Goal: Task Accomplishment & Management: Manage account settings

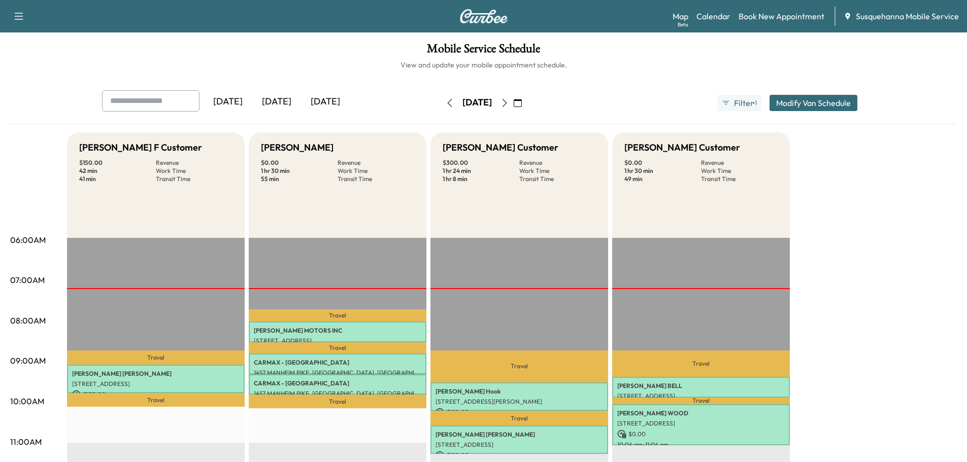
drag, startPoint x: 524, startPoint y: 104, endPoint x: 609, endPoint y: 95, distance: 85.7
click at [508, 104] on icon "button" at bounding box center [504, 103] width 8 height 8
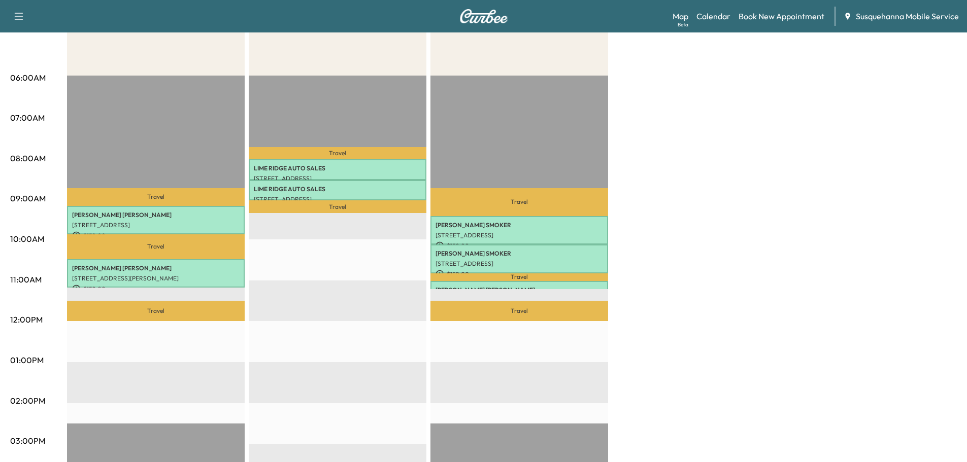
scroll to position [54, 0]
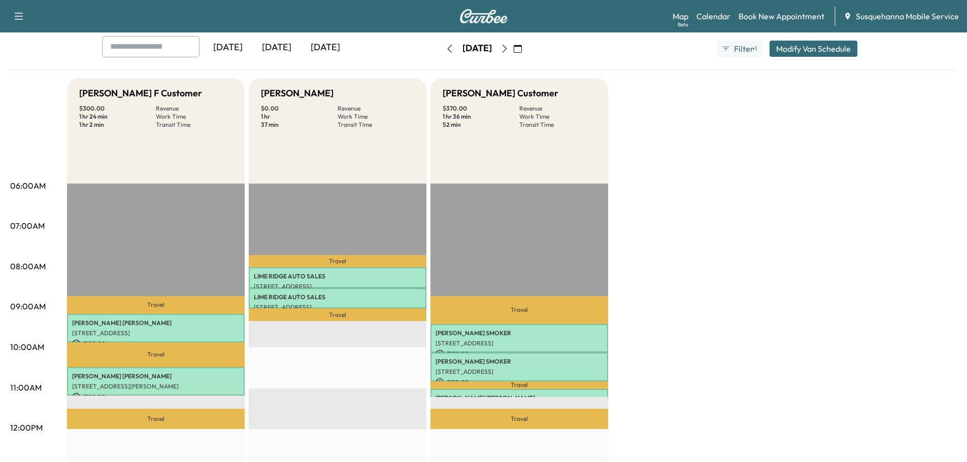
click at [508, 49] on icon "button" at bounding box center [504, 49] width 8 height 8
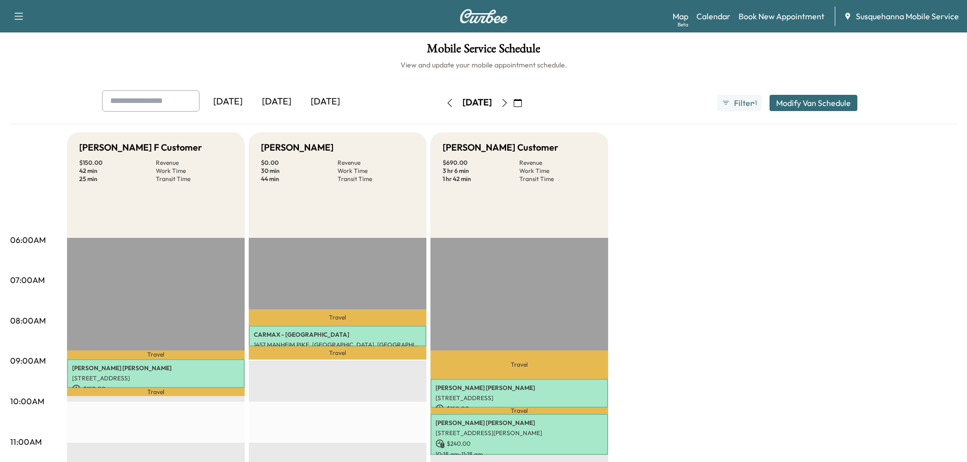
click at [508, 104] on icon "button" at bounding box center [504, 103] width 8 height 8
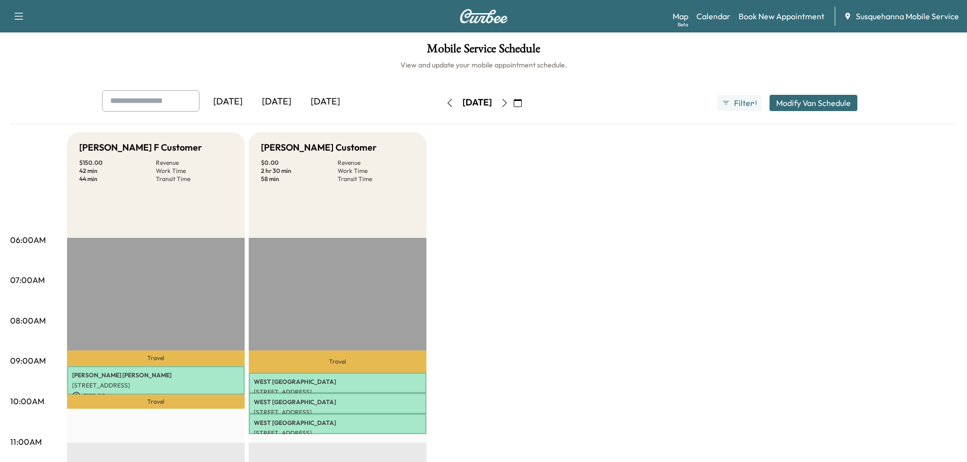
click at [522, 102] on icon "button" at bounding box center [518, 103] width 8 height 8
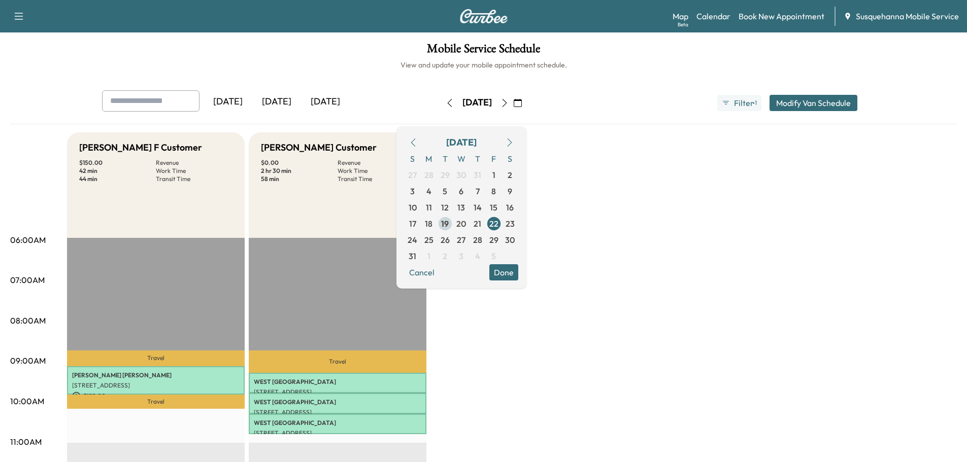
click at [449, 221] on span "19" at bounding box center [445, 224] width 8 height 12
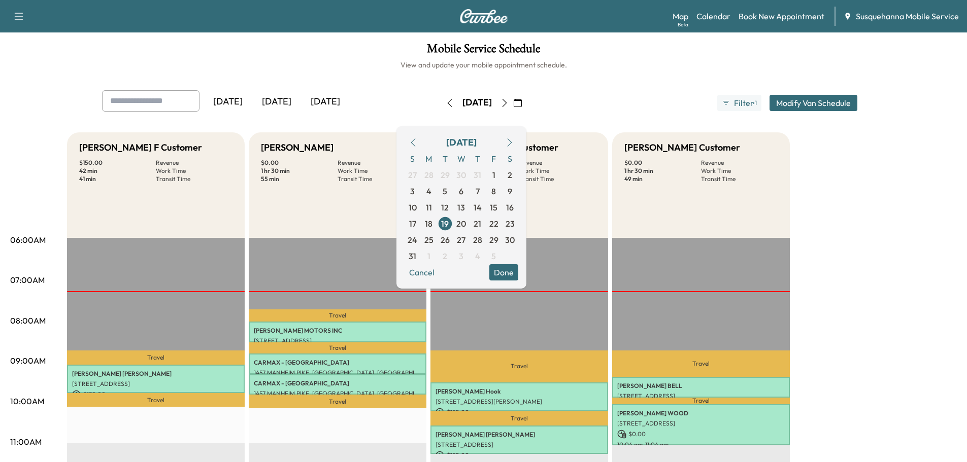
scroll to position [54, 0]
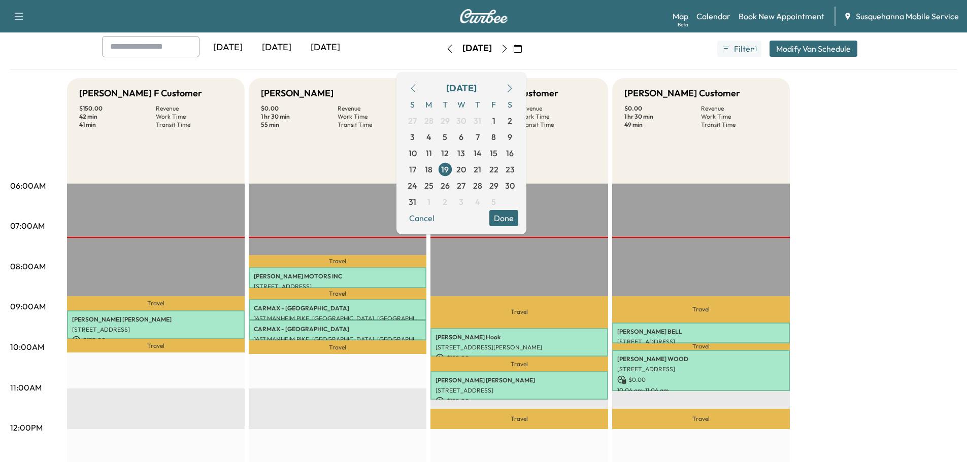
click at [518, 213] on button "Done" at bounding box center [503, 218] width 29 height 16
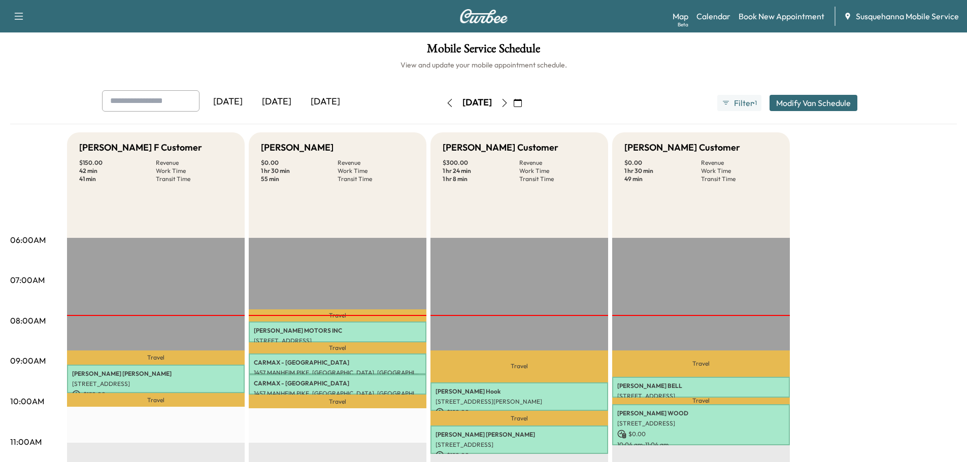
click at [513, 109] on button "button" at bounding box center [504, 103] width 17 height 16
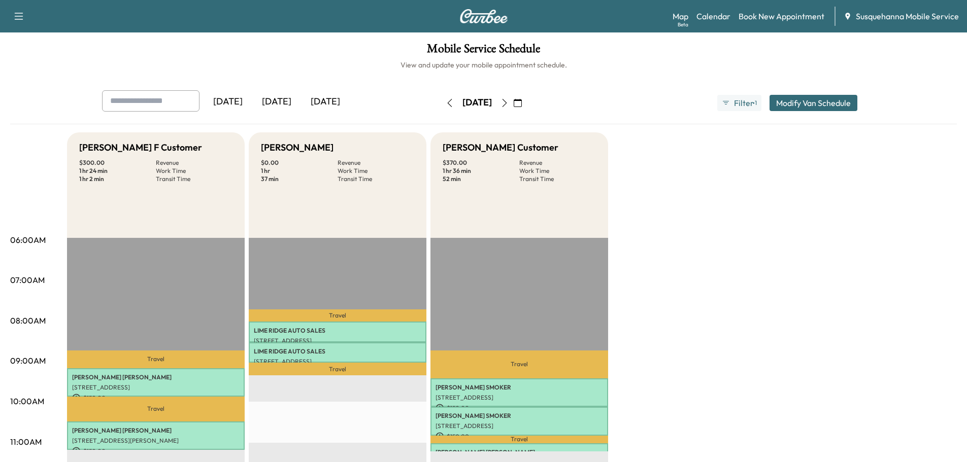
click at [513, 107] on button "button" at bounding box center [504, 103] width 17 height 16
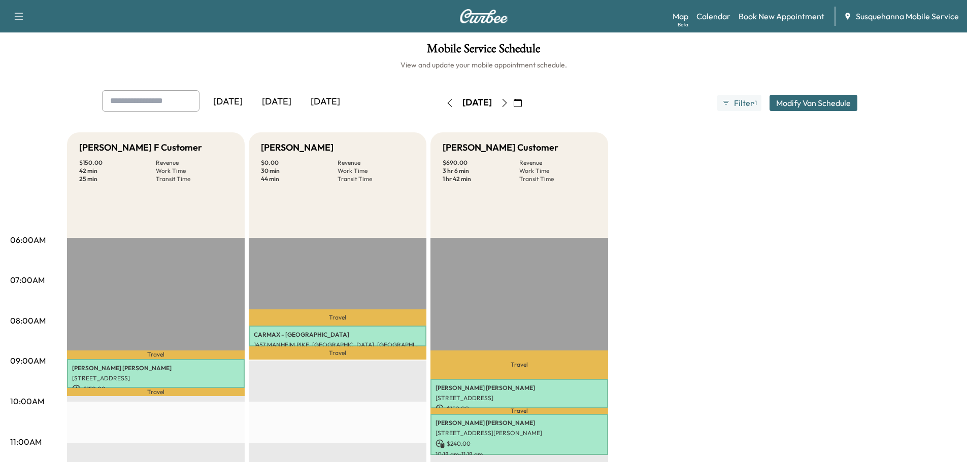
click at [513, 107] on button "button" at bounding box center [504, 103] width 17 height 16
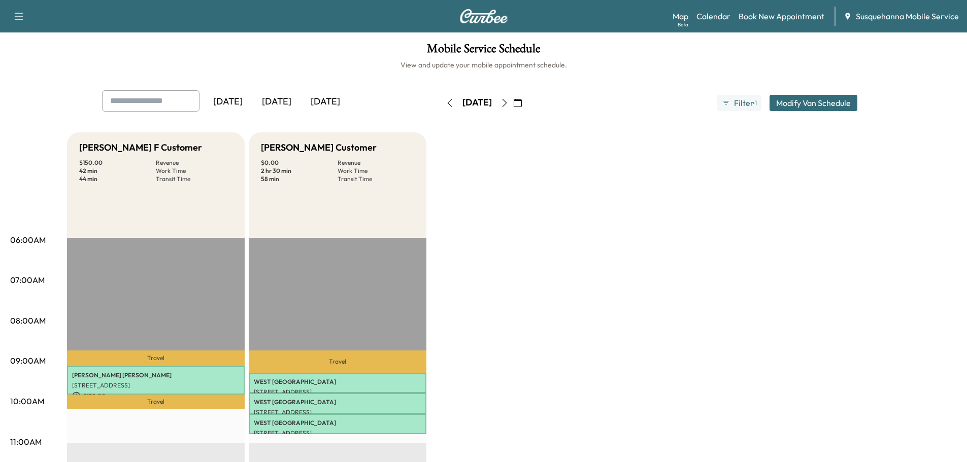
click at [441, 103] on button "button" at bounding box center [449, 103] width 17 height 16
click at [446, 103] on icon "button" at bounding box center [450, 103] width 8 height 8
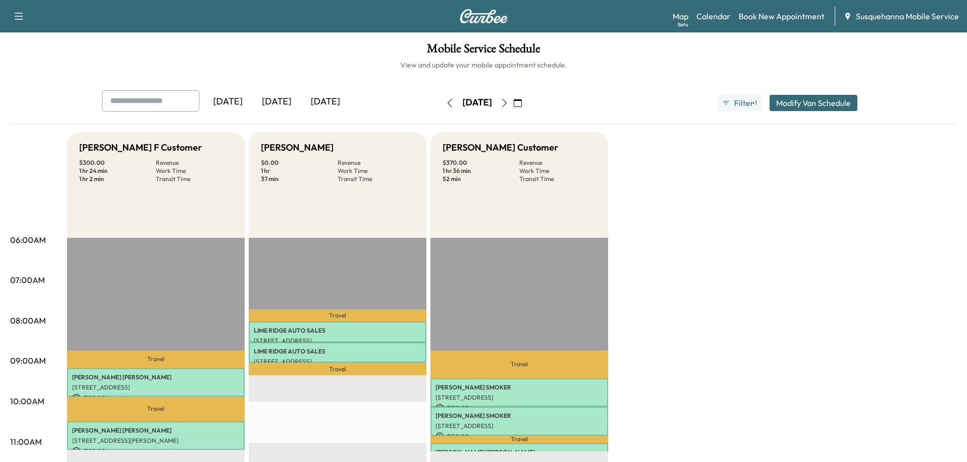
click at [441, 103] on button "button" at bounding box center [449, 103] width 17 height 16
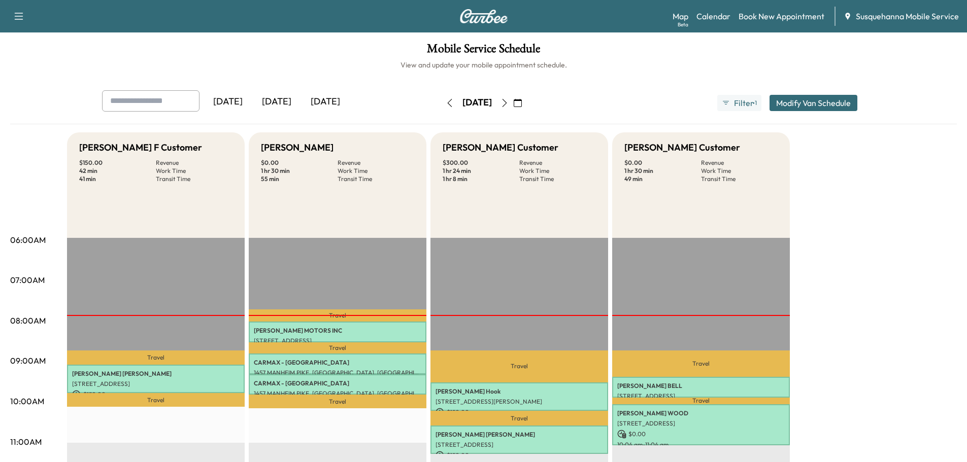
click at [446, 103] on icon "button" at bounding box center [450, 103] width 8 height 8
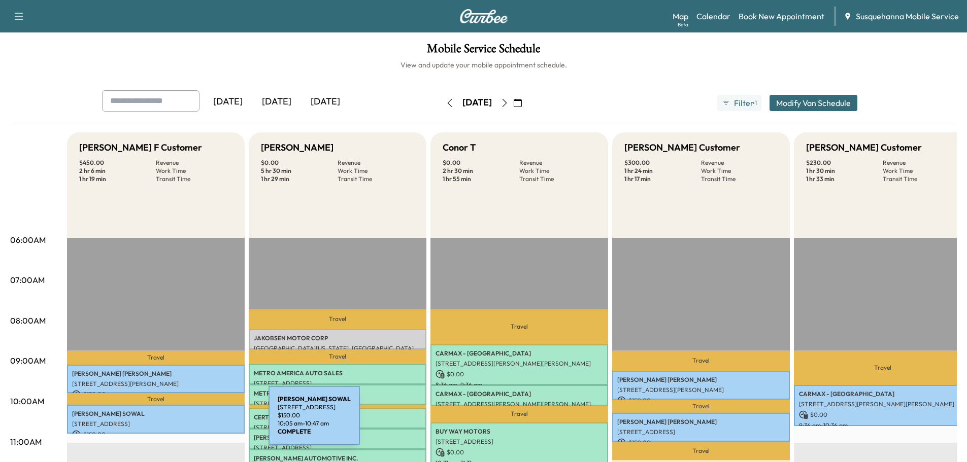
click at [192, 422] on p "24 EAST LEMON STREET, LANCASTER, PA, USA" at bounding box center [155, 424] width 167 height 8
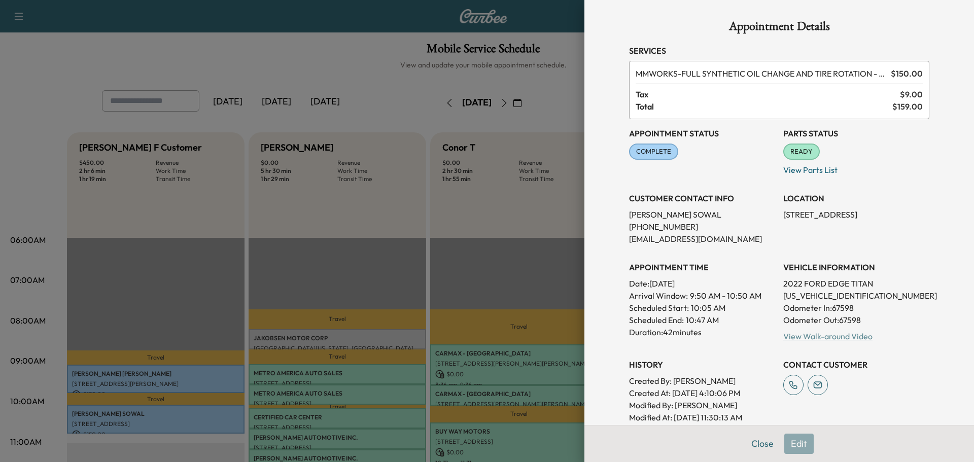
click at [806, 339] on link "View Walk-around Video" at bounding box center [828, 336] width 89 height 10
click at [748, 443] on button "Close" at bounding box center [763, 444] width 36 height 20
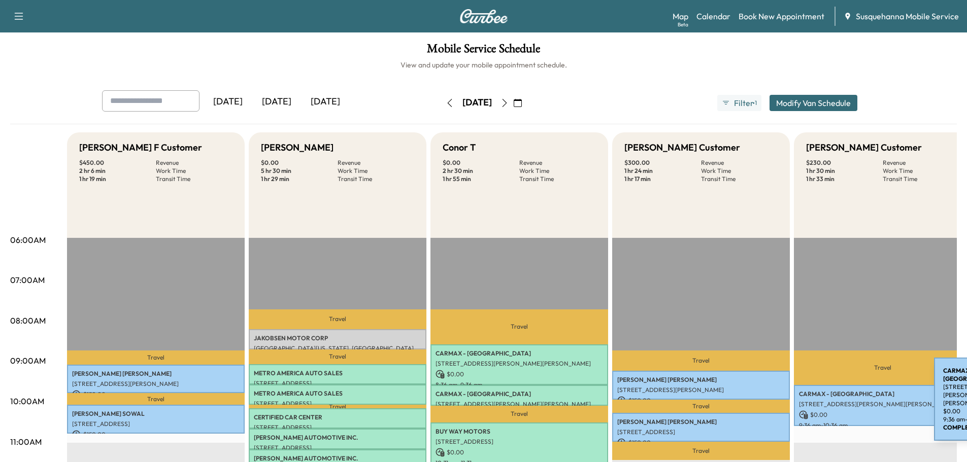
scroll to position [54, 0]
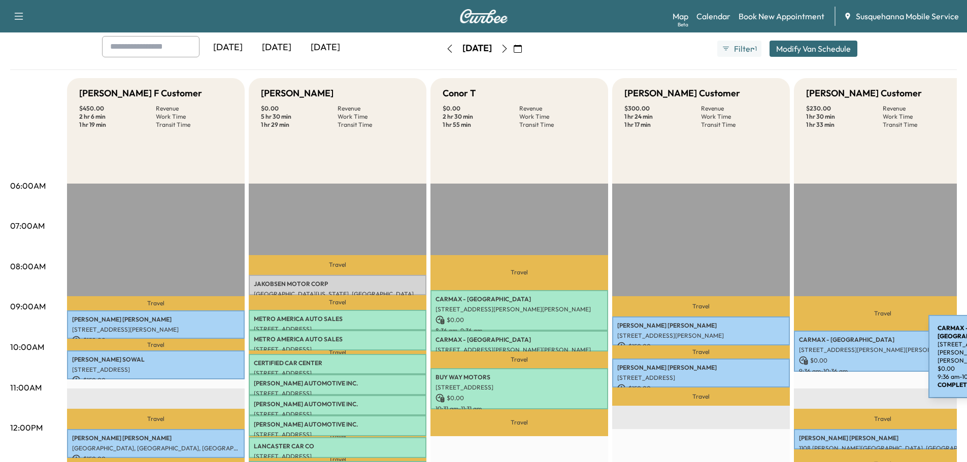
click at [852, 351] on p "6555 CARLISLE PIKE, MECHANICSBURG, PA, USA" at bounding box center [882, 350] width 167 height 8
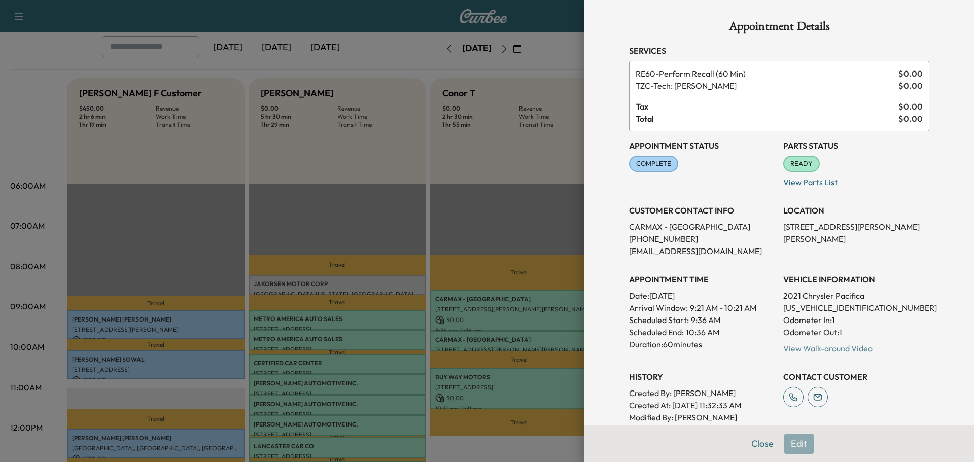
click at [833, 348] on link "View Walk-around Video" at bounding box center [828, 349] width 89 height 10
click at [761, 438] on button "Close" at bounding box center [763, 444] width 36 height 20
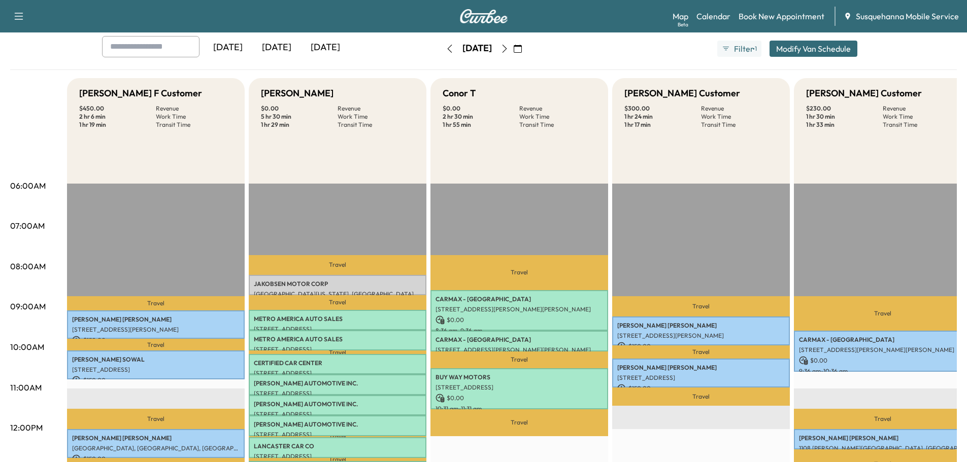
click at [446, 49] on icon "button" at bounding box center [450, 49] width 8 height 8
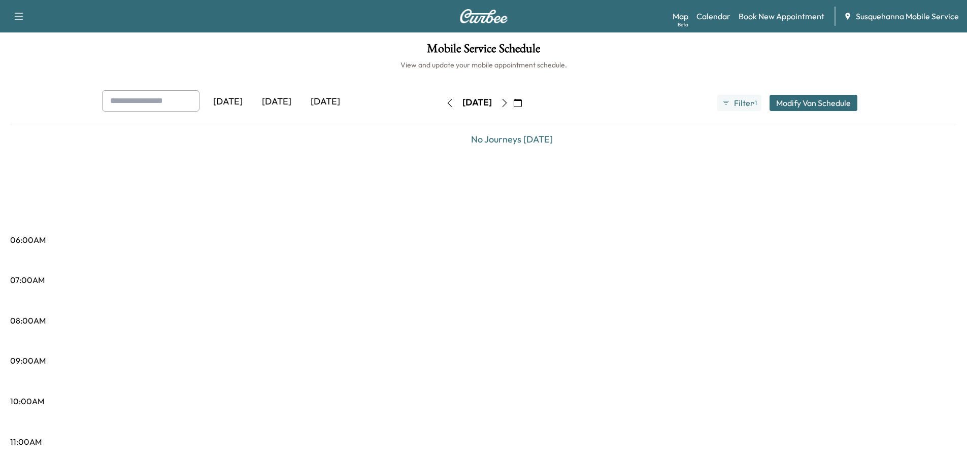
click at [446, 104] on icon "button" at bounding box center [450, 103] width 8 height 8
click at [441, 104] on button "button" at bounding box center [449, 103] width 17 height 16
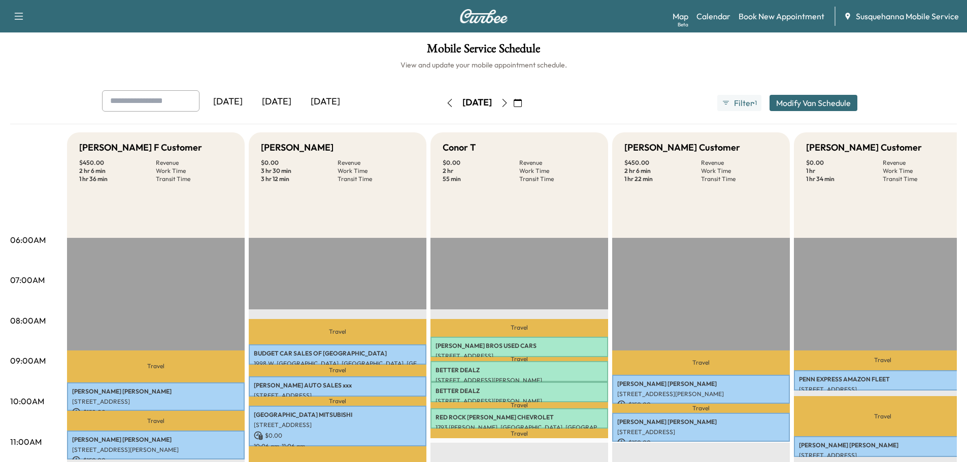
scroll to position [54, 0]
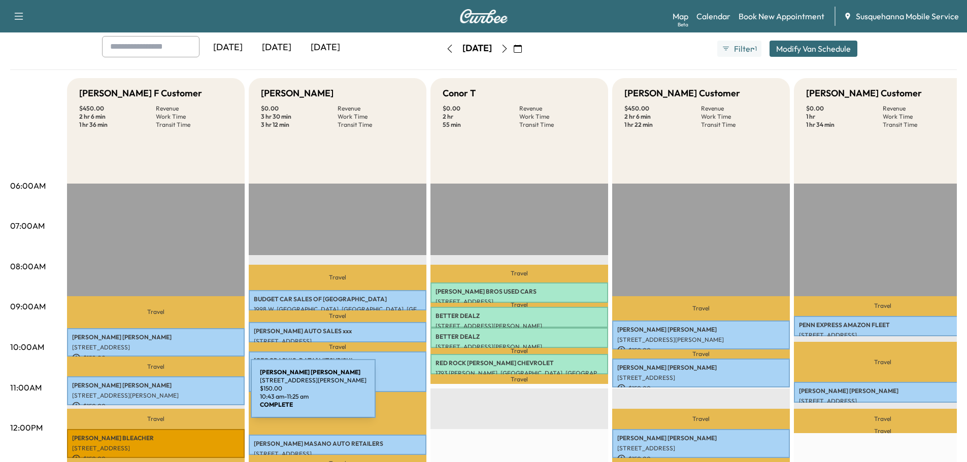
click at [173, 393] on p "200 Pauline Dr, York, PA 17402, USA" at bounding box center [155, 396] width 167 height 8
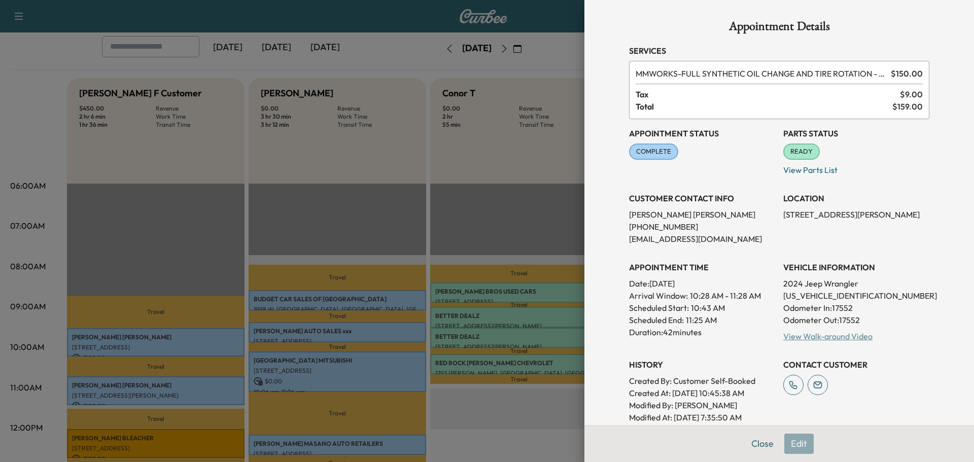
click at [814, 339] on link "View Walk-around Video" at bounding box center [828, 336] width 89 height 10
click at [758, 437] on button "Close" at bounding box center [763, 444] width 36 height 20
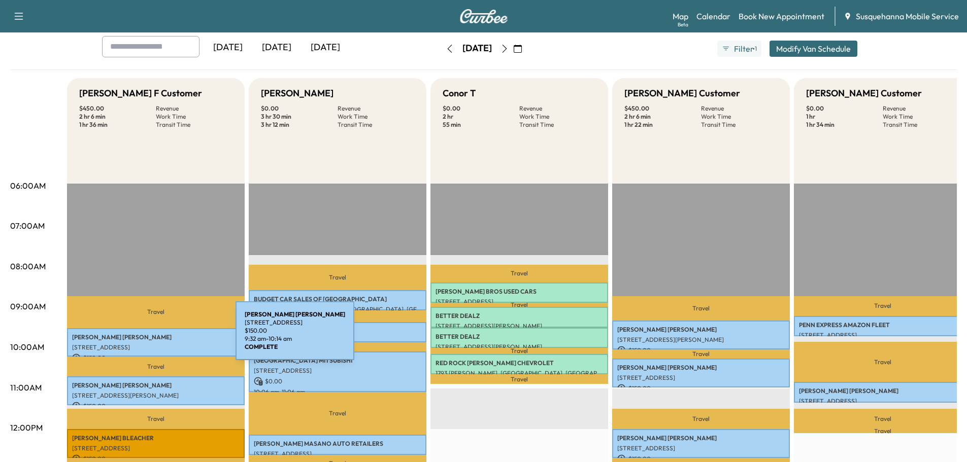
click at [151, 340] on div "TIMOTHY PAUL 19171 ROSEWOOD DR, STEWARTSTOWN, PA, USA $ 150.00 9:32 am - 10:14 …" at bounding box center [156, 342] width 178 height 29
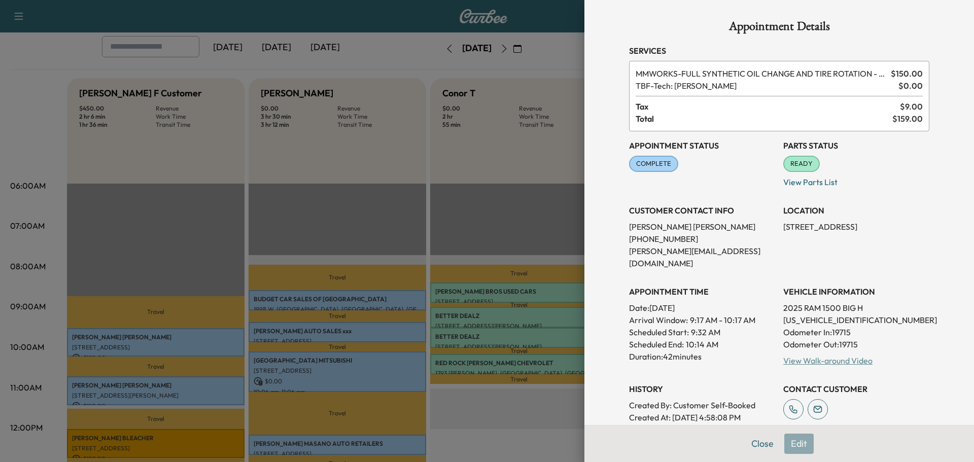
click at [821, 356] on link "View Walk-around Video" at bounding box center [828, 361] width 89 height 10
click at [750, 440] on button "Close" at bounding box center [763, 444] width 36 height 20
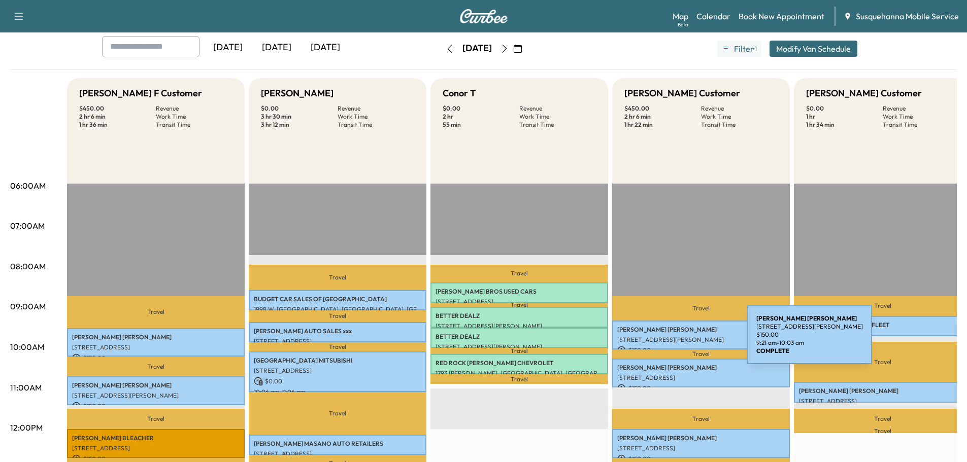
click at [671, 341] on p "76 TUCQUAN GLEN ROAD, HOLTWOOD, PA, USA" at bounding box center [700, 340] width 167 height 8
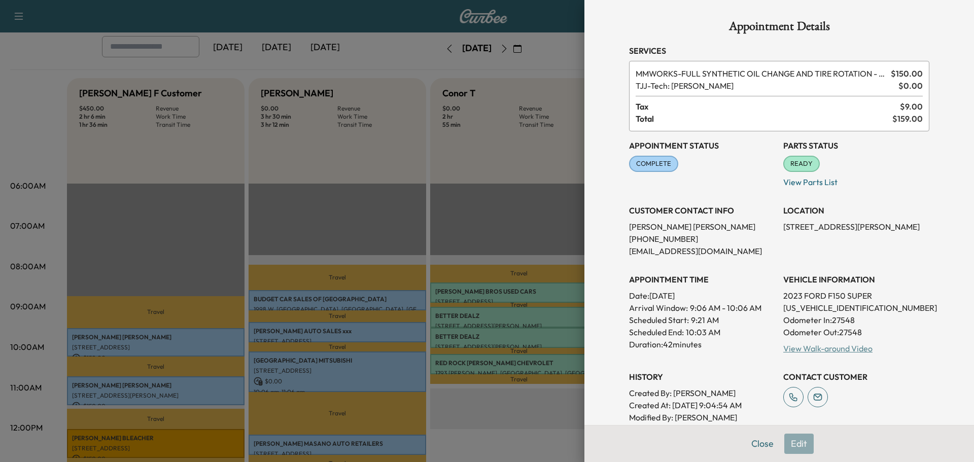
click at [801, 349] on link "View Walk-around Video" at bounding box center [828, 349] width 89 height 10
click at [756, 443] on button "Close" at bounding box center [763, 444] width 36 height 20
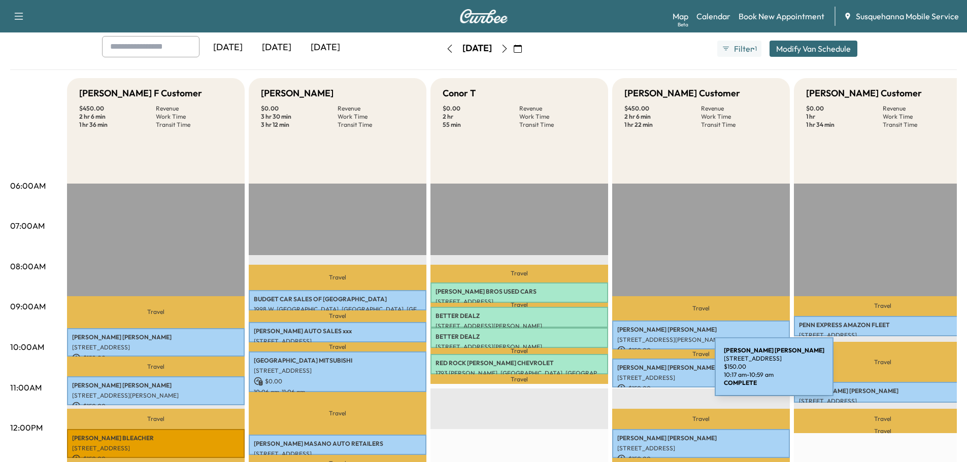
click at [638, 374] on p "[STREET_ADDRESS]" at bounding box center [700, 378] width 167 height 8
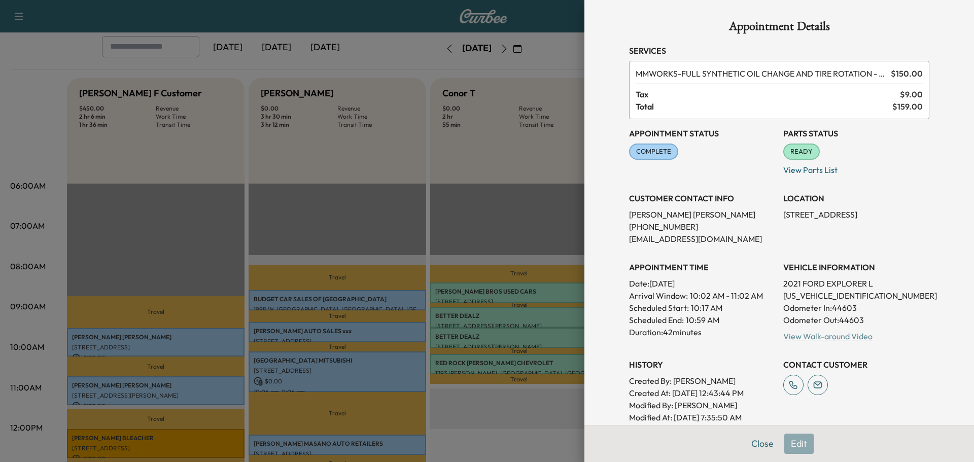
click at [819, 337] on link "View Walk-around Video" at bounding box center [828, 336] width 89 height 10
click at [757, 447] on button "Close" at bounding box center [763, 444] width 36 height 20
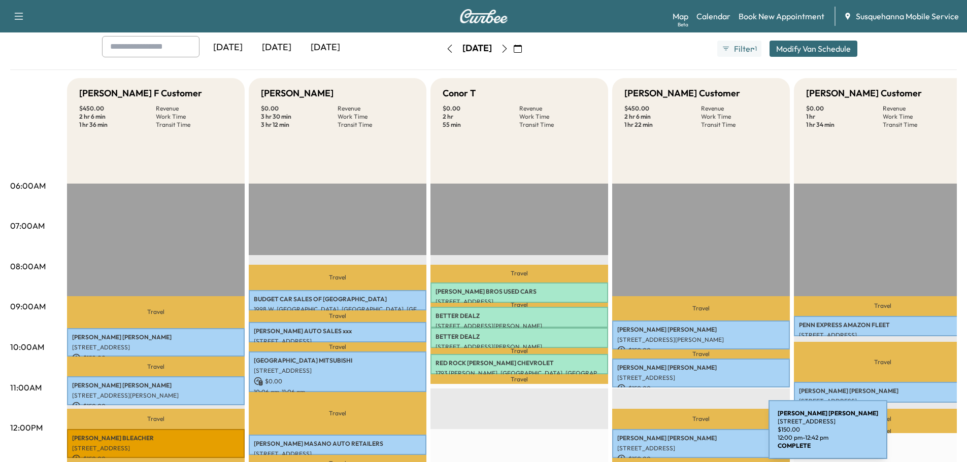
click at [692, 436] on p "JASON SAUDERS" at bounding box center [700, 438] width 167 height 8
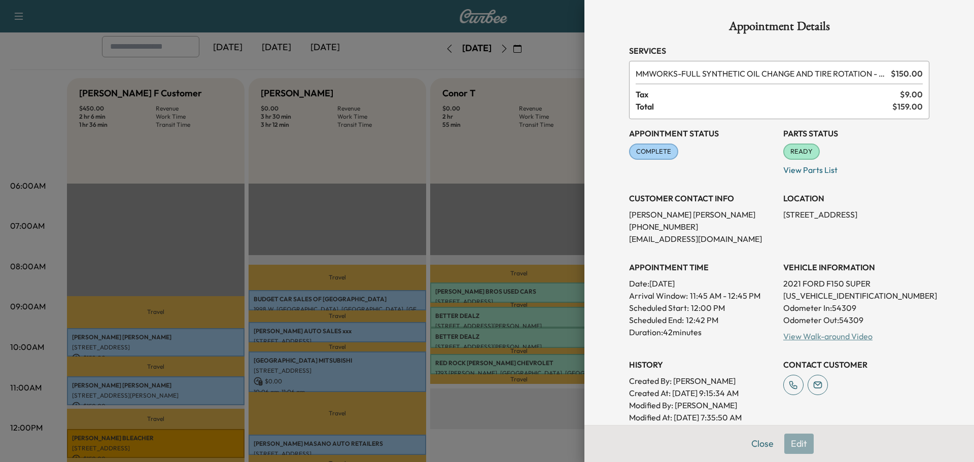
click at [822, 336] on link "View Walk-around Video" at bounding box center [828, 336] width 89 height 10
click at [757, 448] on button "Close" at bounding box center [763, 444] width 36 height 20
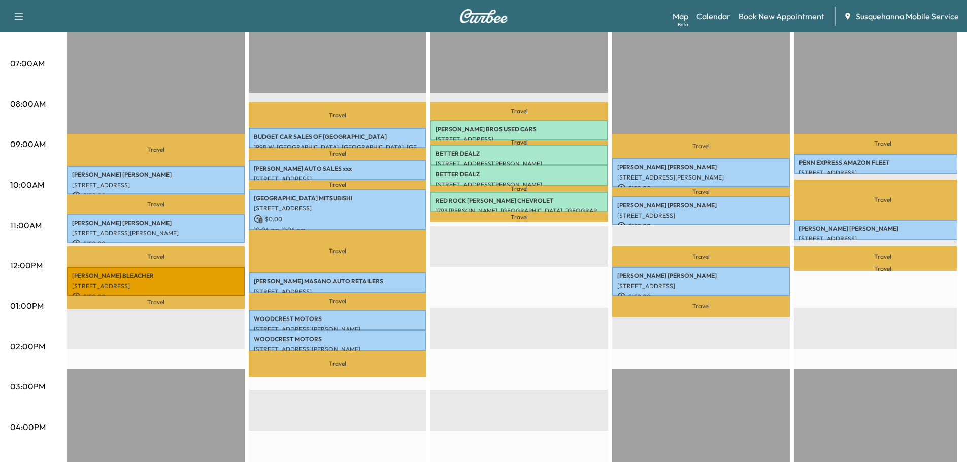
scroll to position [108, 0]
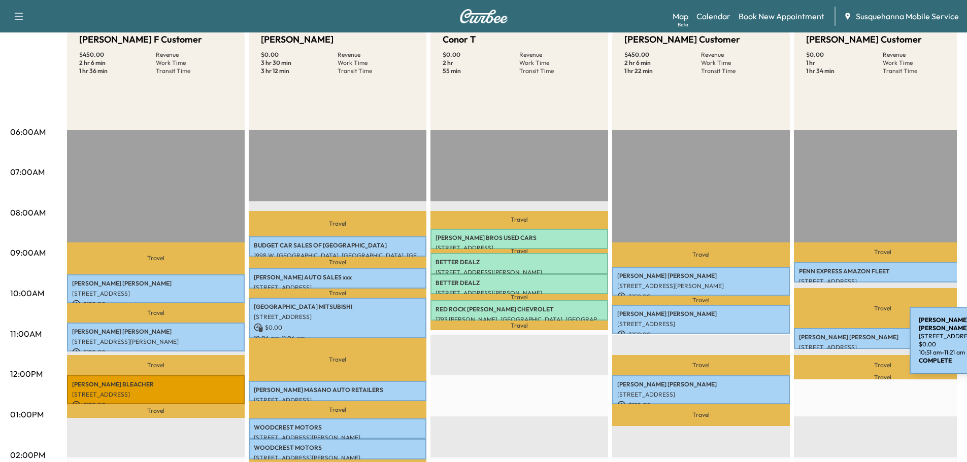
click at [833, 344] on p "40 Oak Ridge Dr, Quarryville, PA 17566, USA" at bounding box center [882, 348] width 167 height 8
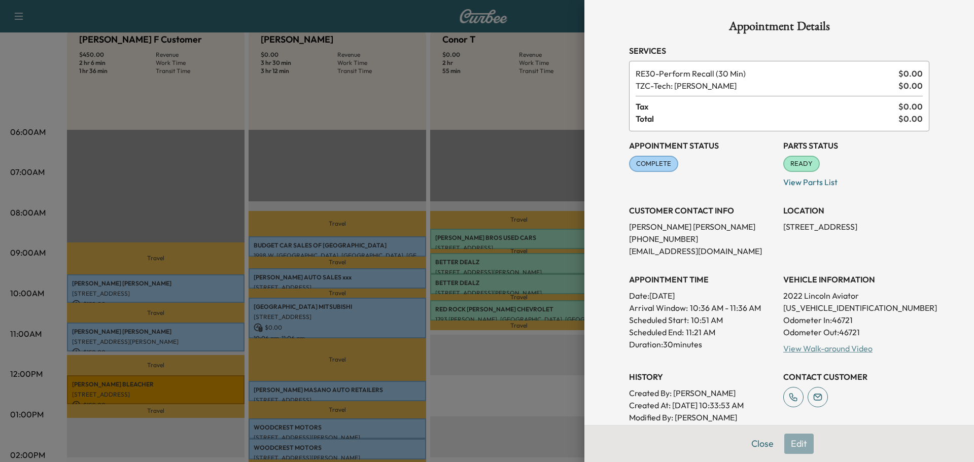
click at [828, 353] on link "View Walk-around Video" at bounding box center [828, 349] width 89 height 10
click at [756, 443] on button "Close" at bounding box center [763, 444] width 36 height 20
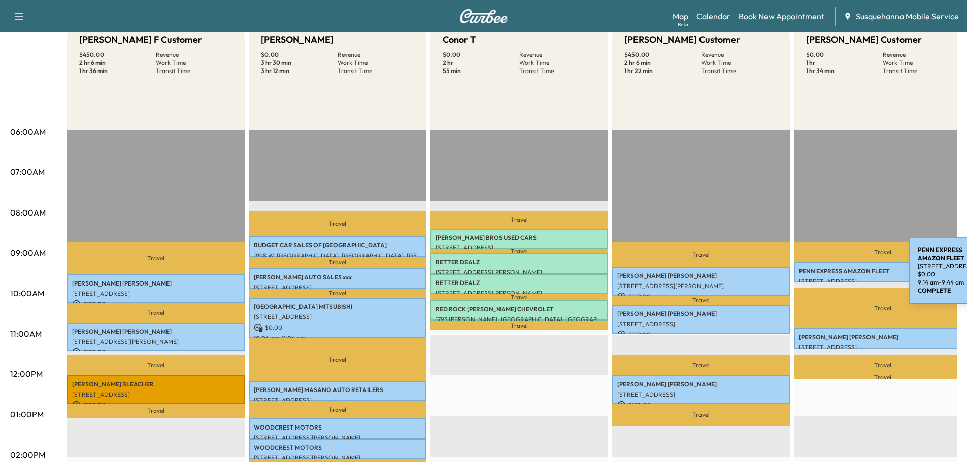
click at [832, 273] on p "PENN EXPRESS AMAZON FLEET" at bounding box center [882, 271] width 167 height 8
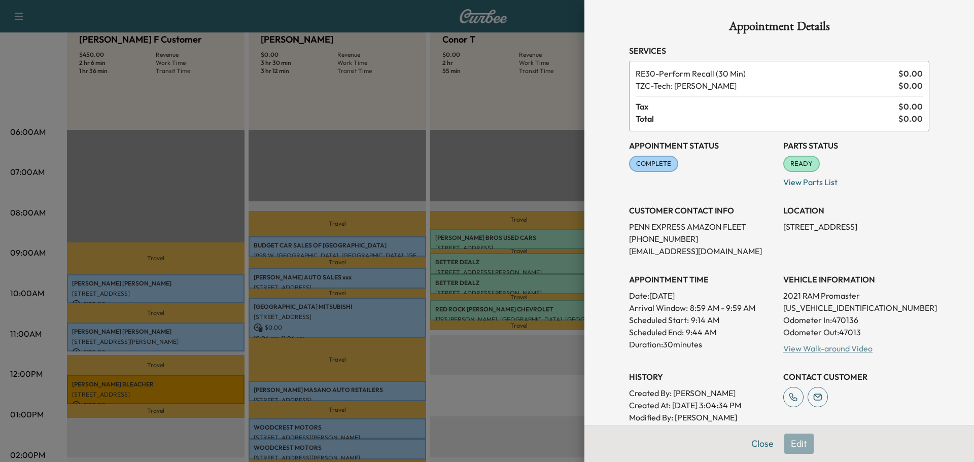
click at [834, 349] on link "View Walk-around Video" at bounding box center [828, 349] width 89 height 10
click at [751, 448] on button "Close" at bounding box center [763, 444] width 36 height 20
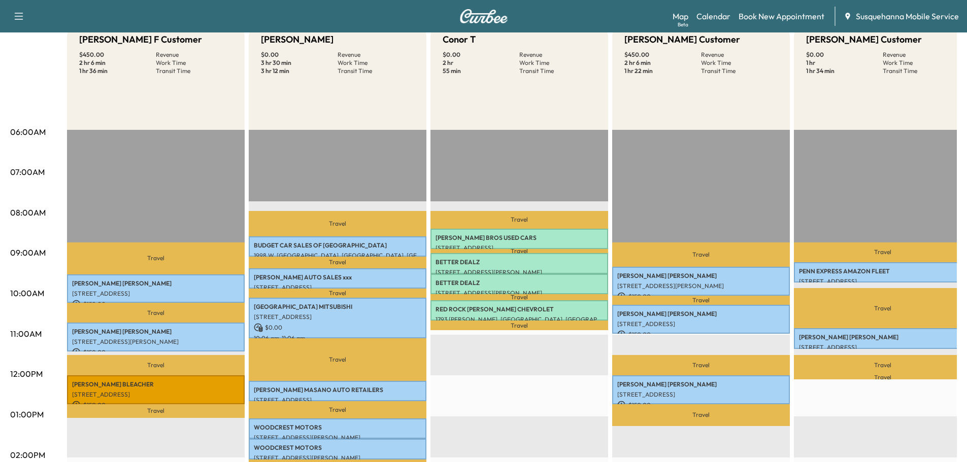
scroll to position [54, 0]
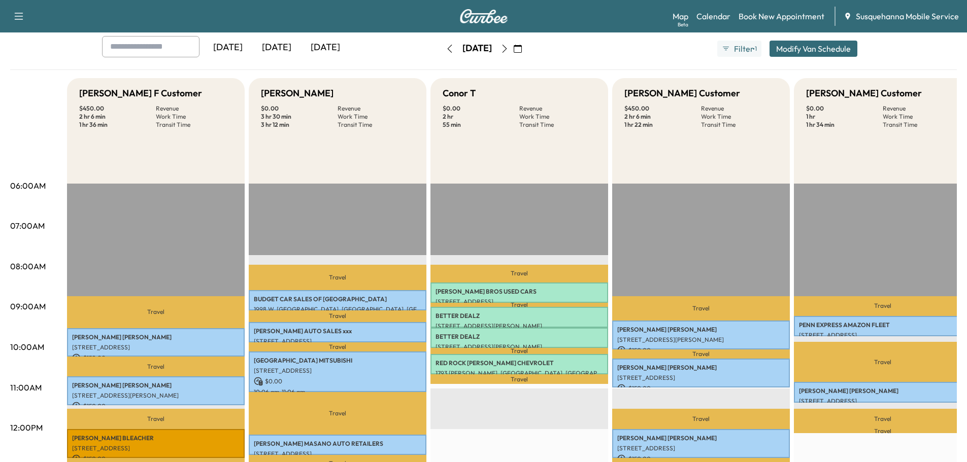
click at [446, 46] on icon "button" at bounding box center [450, 49] width 8 height 8
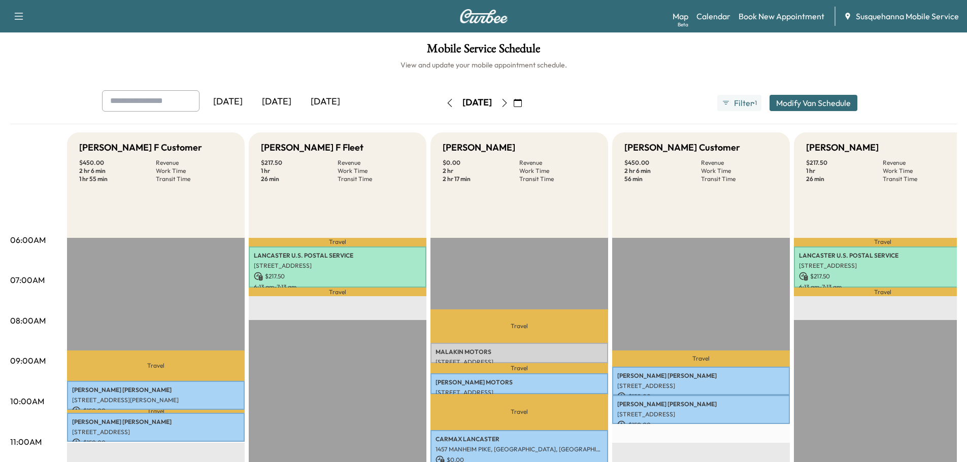
scroll to position [54, 0]
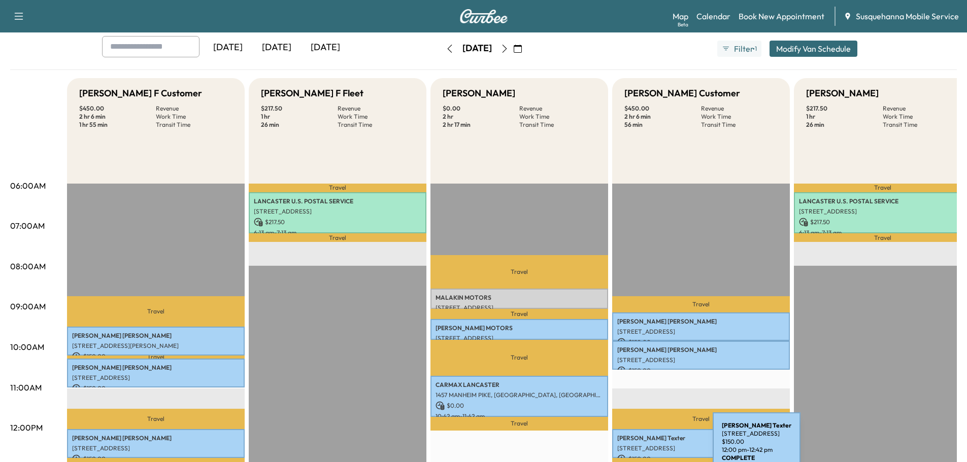
click at [637, 446] on p "410 Beaver Valley Pike, Lancaster, PA 17602, USA" at bounding box center [700, 449] width 167 height 8
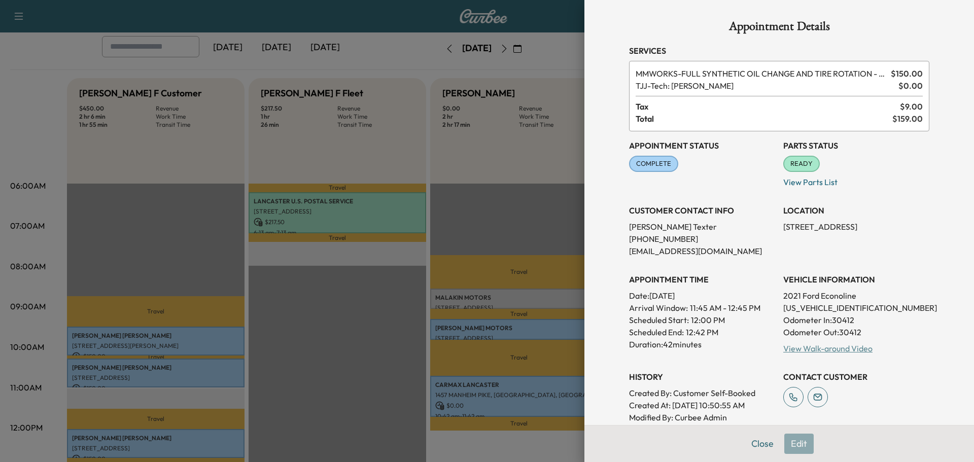
click at [848, 350] on link "View Walk-around Video" at bounding box center [828, 349] width 89 height 10
click at [759, 441] on button "Close" at bounding box center [763, 444] width 36 height 20
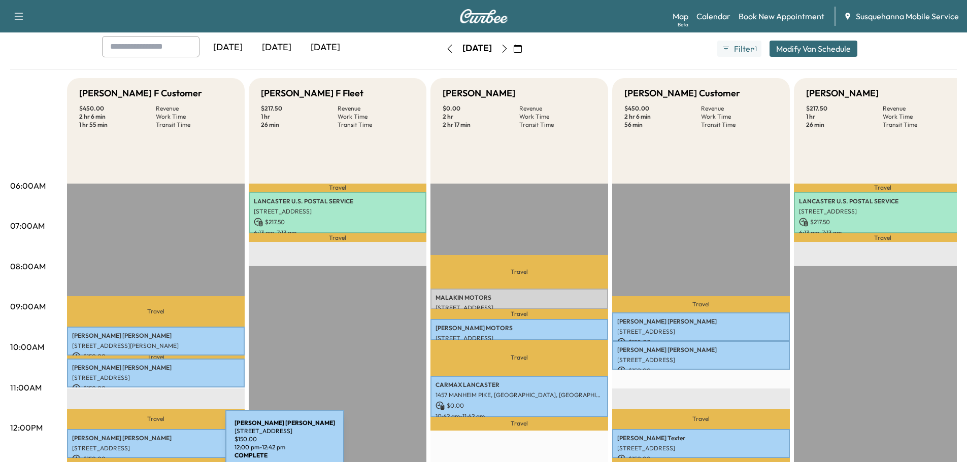
click at [149, 446] on p "178 MOUNT PLEASENT ROAD, OXFORD, PA, USA" at bounding box center [155, 449] width 167 height 8
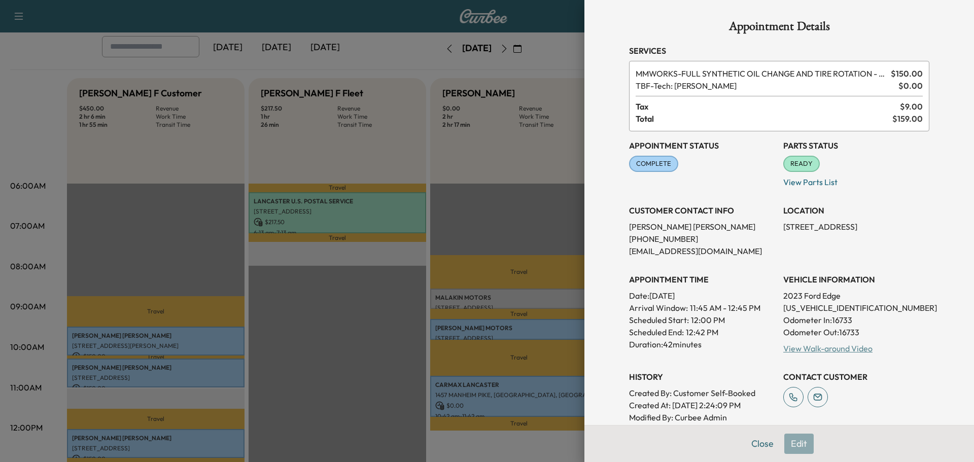
click at [807, 352] on link "View Walk-around Video" at bounding box center [828, 349] width 89 height 10
click at [759, 446] on button "Close" at bounding box center [763, 444] width 36 height 20
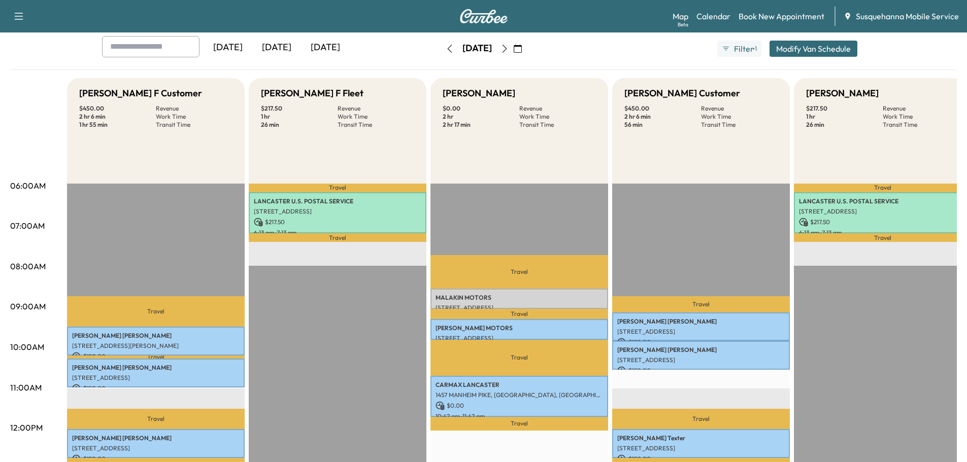
click at [441, 50] on button "button" at bounding box center [449, 49] width 17 height 16
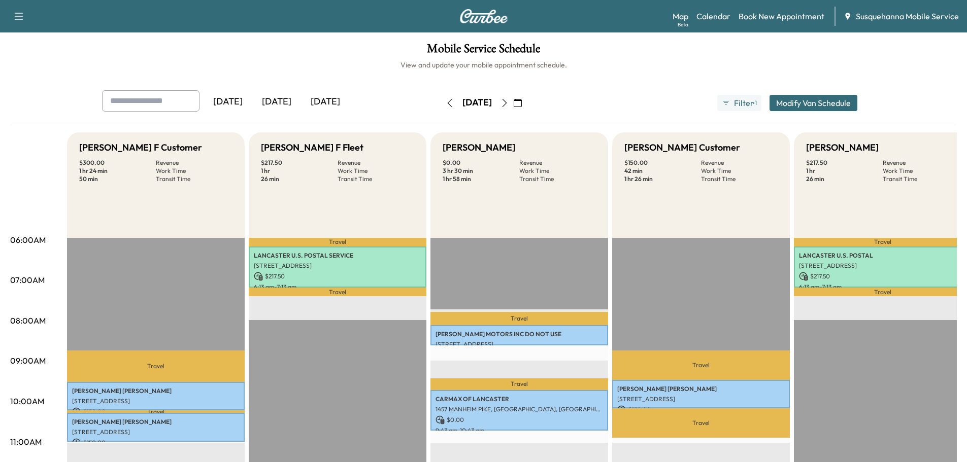
click at [446, 101] on icon "button" at bounding box center [450, 103] width 8 height 8
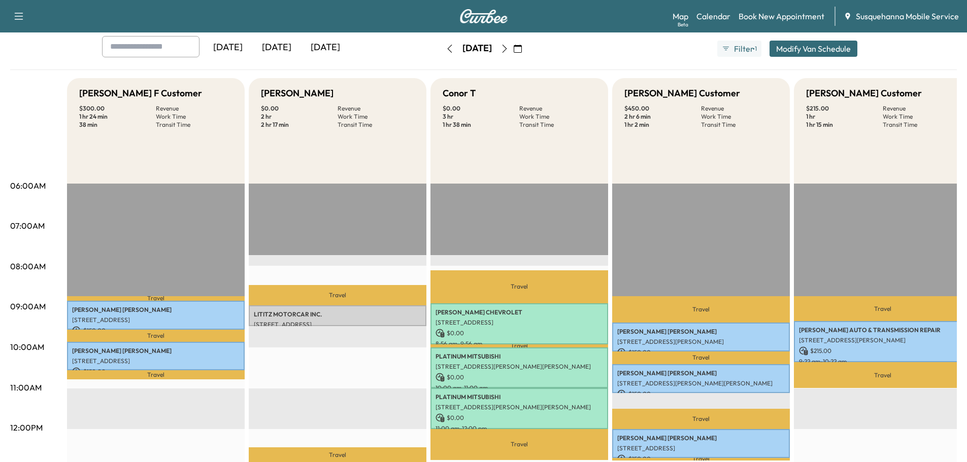
scroll to position [108, 0]
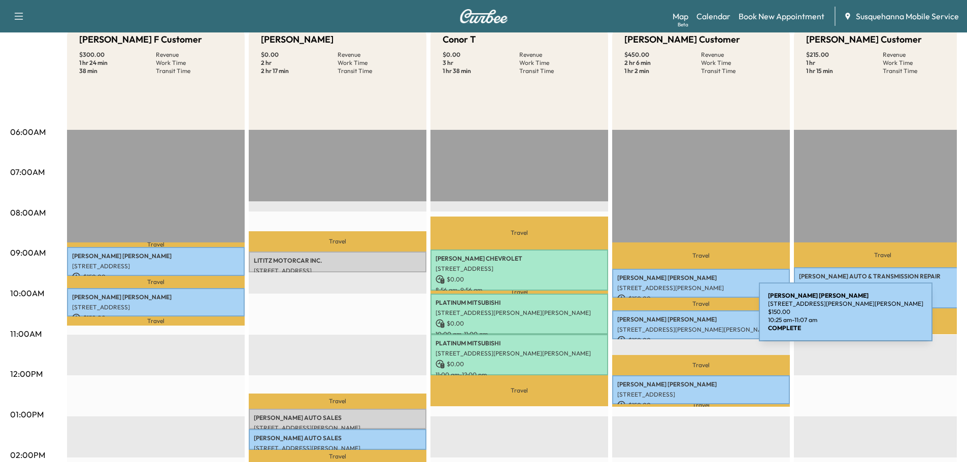
click at [683, 318] on p "SCOTT TRUMP" at bounding box center [700, 320] width 167 height 8
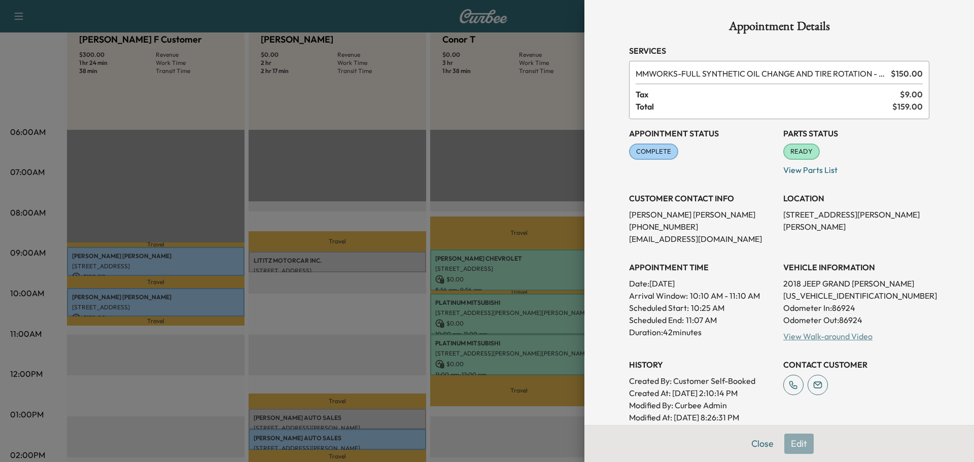
click at [837, 340] on link "View Walk-around Video" at bounding box center [828, 336] width 89 height 10
click at [762, 442] on button "Close" at bounding box center [763, 444] width 36 height 20
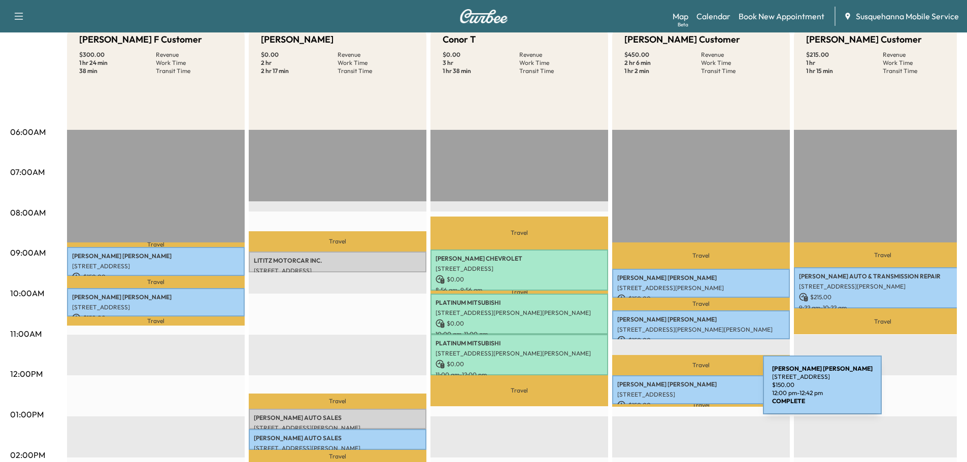
click at [687, 391] on p "520 N Front Street Extended, Wrightsville, PA 17368, USA" at bounding box center [700, 395] width 167 height 8
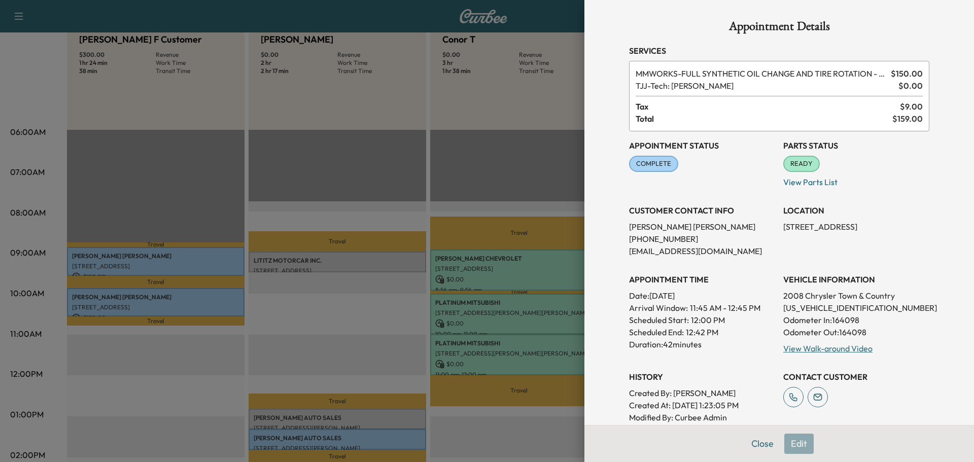
click at [834, 356] on div "Appointment Status COMPLETE Mark as Not Ready Parts Status READY Mark as Not Re…" at bounding box center [779, 283] width 300 height 304
click at [835, 347] on link "View Walk-around Video" at bounding box center [828, 349] width 89 height 10
click at [759, 450] on button "Close" at bounding box center [763, 444] width 36 height 20
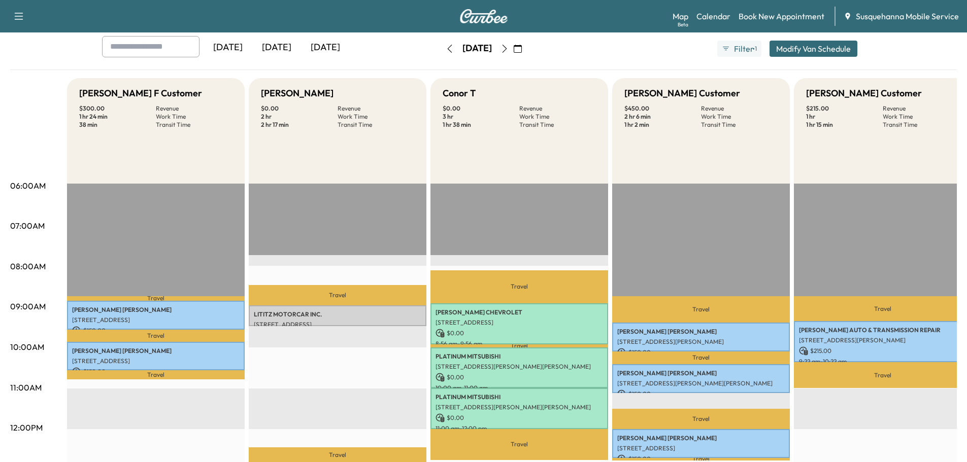
scroll to position [0, 0]
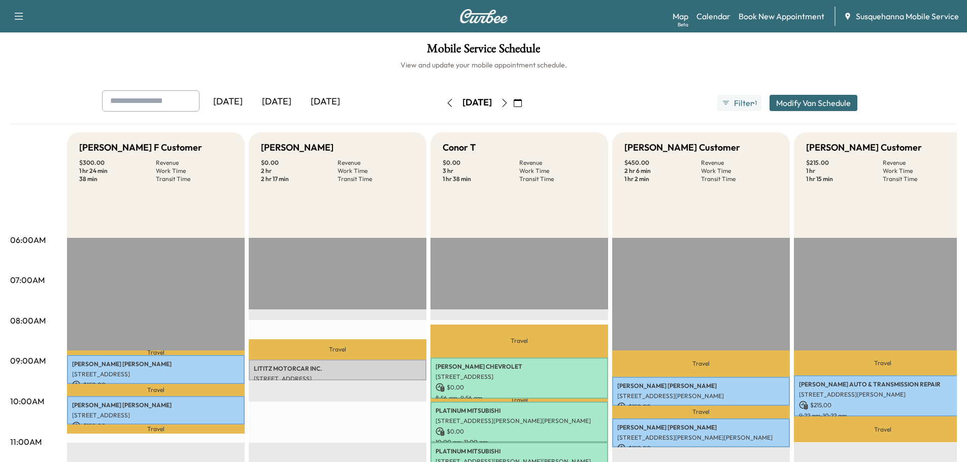
click at [441, 100] on button "button" at bounding box center [449, 103] width 17 height 16
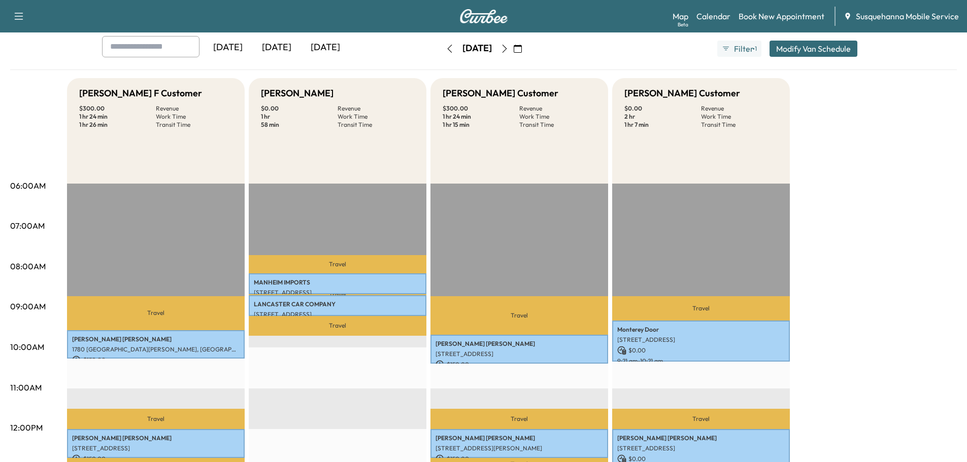
scroll to position [108, 0]
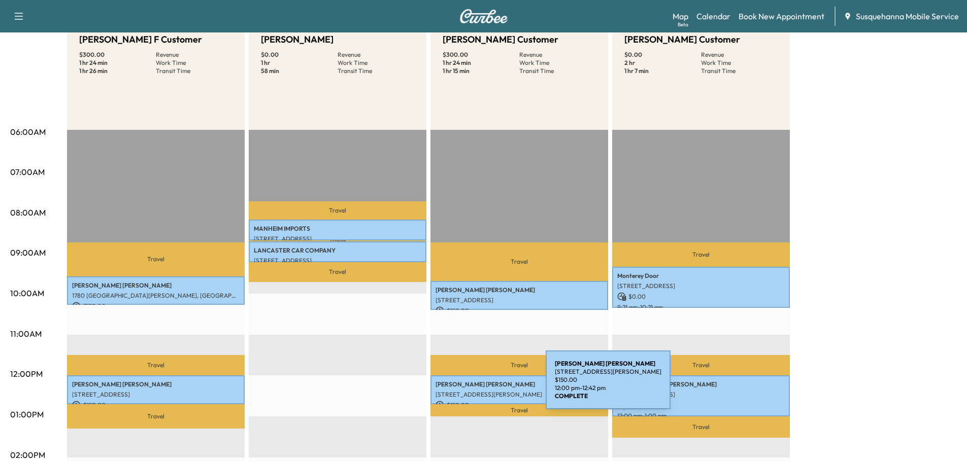
click at [469, 386] on div "Salvatore Vissicchio 2125 Teslin Rd, York, PA 17404, USA $ 150.00 12:00 pm - 12…" at bounding box center [519, 390] width 178 height 29
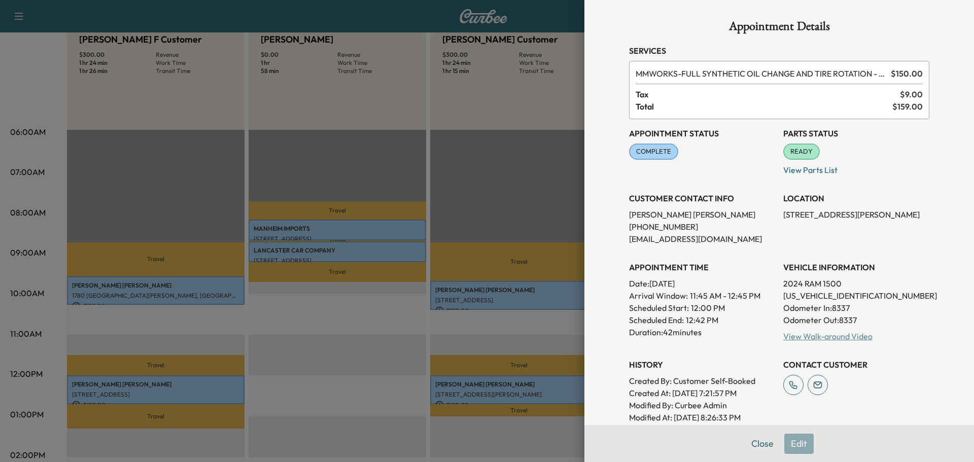
click at [821, 339] on link "View Walk-around Video" at bounding box center [828, 336] width 89 height 10
click at [754, 442] on button "Close" at bounding box center [763, 444] width 36 height 20
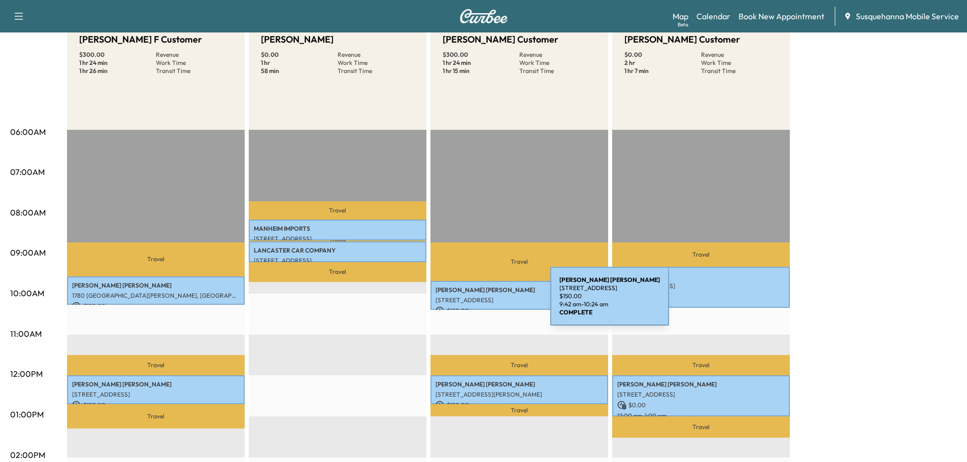
click at [474, 302] on p "417 KIRKS MILL RD, NOTTINGHAM, PA, USA" at bounding box center [518, 300] width 167 height 8
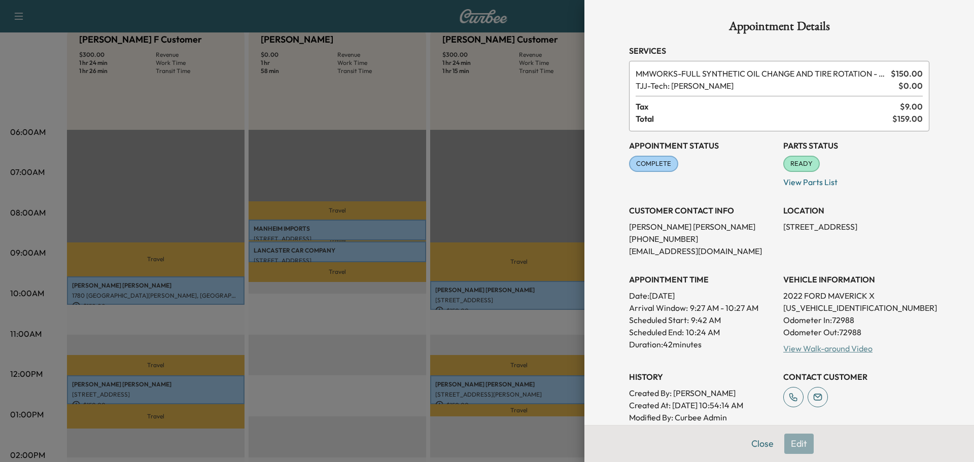
click at [812, 347] on link "View Walk-around Video" at bounding box center [828, 349] width 89 height 10
click at [749, 440] on button "Close" at bounding box center [763, 444] width 36 height 20
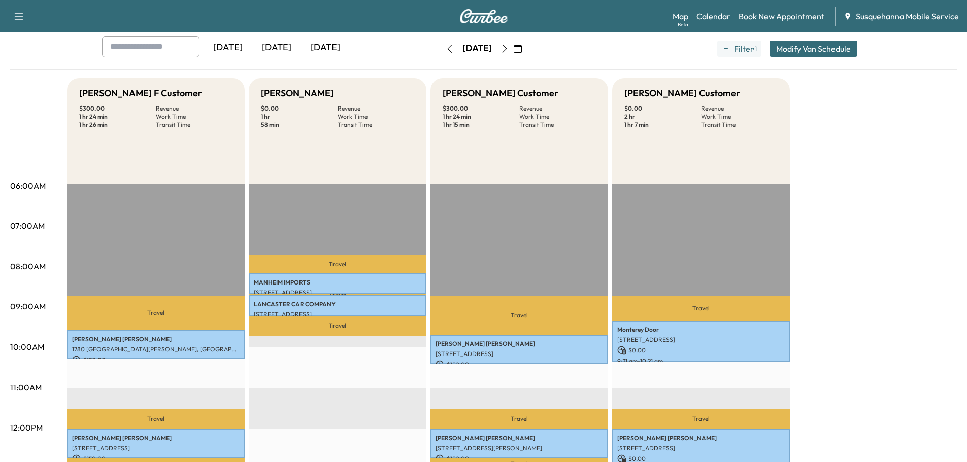
scroll to position [0, 0]
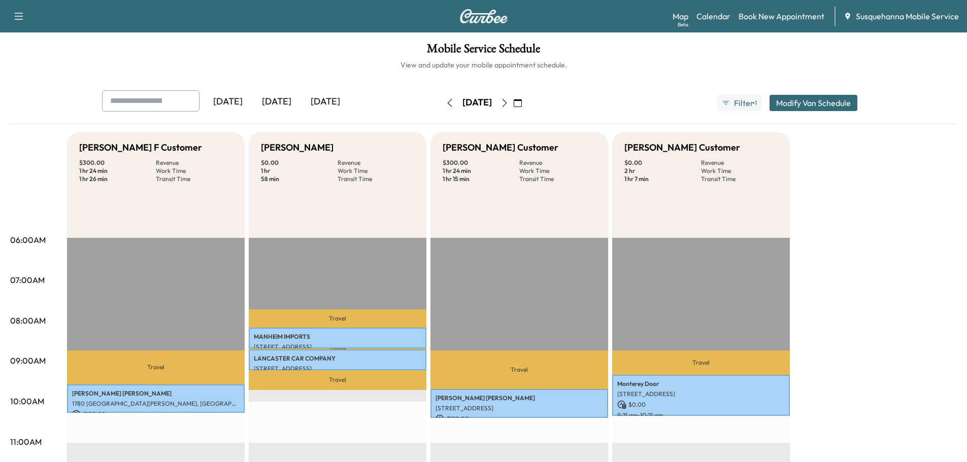
click at [446, 105] on icon "button" at bounding box center [450, 103] width 8 height 8
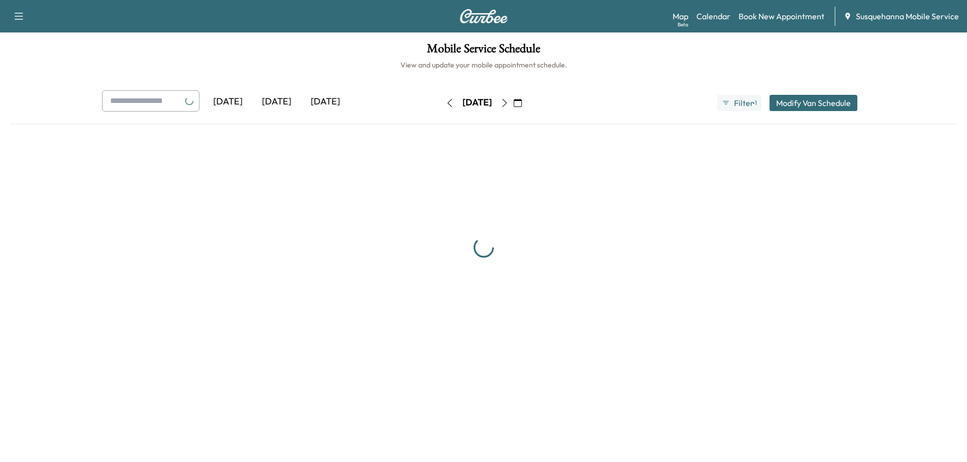
click at [446, 105] on icon "button" at bounding box center [450, 103] width 8 height 8
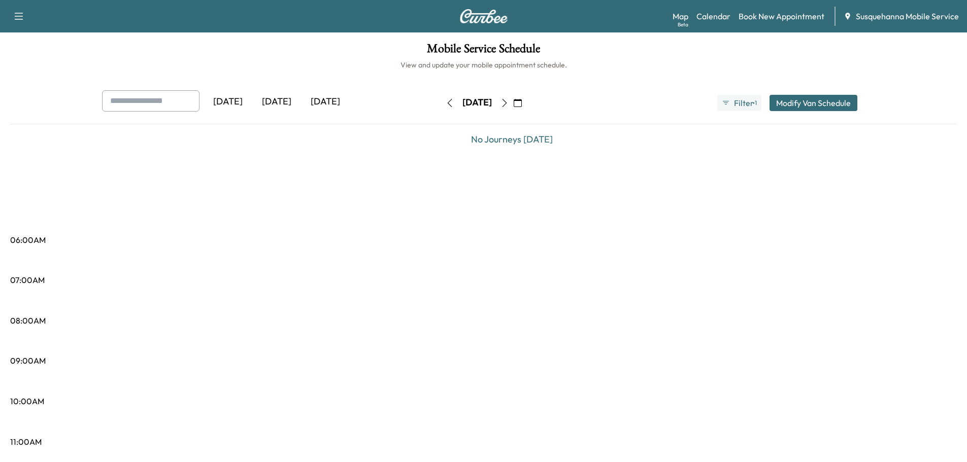
click at [447, 105] on icon "button" at bounding box center [449, 103] width 5 height 8
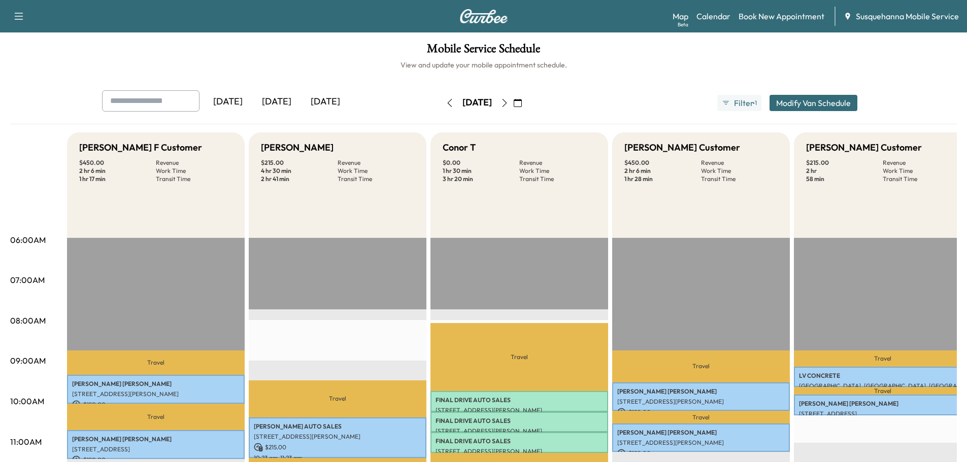
scroll to position [108, 0]
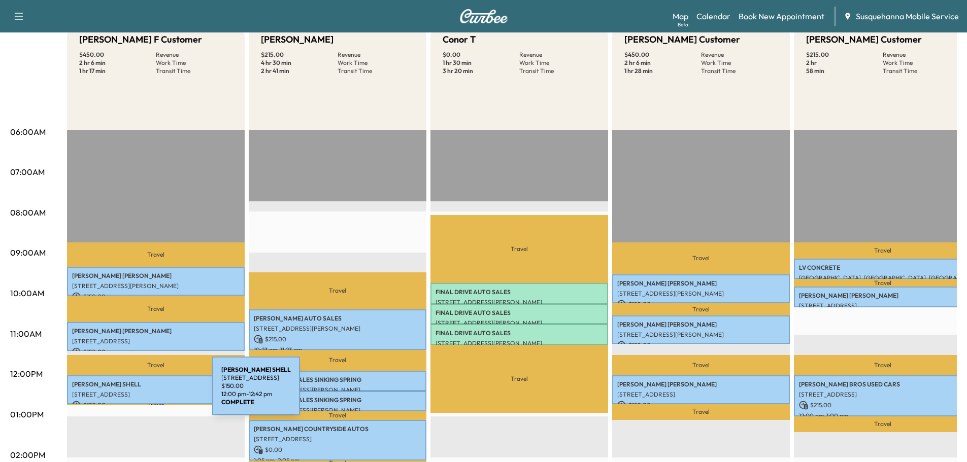
click at [136, 392] on p "408 S FRONT ST, WRIGHTSVILLE, PA, USA" at bounding box center [155, 395] width 167 height 8
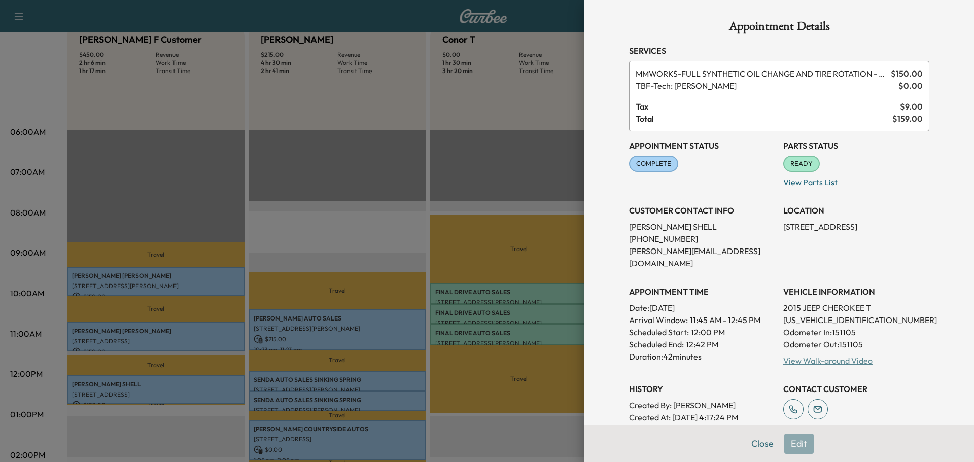
click at [824, 356] on link "View Walk-around Video" at bounding box center [828, 361] width 89 height 10
click at [751, 448] on button "Close" at bounding box center [763, 444] width 36 height 20
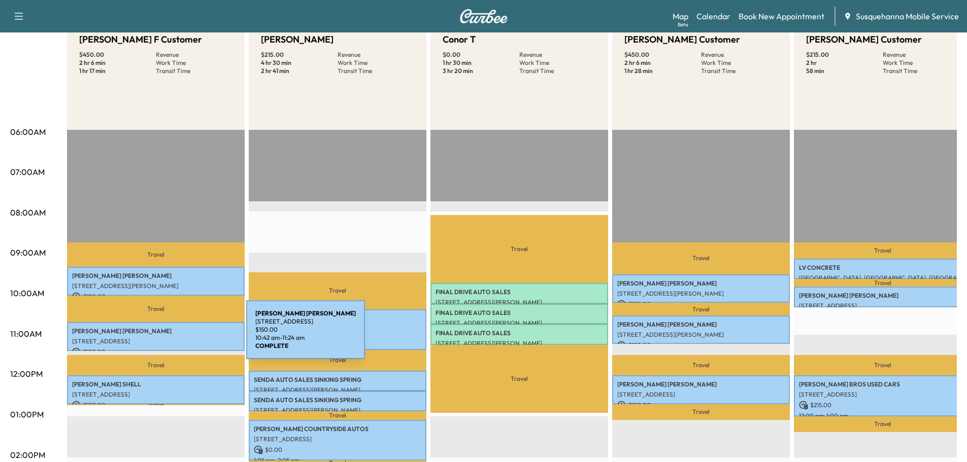
click at [170, 337] on p "747 N FRONT ST EXT, WRIGHTSVILLE, PA, USA" at bounding box center [155, 341] width 167 height 8
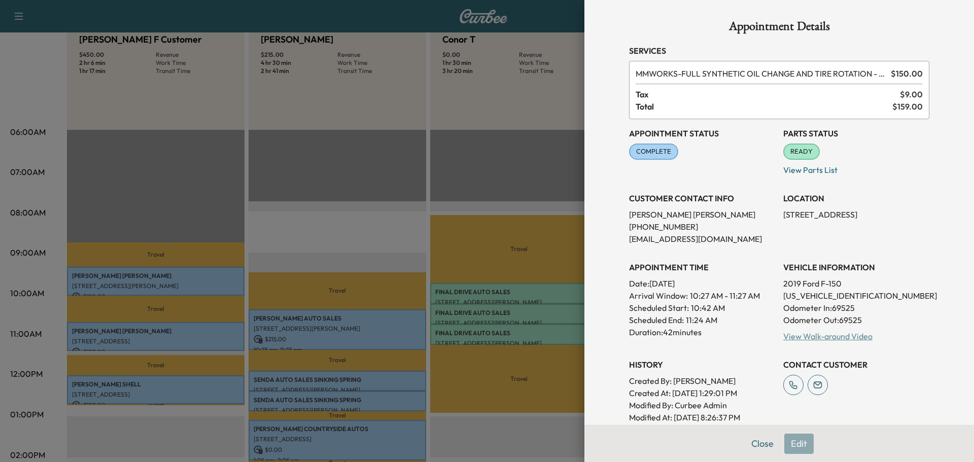
click at [842, 340] on link "View Walk-around Video" at bounding box center [828, 336] width 89 height 10
click at [761, 442] on button "Close" at bounding box center [763, 444] width 36 height 20
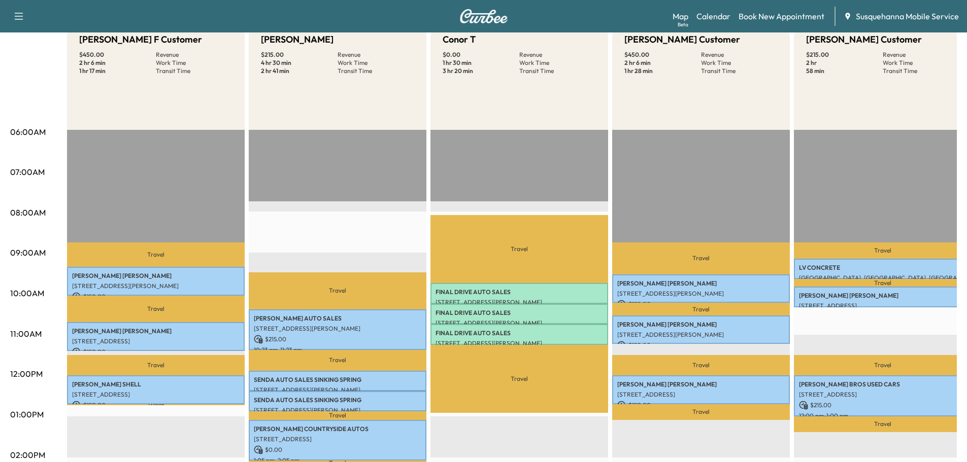
scroll to position [0, 0]
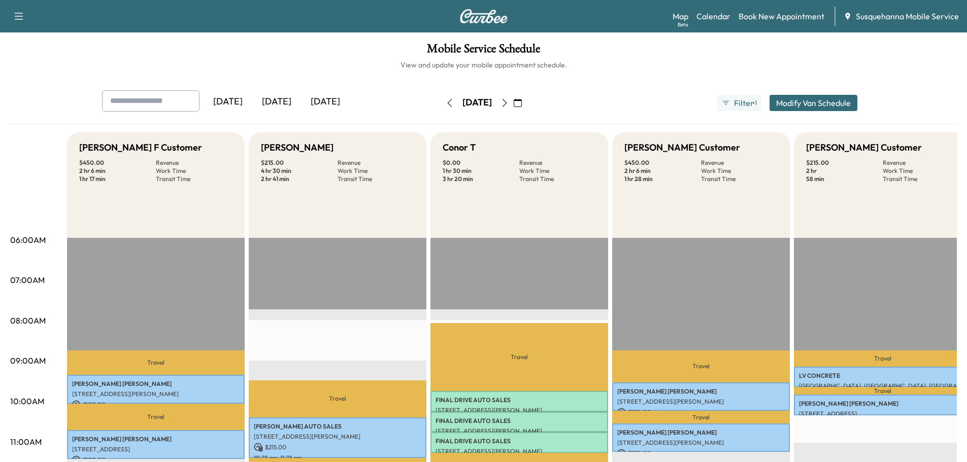
click at [522, 105] on icon "button" at bounding box center [518, 103] width 8 height 8
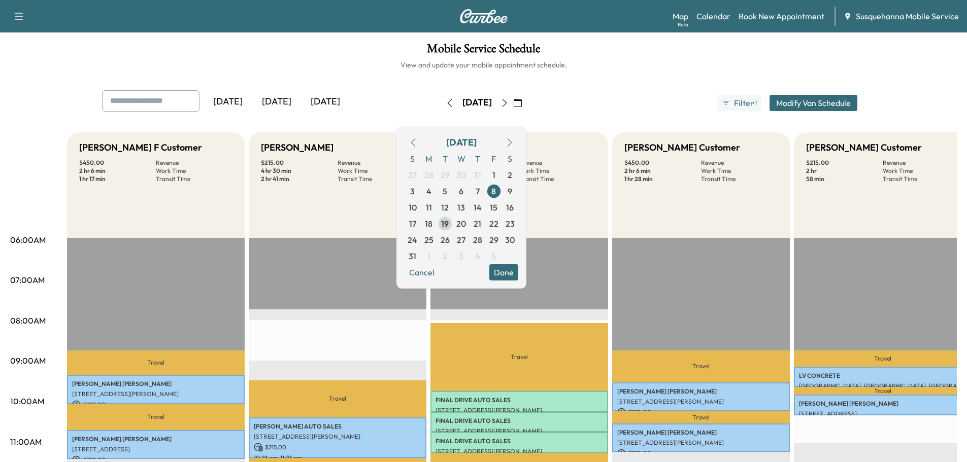
click at [453, 222] on span "19" at bounding box center [445, 224] width 16 height 16
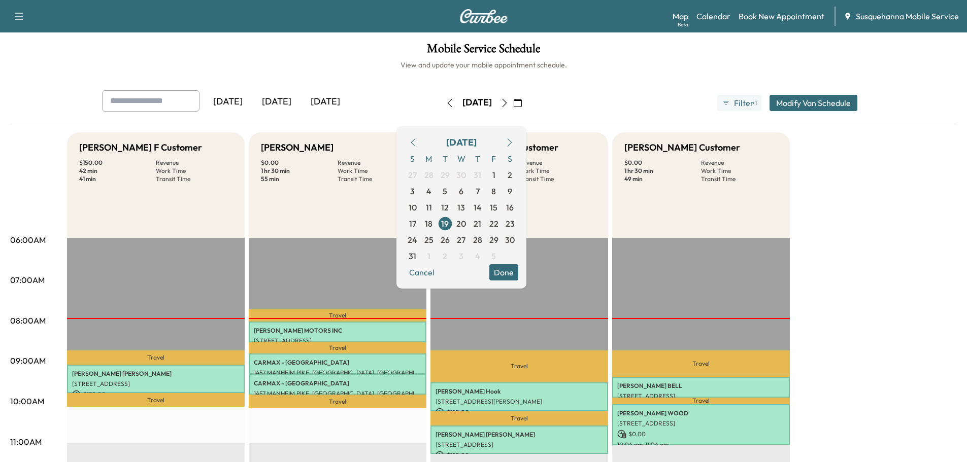
click at [518, 270] on button "Done" at bounding box center [503, 272] width 29 height 16
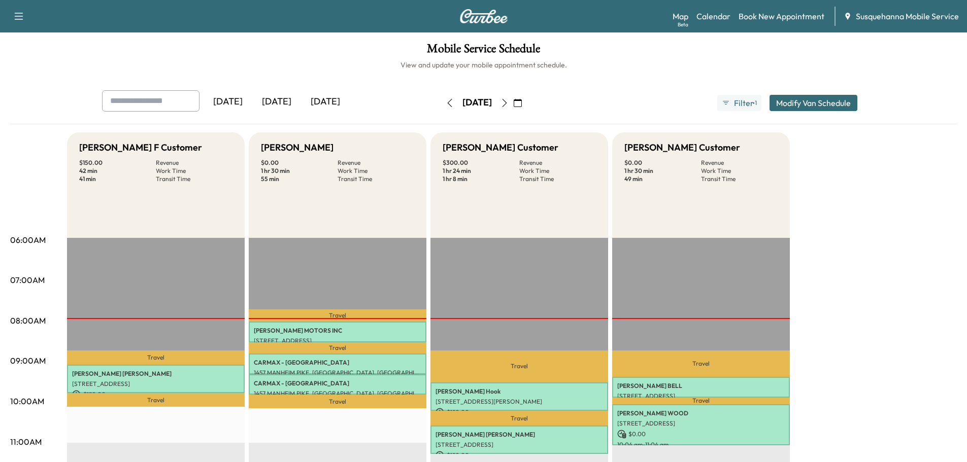
click at [508, 103] on icon "button" at bounding box center [504, 103] width 8 height 8
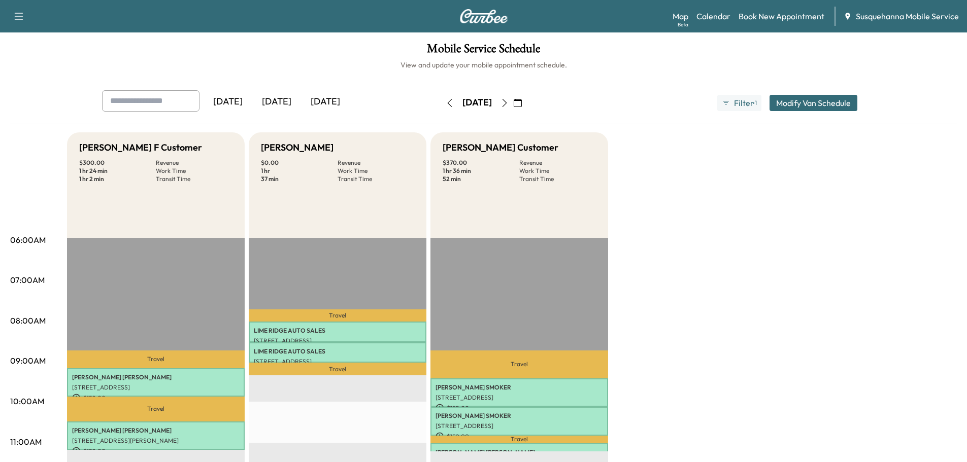
click at [446, 101] on icon "button" at bounding box center [450, 103] width 8 height 8
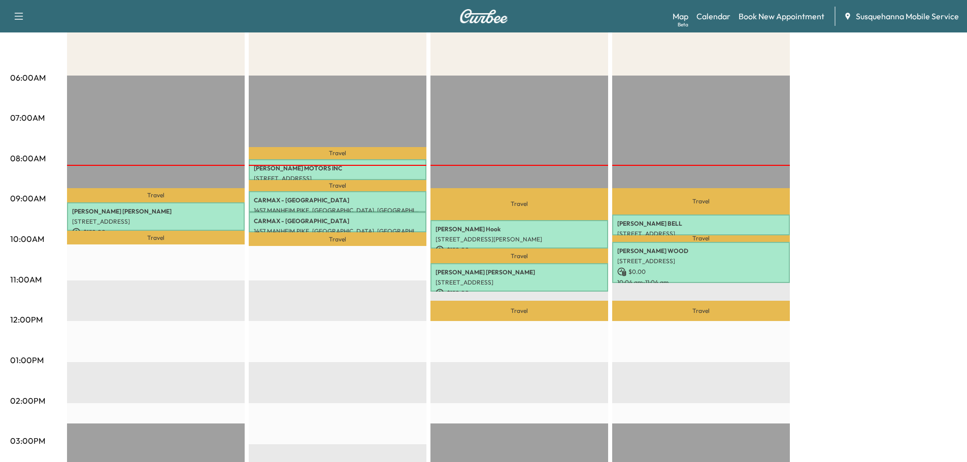
scroll to position [54, 0]
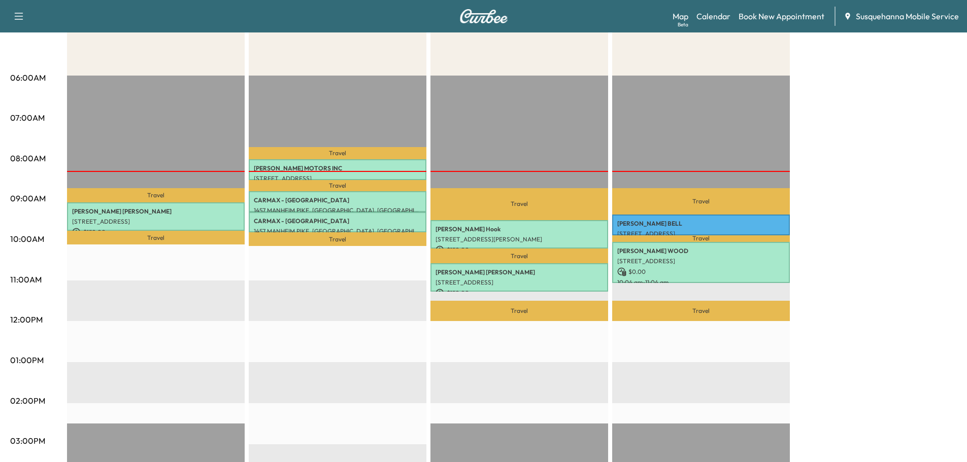
scroll to position [108, 0]
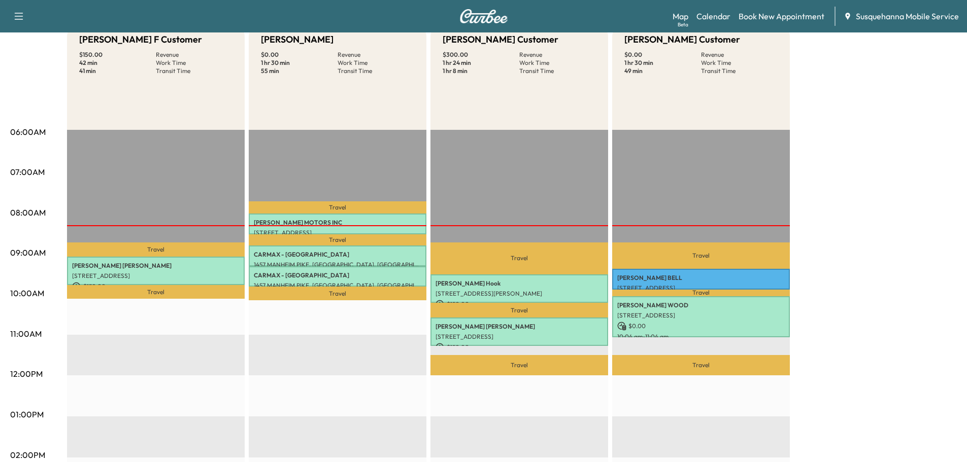
click at [832, 143] on div "[PERSON_NAME] F Customer $ 150.00 Revenue 42 min Work Time 41 min Transit Time …" at bounding box center [512, 404] width 890 height 761
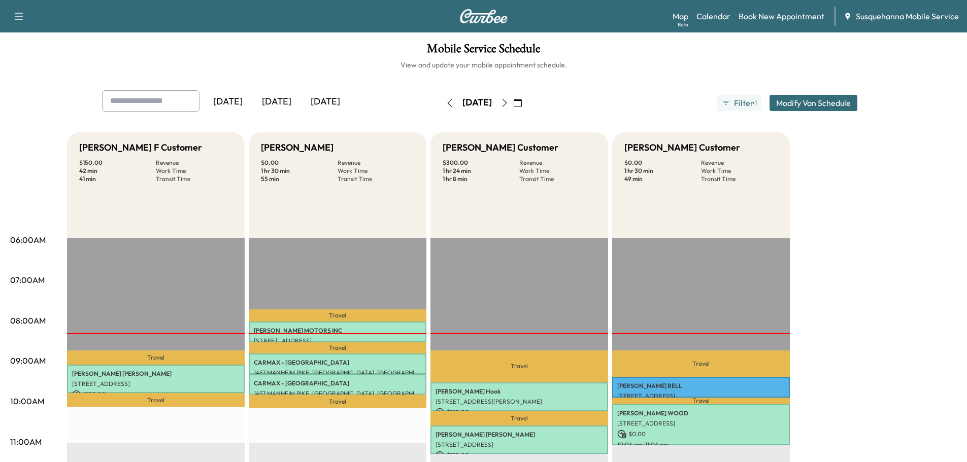
click at [506, 105] on icon "button" at bounding box center [504, 103] width 5 height 8
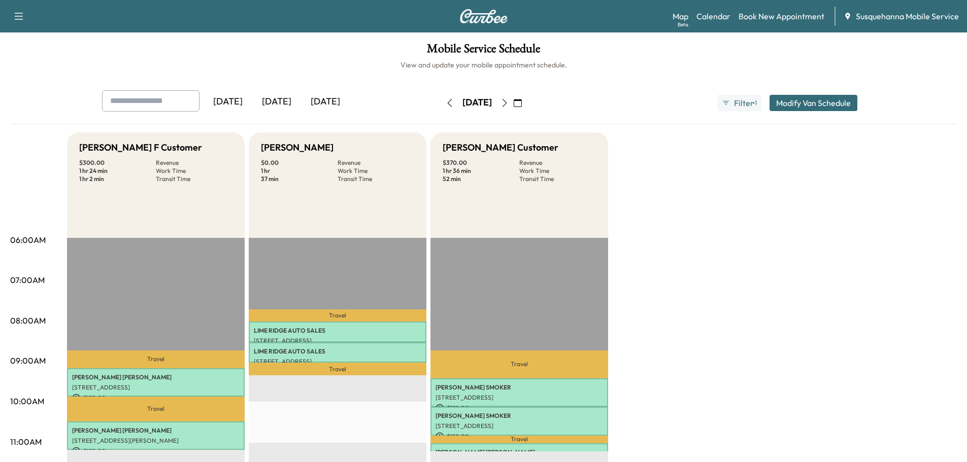
click at [513, 107] on button "button" at bounding box center [504, 103] width 17 height 16
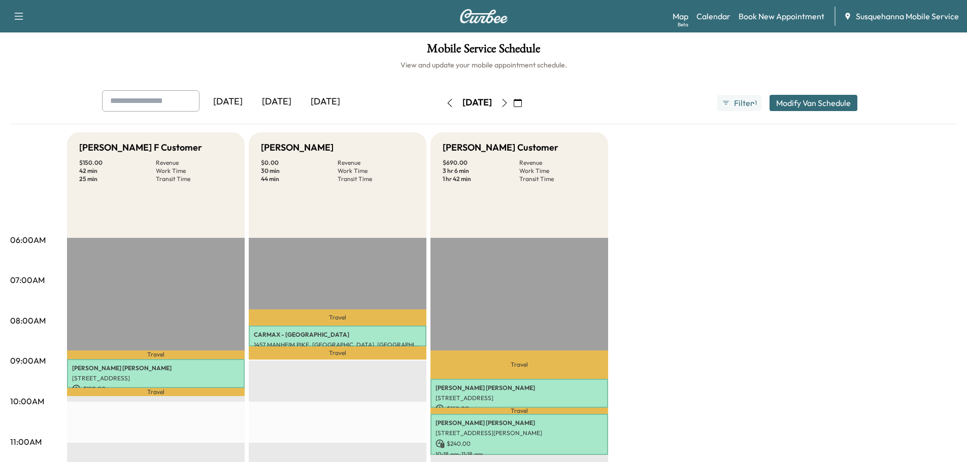
click at [508, 107] on icon "button" at bounding box center [504, 103] width 8 height 8
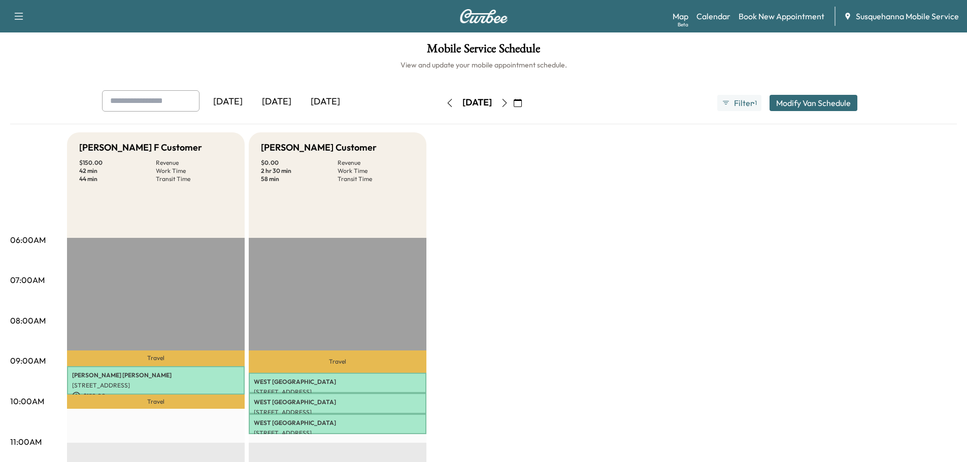
click at [441, 103] on button "button" at bounding box center [449, 103] width 17 height 16
click at [441, 103] on div "Friday, August 22" at bounding box center [477, 103] width 72 height 16
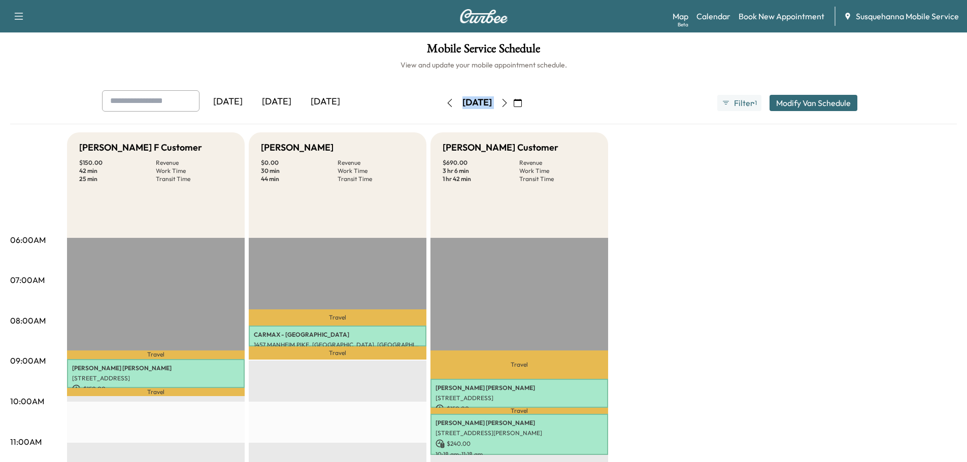
click at [441, 103] on div "[DATE]" at bounding box center [477, 103] width 72 height 16
click at [441, 103] on button "button" at bounding box center [449, 103] width 17 height 16
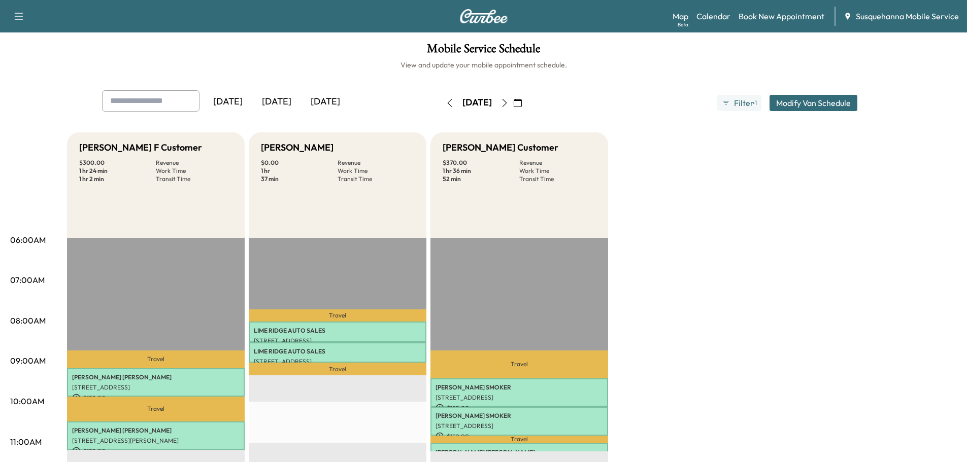
click at [441, 103] on div "[DATE]" at bounding box center [477, 103] width 72 height 16
click at [462, 104] on div "[DATE]" at bounding box center [476, 102] width 29 height 13
click at [446, 103] on icon "button" at bounding box center [450, 103] width 8 height 8
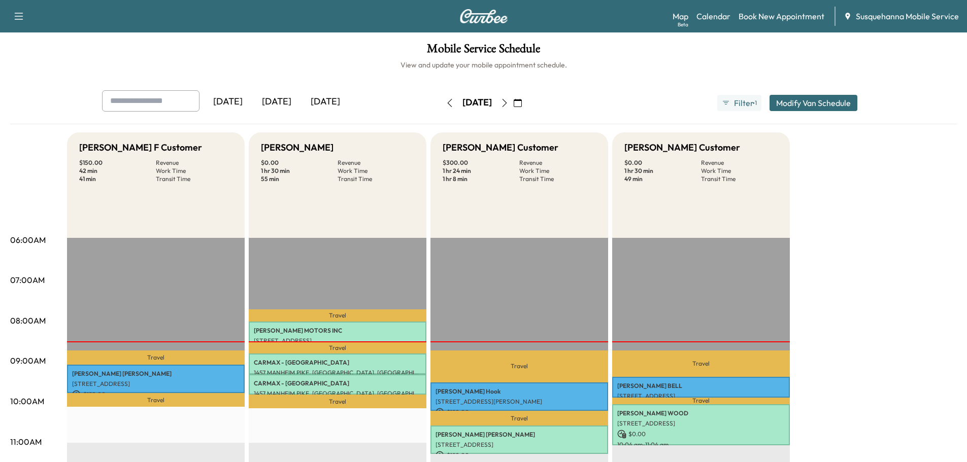
click at [506, 105] on icon "button" at bounding box center [504, 103] width 5 height 8
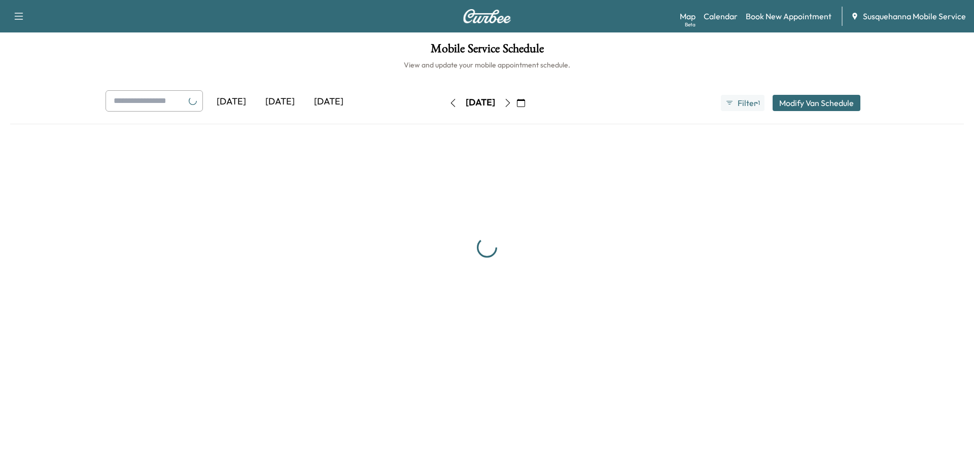
click at [517, 105] on div "[DATE]" at bounding box center [481, 103] width 72 height 16
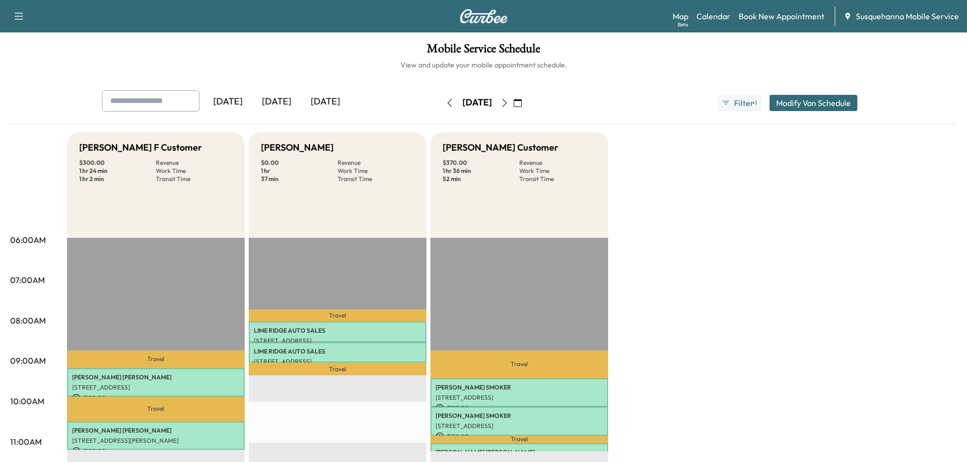
click at [508, 104] on icon "button" at bounding box center [504, 103] width 8 height 8
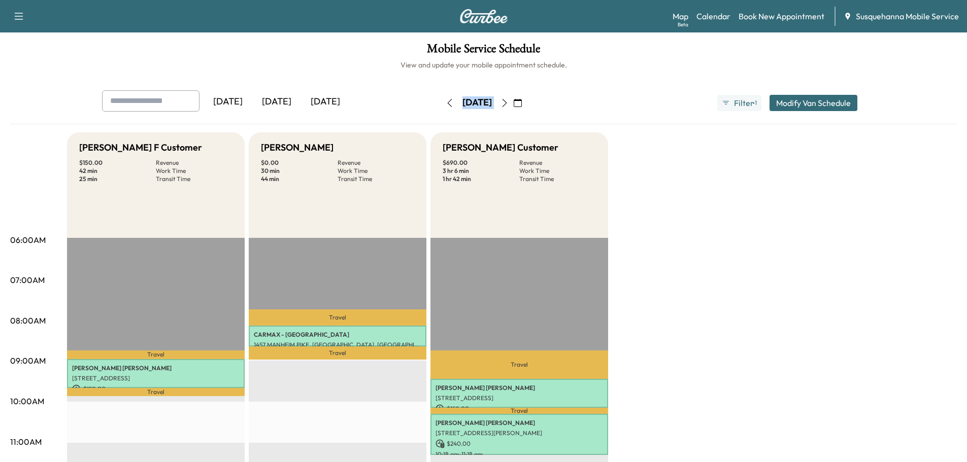
click at [513, 104] on button "button" at bounding box center [504, 103] width 17 height 16
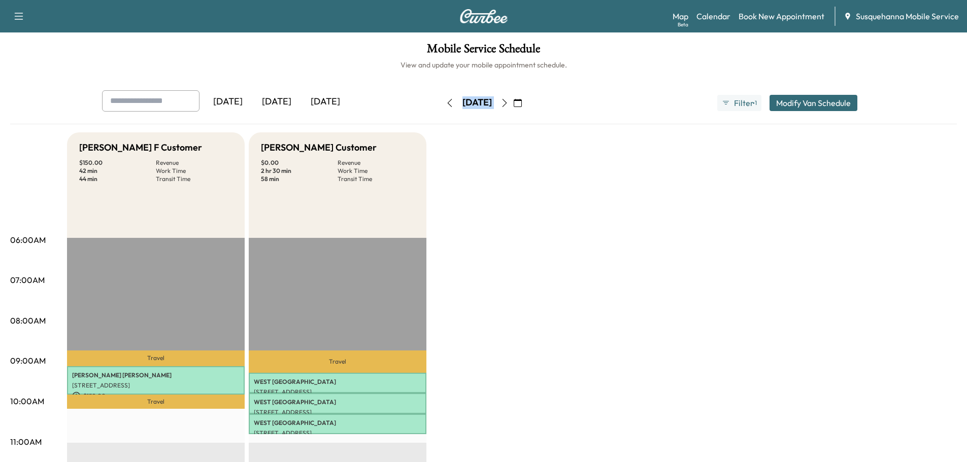
click at [474, 103] on div "[DATE]" at bounding box center [476, 102] width 29 height 13
click at [522, 102] on icon "button" at bounding box center [518, 103] width 8 height 8
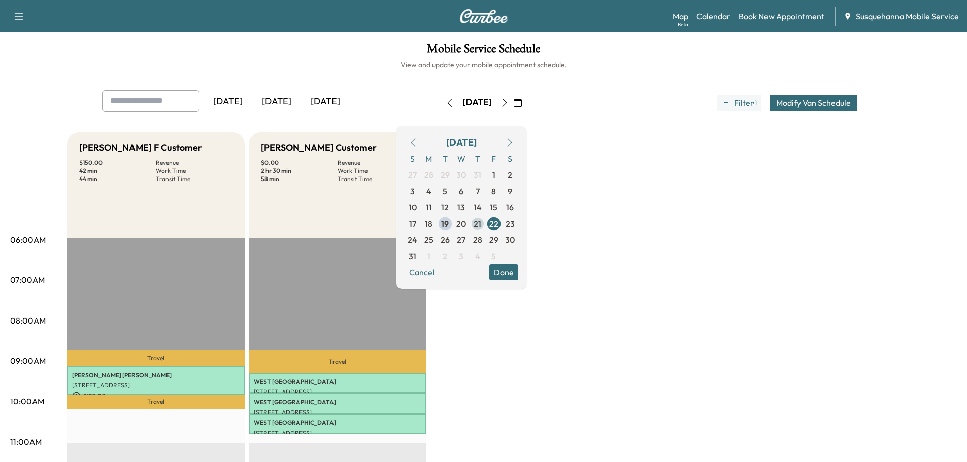
click at [481, 222] on span "21" at bounding box center [477, 224] width 8 height 12
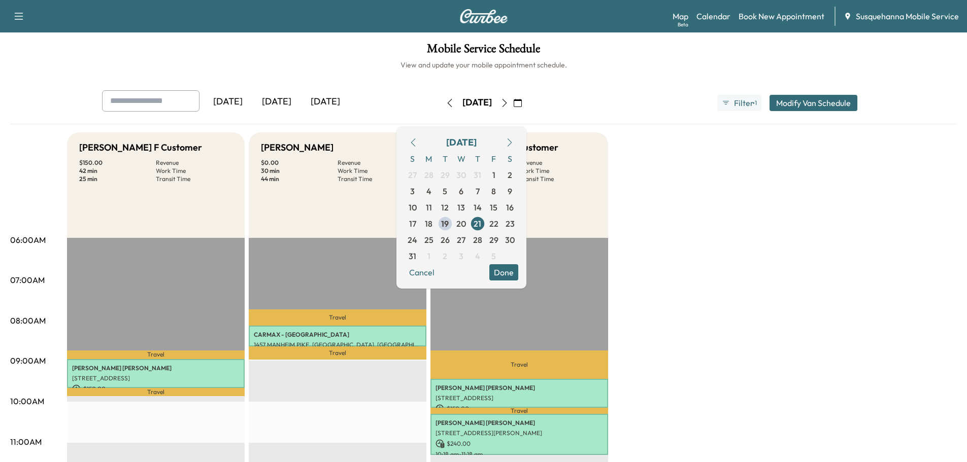
click at [518, 273] on button "Done" at bounding box center [503, 272] width 29 height 16
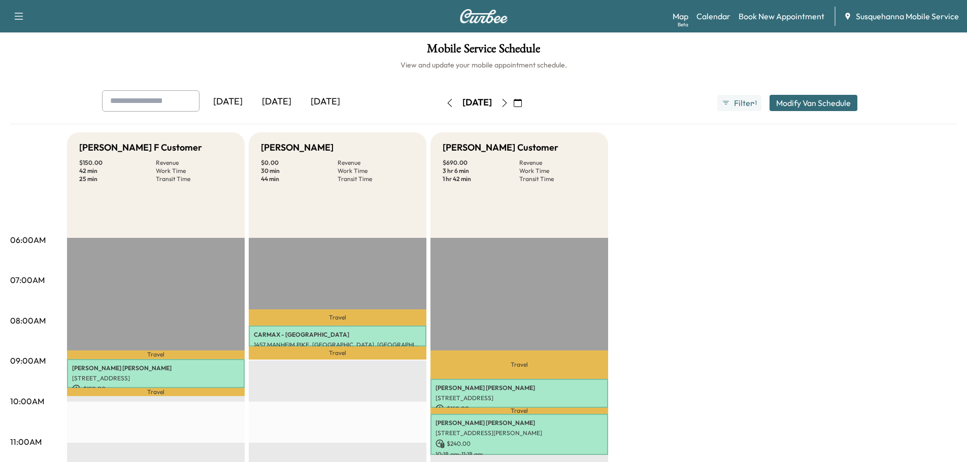
scroll to position [54, 0]
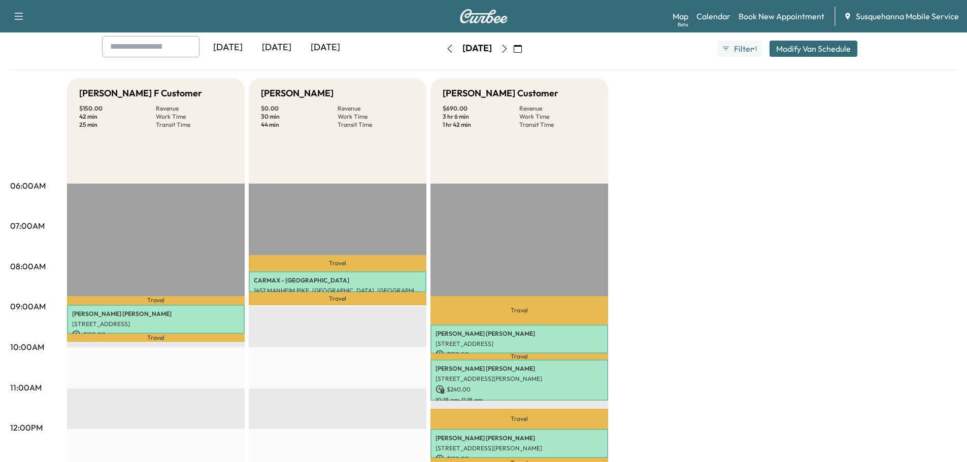
click at [441, 46] on button "button" at bounding box center [449, 49] width 17 height 16
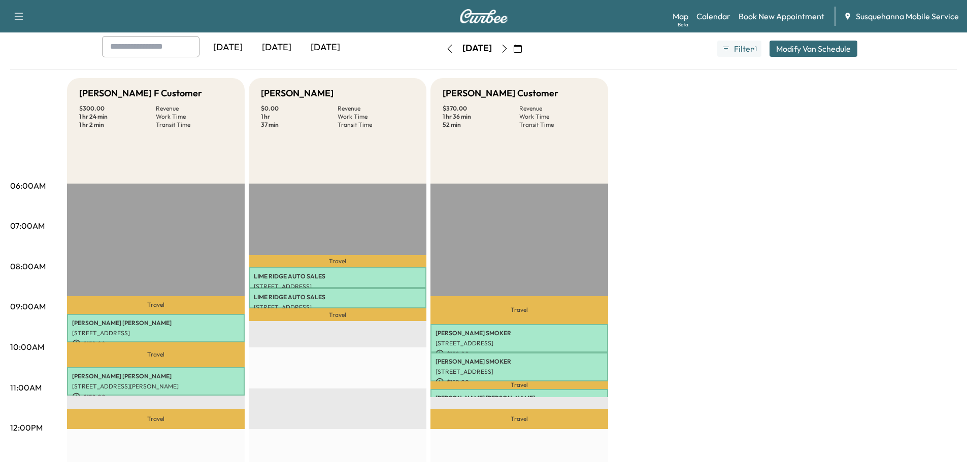
click at [441, 48] on button "button" at bounding box center [449, 49] width 17 height 16
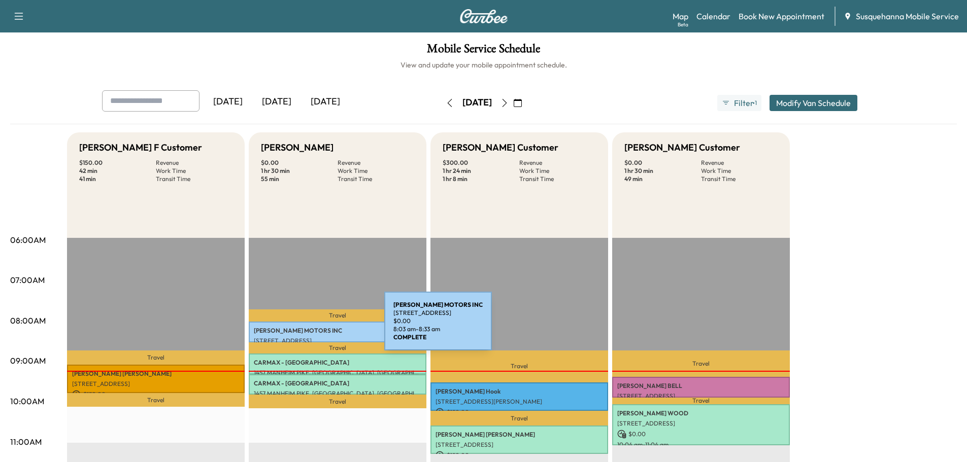
click at [308, 327] on p "[PERSON_NAME] MOTORS INC" at bounding box center [337, 331] width 167 height 8
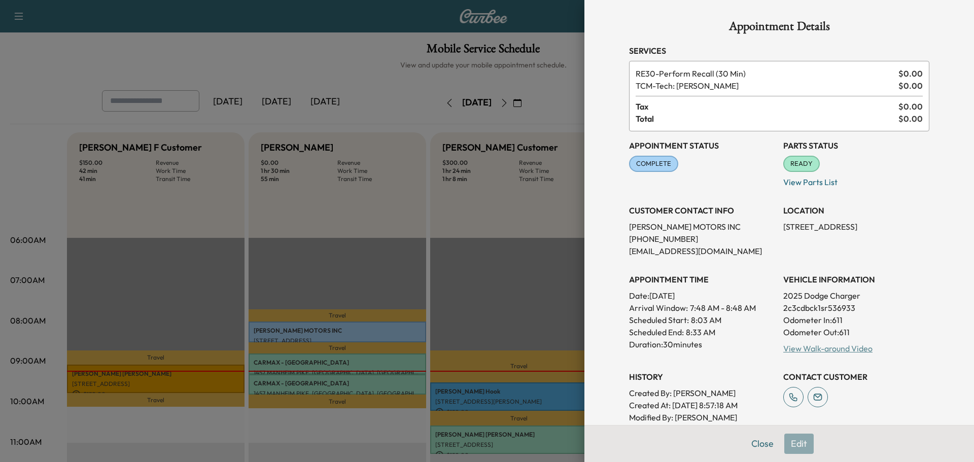
click at [806, 351] on link "View Walk-around Video" at bounding box center [828, 349] width 89 height 10
click at [759, 443] on button "Close" at bounding box center [763, 444] width 36 height 20
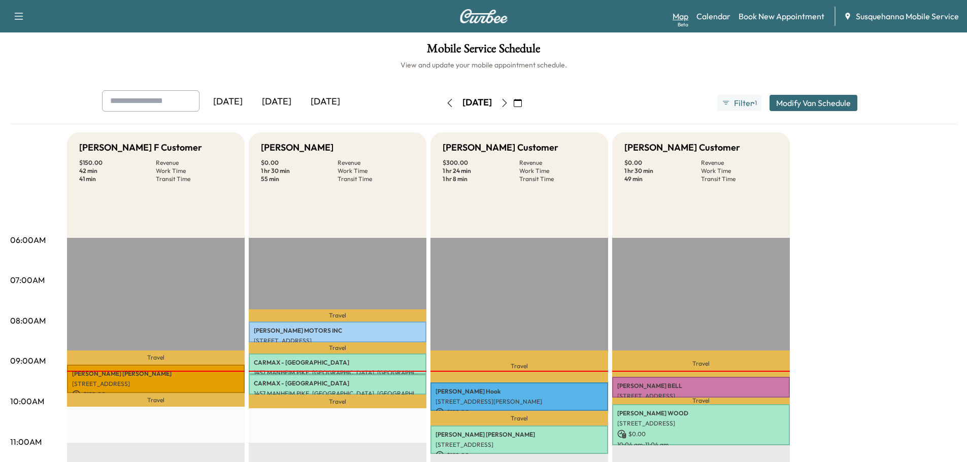
click at [680, 16] on link "Map Beta" at bounding box center [680, 16] width 16 height 12
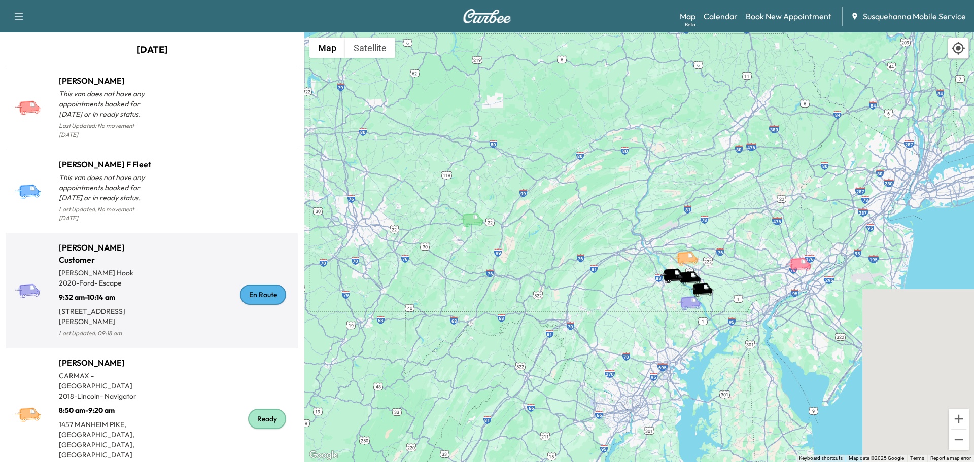
click at [259, 285] on div "En Route" at bounding box center [263, 295] width 46 height 20
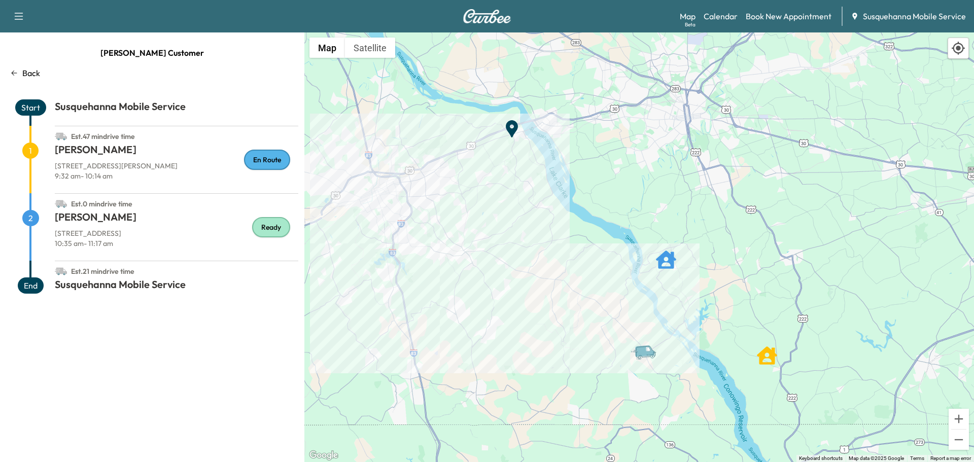
click at [34, 73] on p "Back" at bounding box center [31, 73] width 18 height 12
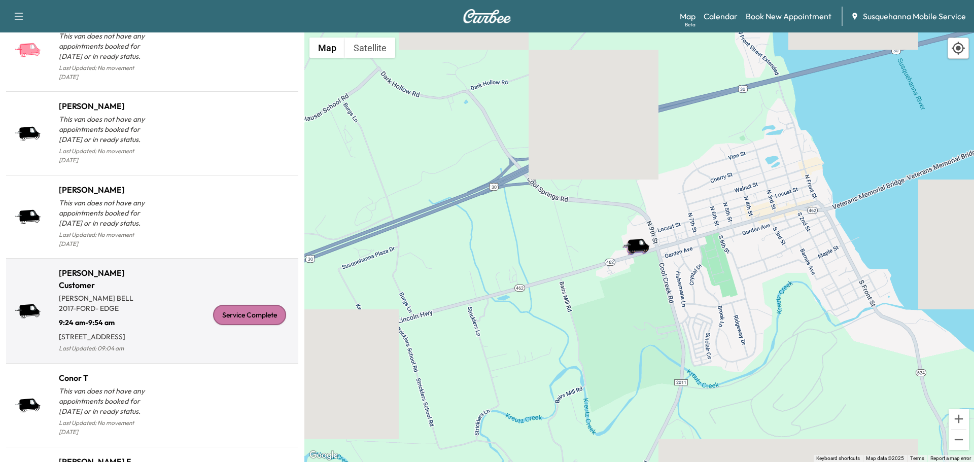
scroll to position [1047, 0]
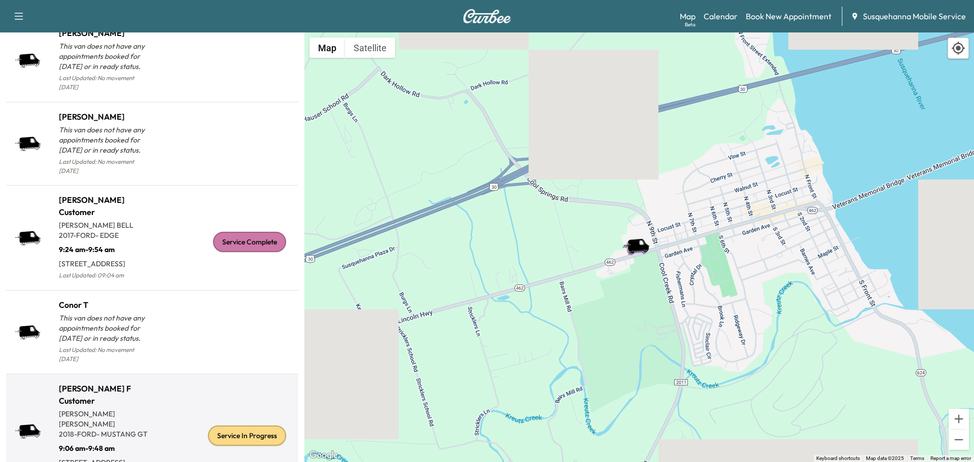
click at [242, 426] on div "Service In Progress" at bounding box center [247, 436] width 78 height 20
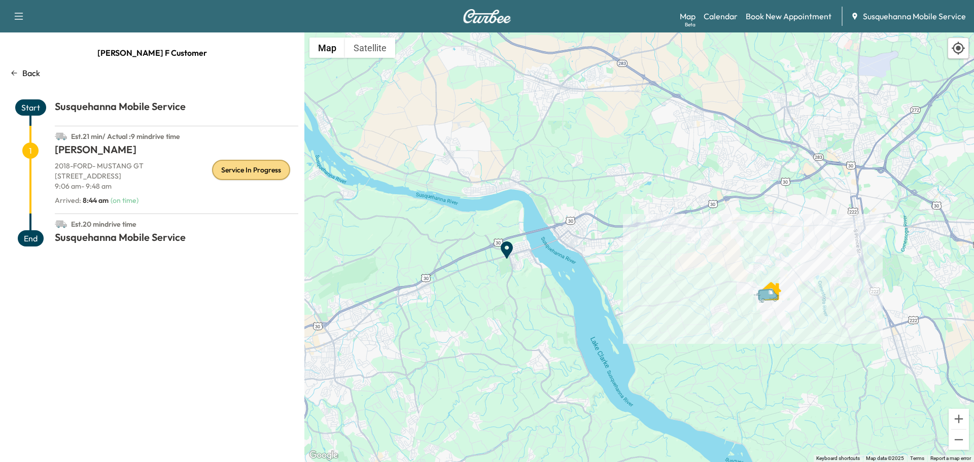
drag, startPoint x: 685, startPoint y: 381, endPoint x: 651, endPoint y: 280, distance: 106.6
click at [651, 280] on div "To activate drag with keyboard, press Alt + Enter. Once in keyboard drag state,…" at bounding box center [639, 247] width 670 height 430
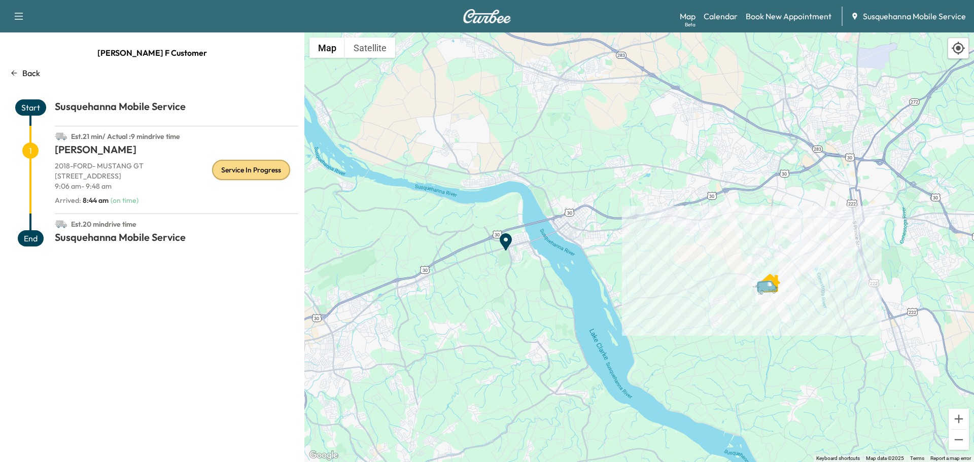
click at [21, 77] on div "Back" at bounding box center [152, 73] width 292 height 12
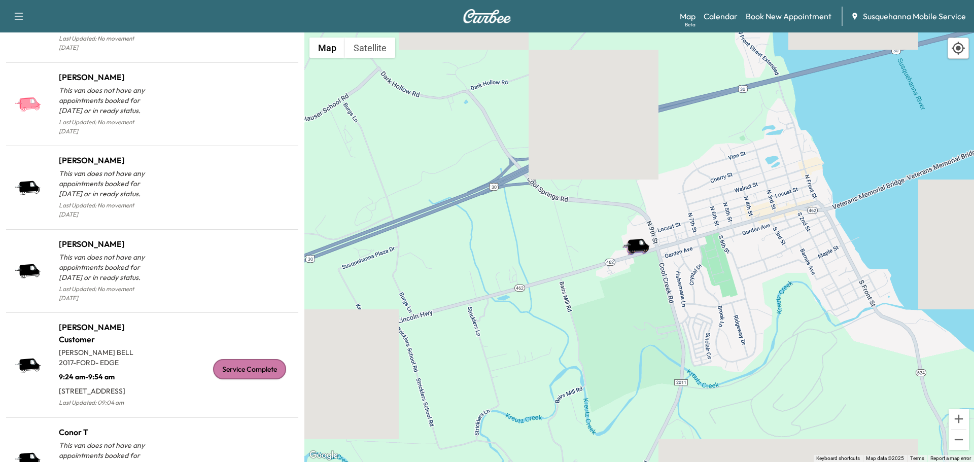
scroll to position [1047, 0]
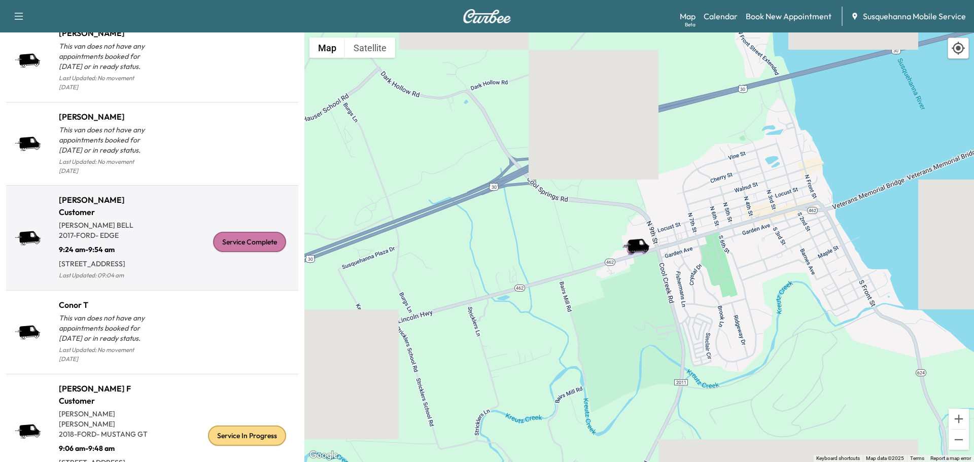
click at [256, 232] on div "Service Complete" at bounding box center [249, 242] width 73 height 20
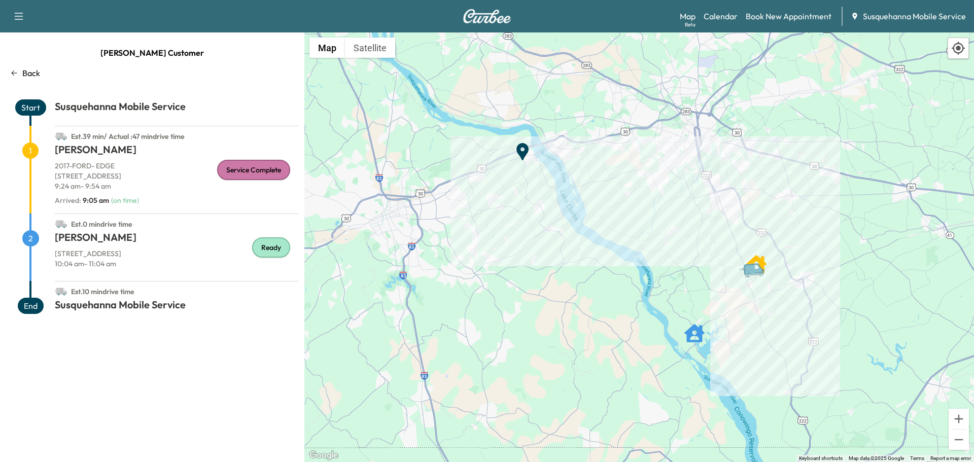
click at [39, 77] on p "Back" at bounding box center [31, 73] width 18 height 12
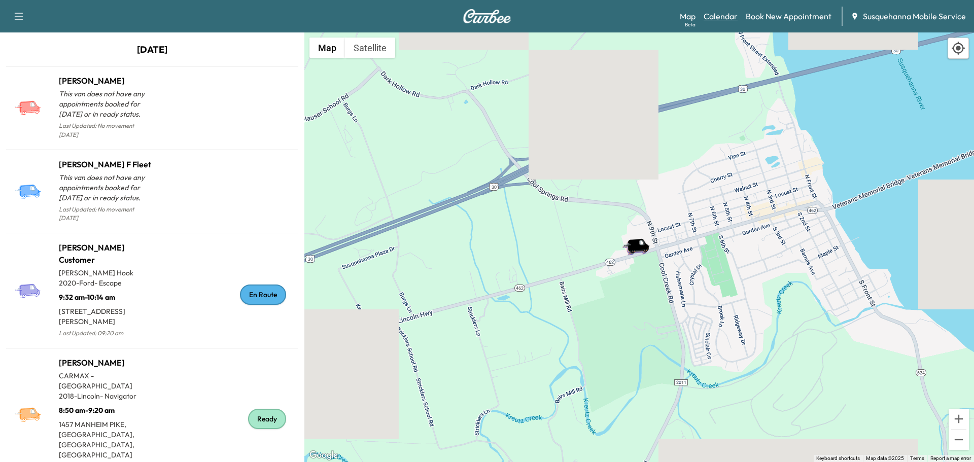
click at [721, 22] on link "Calendar" at bounding box center [721, 16] width 34 height 12
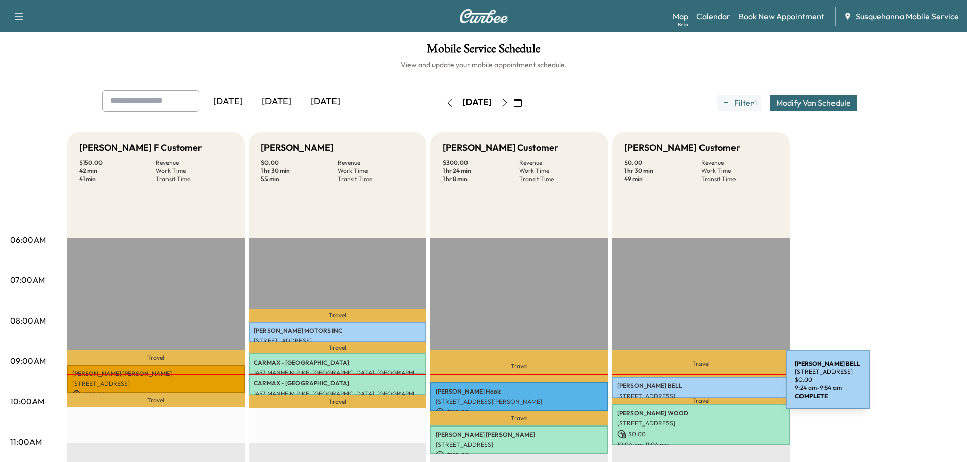
click at [709, 386] on p "REBECCA BELL" at bounding box center [700, 386] width 167 height 8
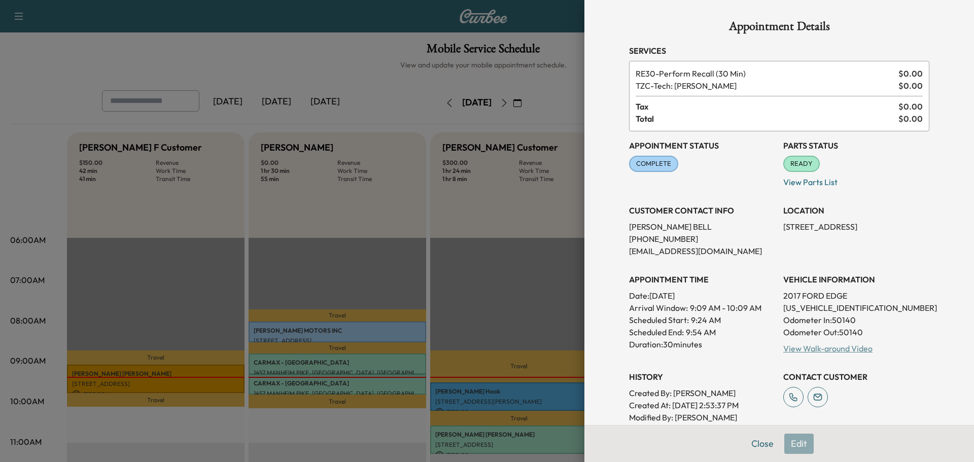
click at [818, 350] on link "View Walk-around Video" at bounding box center [828, 349] width 89 height 10
drag, startPoint x: 758, startPoint y: 444, endPoint x: 623, endPoint y: 428, distance: 136.5
click at [758, 444] on button "Close" at bounding box center [763, 444] width 36 height 20
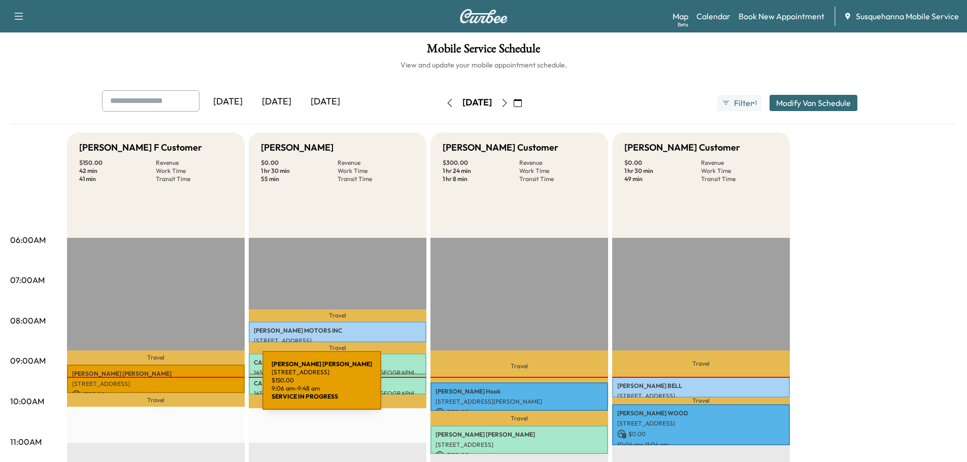
click at [182, 387] on div "[PERSON_NAME] [STREET_ADDRESS] $ 150.00 9:06 am - 9:48 am" at bounding box center [156, 379] width 178 height 29
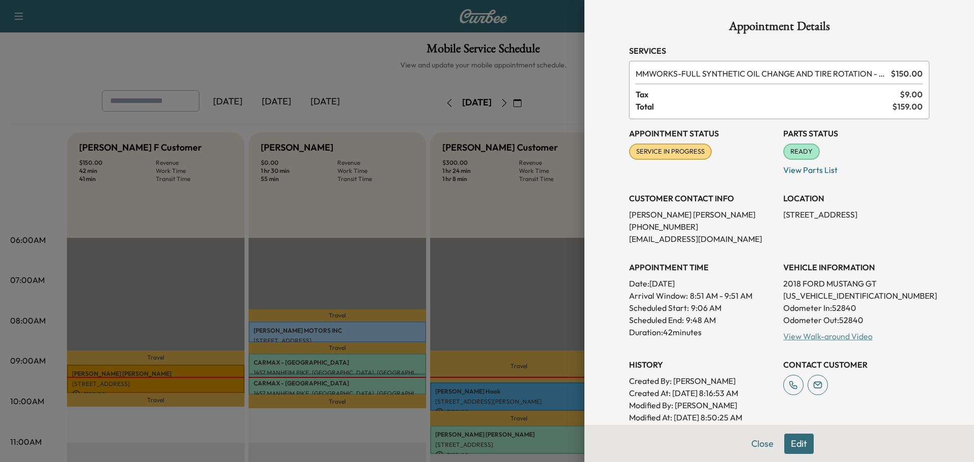
click at [817, 338] on link "View Walk-around Video" at bounding box center [828, 336] width 89 height 10
click at [748, 438] on button "Close" at bounding box center [763, 444] width 36 height 20
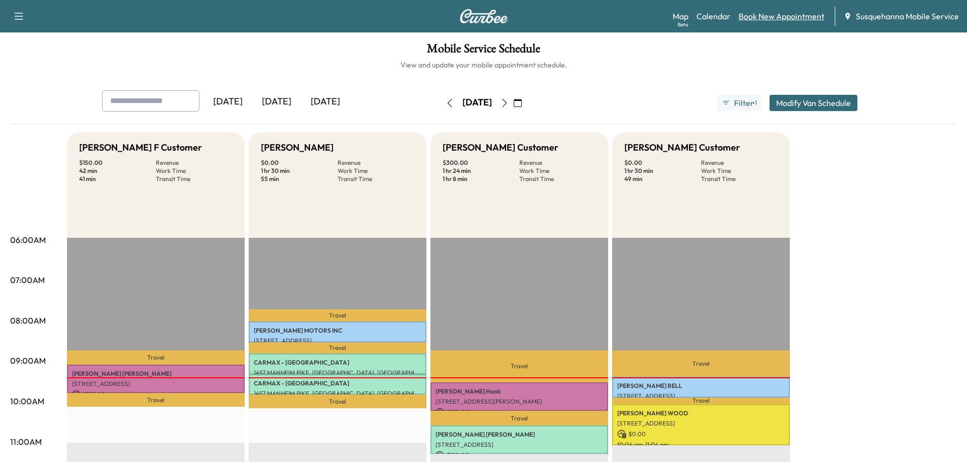
click at [772, 19] on link "Book New Appointment" at bounding box center [781, 16] width 86 height 12
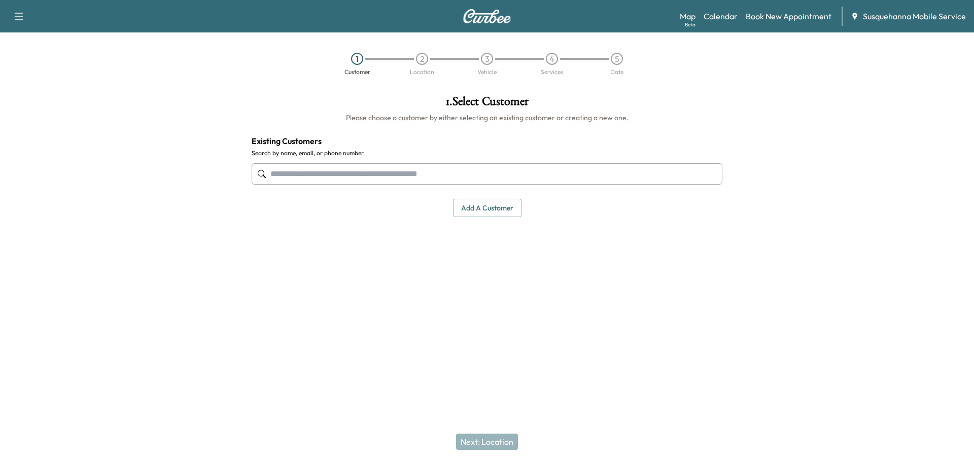
click at [369, 167] on input "text" at bounding box center [487, 173] width 471 height 21
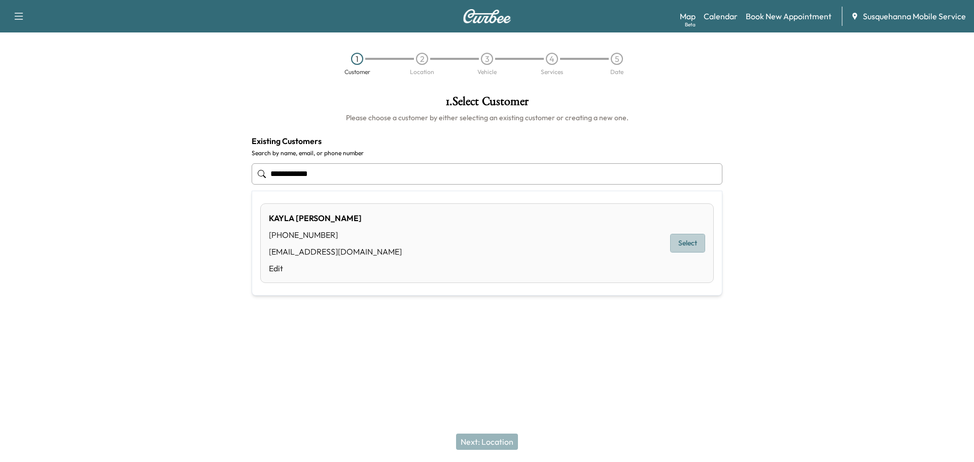
click at [699, 244] on button "Select" at bounding box center [687, 243] width 35 height 19
type input "**********"
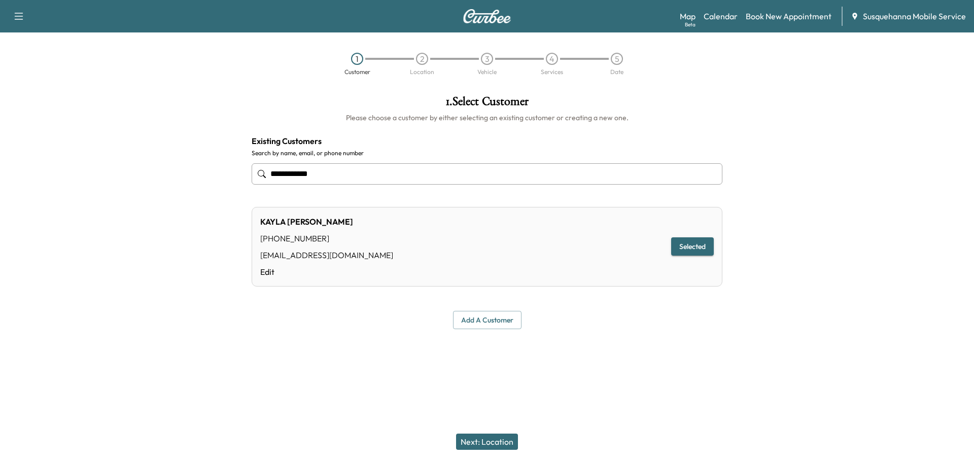
click at [488, 439] on button "Next: Location" at bounding box center [487, 442] width 62 height 16
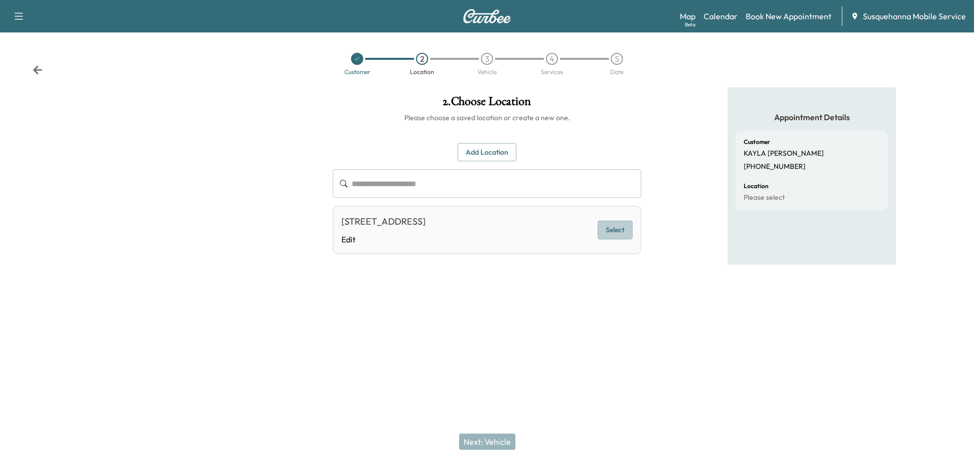
click at [615, 229] on button "Select" at bounding box center [615, 230] width 35 height 19
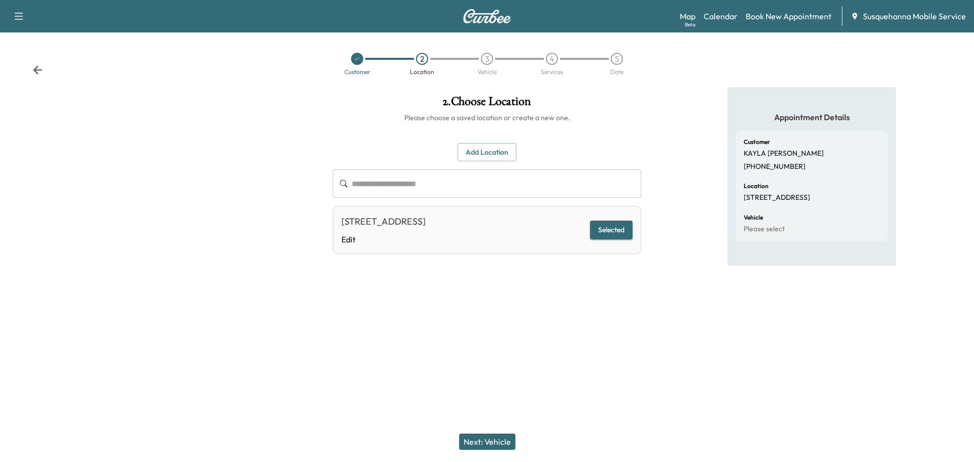
click at [494, 447] on button "Next: Vehicle" at bounding box center [487, 442] width 56 height 16
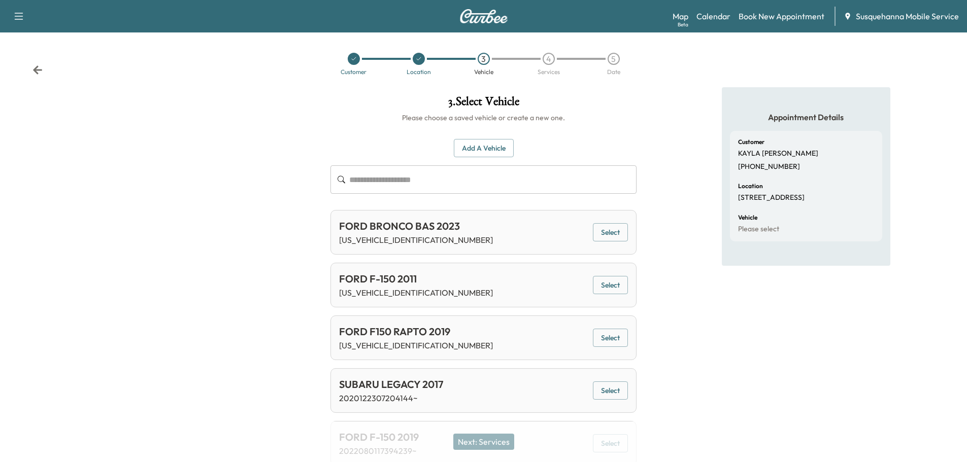
click at [619, 236] on button "Select" at bounding box center [610, 232] width 35 height 19
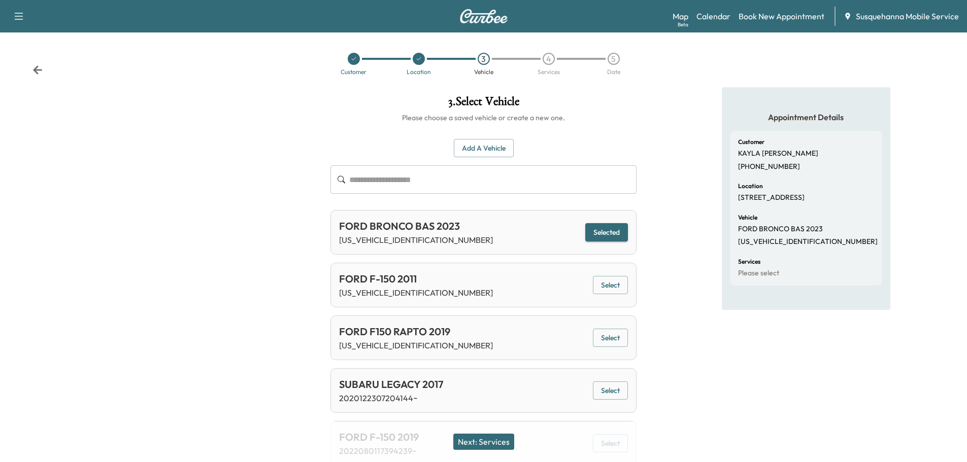
click at [498, 439] on button "Next: Services" at bounding box center [483, 442] width 61 height 16
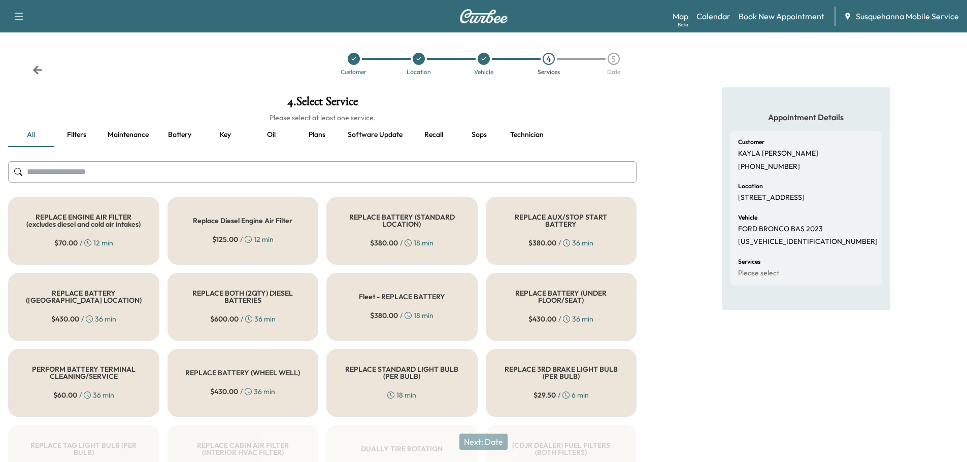
click at [385, 181] on input "text" at bounding box center [322, 171] width 628 height 21
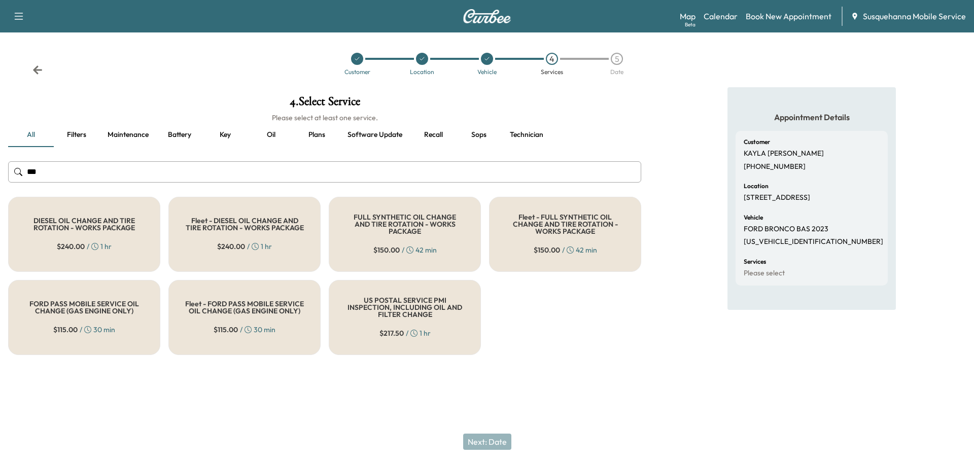
type input "***"
click at [387, 245] on span "$ 150.00" at bounding box center [386, 250] width 26 height 10
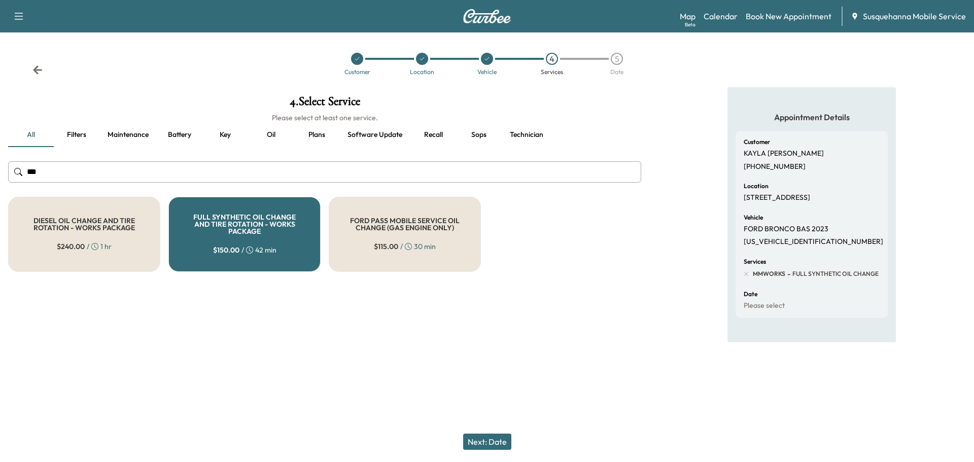
click at [498, 444] on button "Next: Date" at bounding box center [487, 442] width 48 height 16
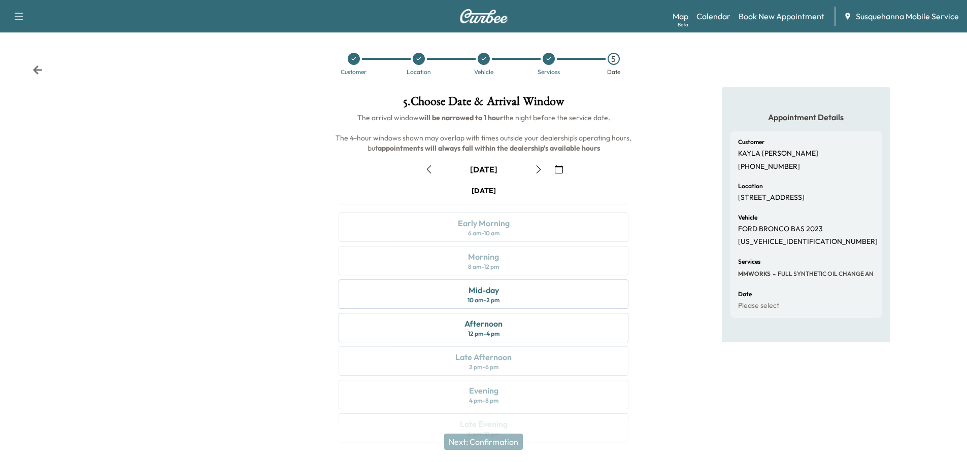
click at [538, 172] on icon "button" at bounding box center [538, 169] width 5 height 8
click at [429, 172] on icon "button" at bounding box center [429, 169] width 8 height 8
click at [536, 170] on icon "button" at bounding box center [538, 169] width 8 height 8
click at [432, 171] on icon "button" at bounding box center [429, 169] width 8 height 8
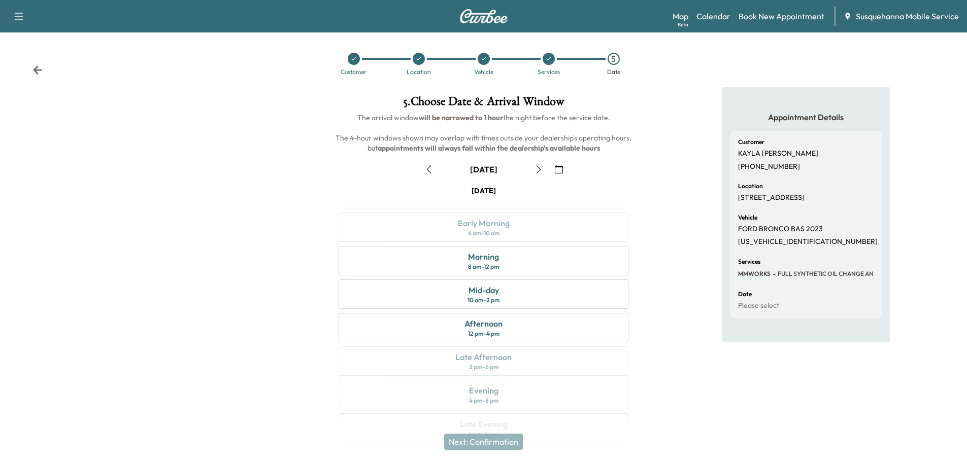
click at [539, 168] on icon "button" at bounding box center [538, 169] width 5 height 8
click at [431, 166] on icon "button" at bounding box center [429, 169] width 8 height 8
click at [460, 263] on div "Morning 8 am - 12 pm" at bounding box center [483, 260] width 290 height 29
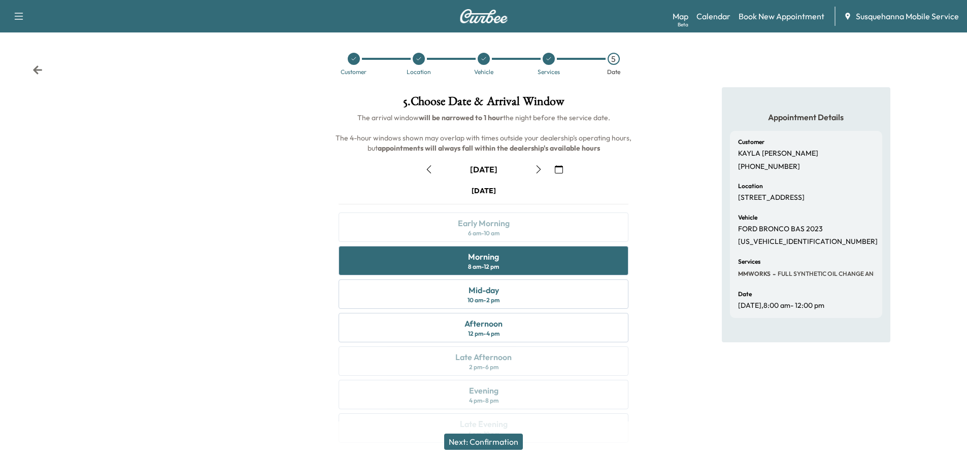
click at [507, 442] on button "Next: Confirmation" at bounding box center [483, 442] width 79 height 16
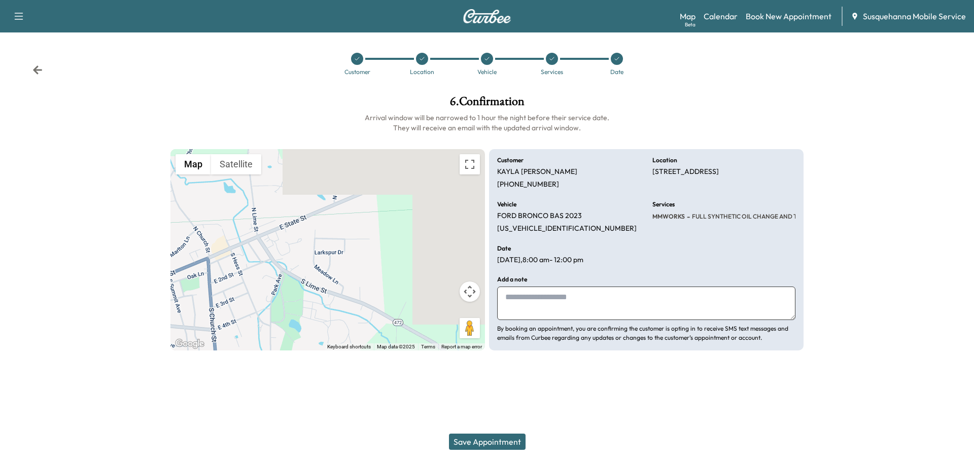
click at [562, 297] on textarea at bounding box center [646, 303] width 298 height 33
type textarea "**********"
click at [510, 435] on button "Save Appointment" at bounding box center [487, 442] width 77 height 16
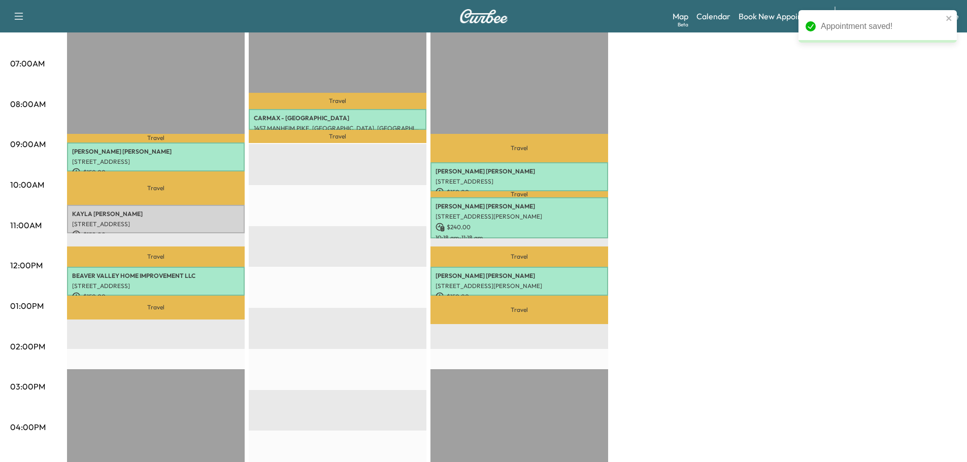
scroll to position [270, 0]
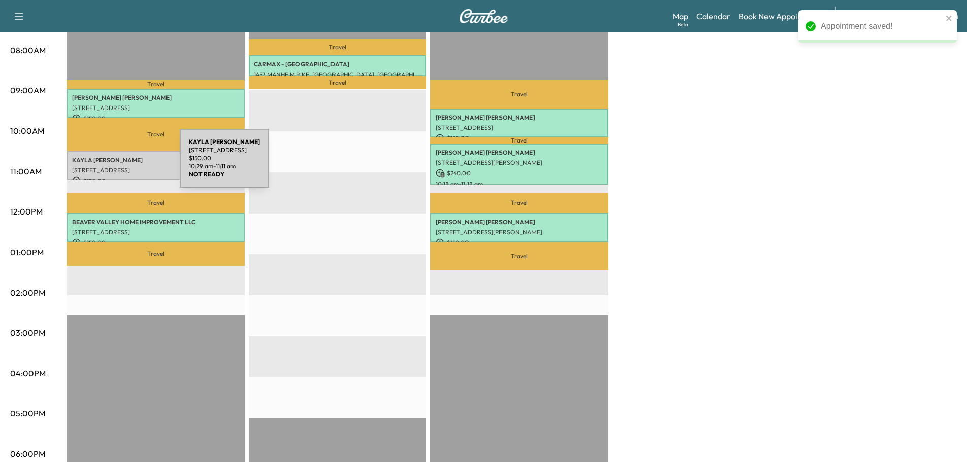
click at [105, 163] on div "KAYLA KOEGEL 115 LARKSPUR DR, QUARRYVILLE, PA, USA $ 150.00 10:29 am - 11:11 am" at bounding box center [156, 165] width 178 height 29
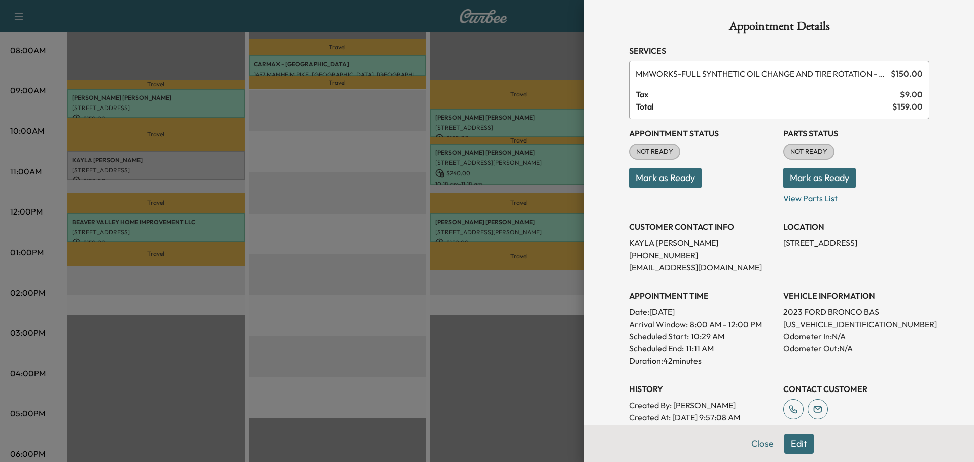
click at [788, 176] on button "Mark as Ready" at bounding box center [820, 178] width 73 height 20
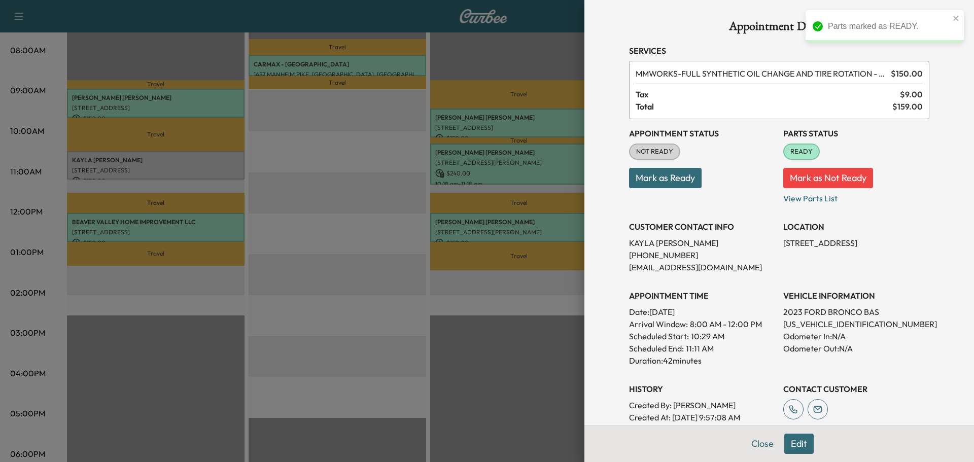
click at [684, 181] on button "Mark as Ready" at bounding box center [665, 178] width 73 height 20
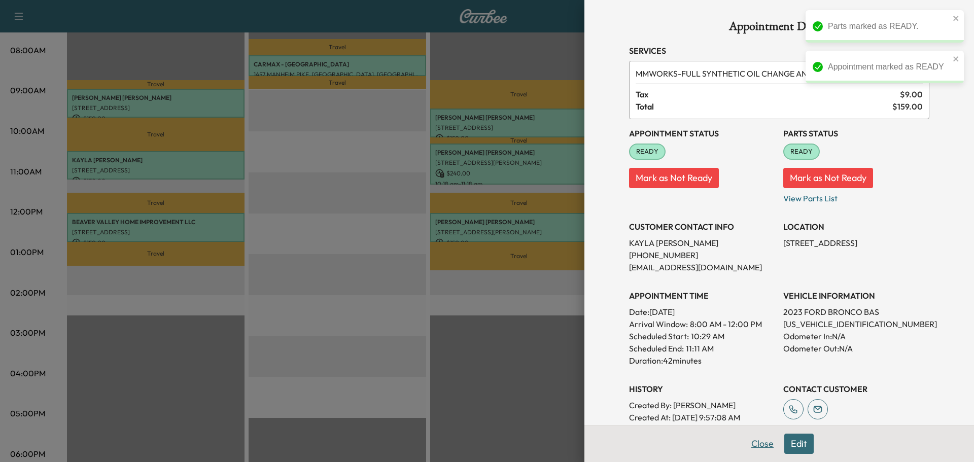
click at [752, 445] on button "Close" at bounding box center [763, 444] width 36 height 20
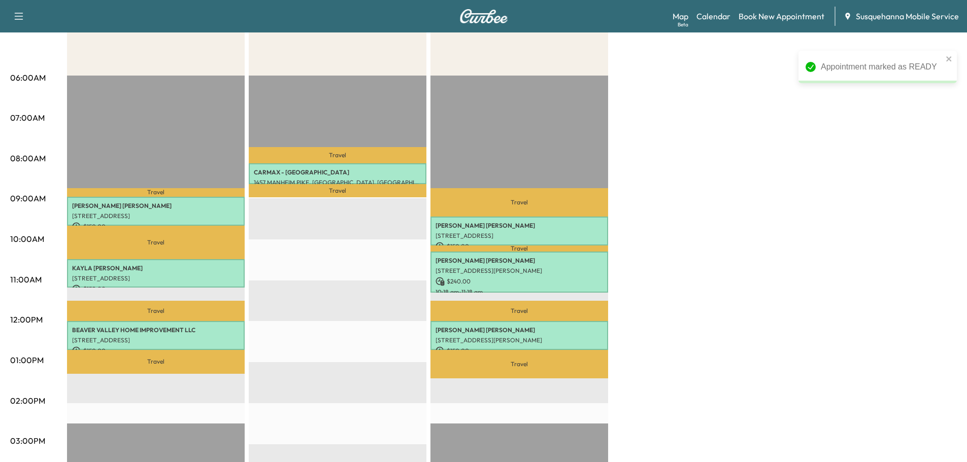
scroll to position [54, 0]
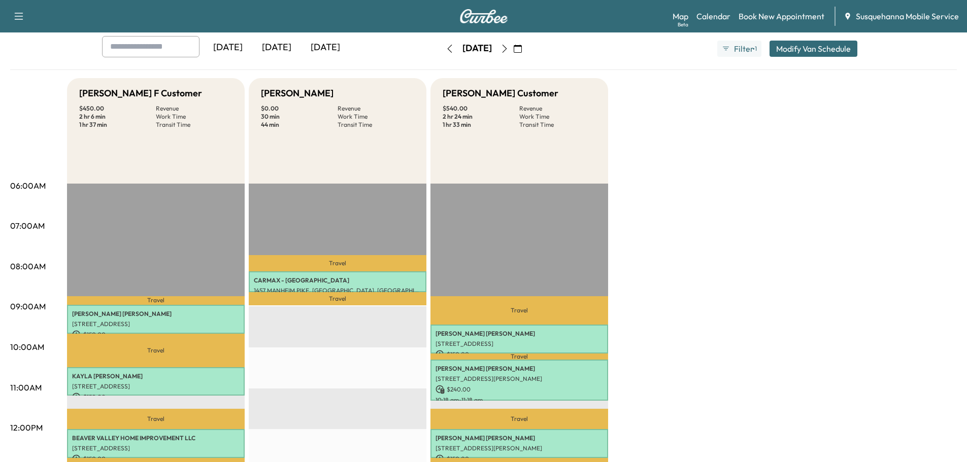
click at [446, 52] on icon "button" at bounding box center [450, 49] width 8 height 8
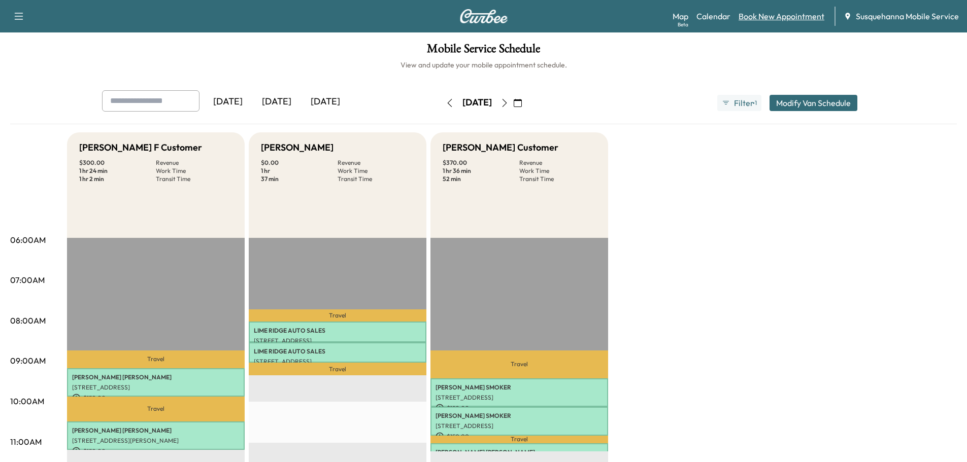
click at [779, 16] on link "Book New Appointment" at bounding box center [781, 16] width 86 height 12
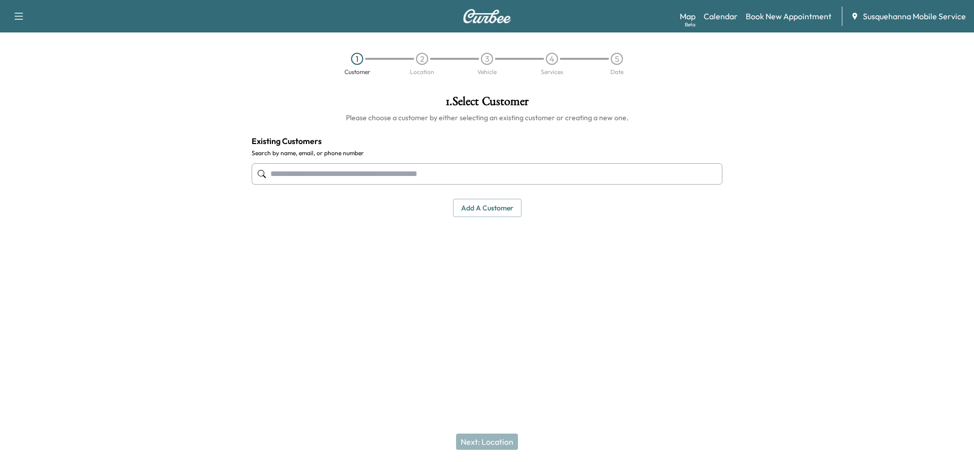
click at [354, 176] on input "text" at bounding box center [487, 173] width 471 height 21
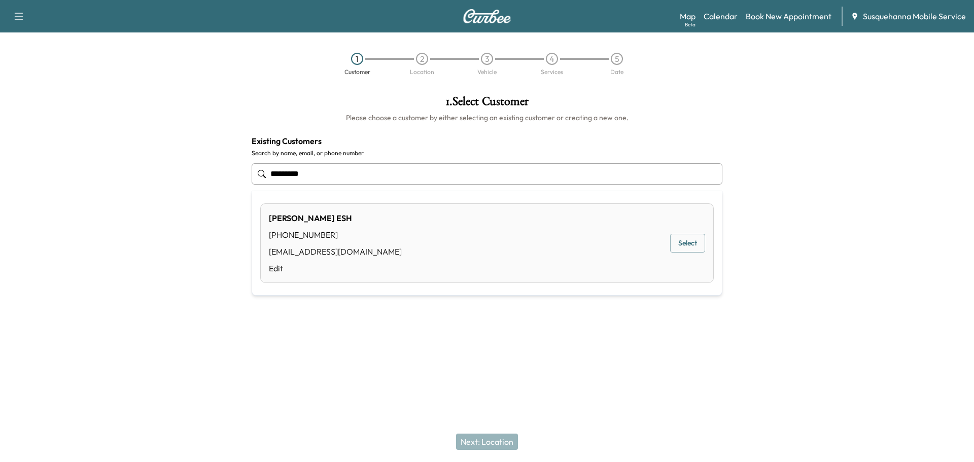
click at [689, 242] on button "Select" at bounding box center [687, 243] width 35 height 19
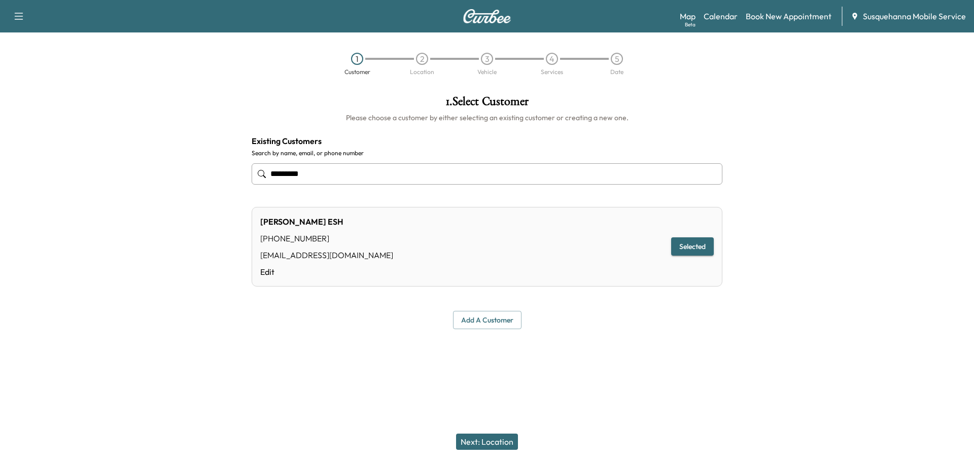
type input "*********"
click at [509, 443] on button "Next: Location" at bounding box center [487, 442] width 62 height 16
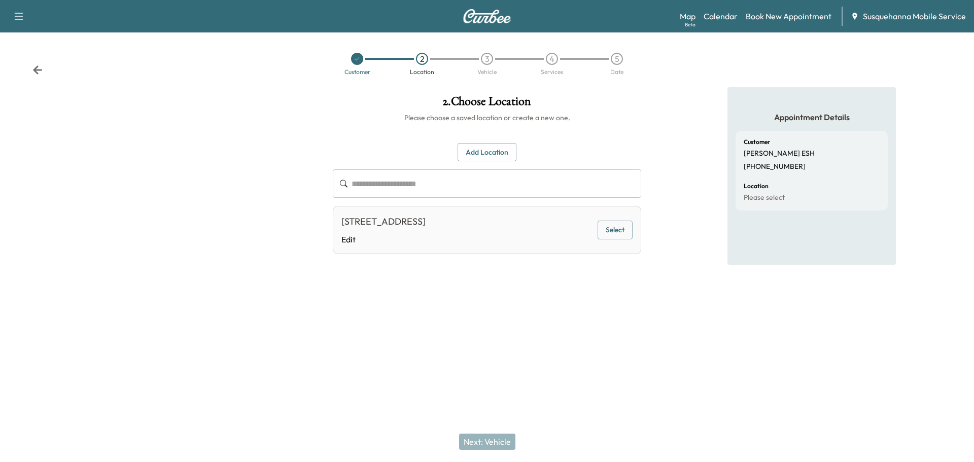
click at [621, 230] on button "Select" at bounding box center [615, 230] width 35 height 19
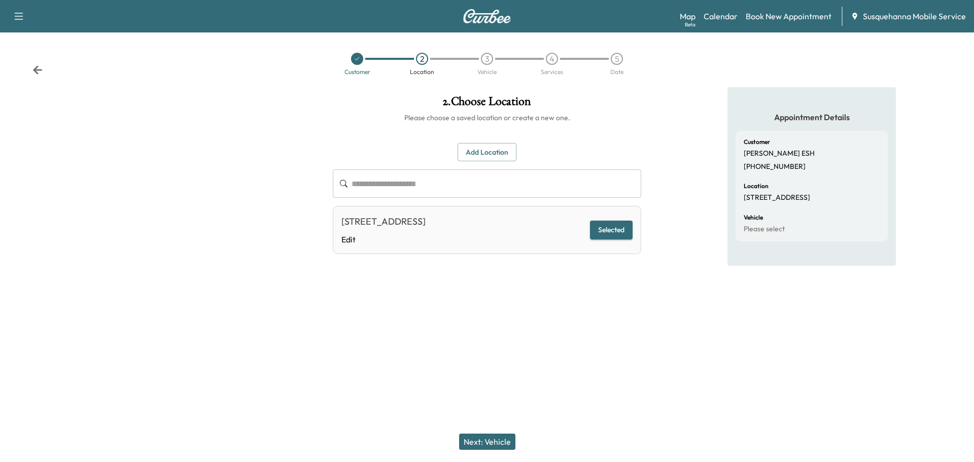
click at [497, 440] on button "Next: Vehicle" at bounding box center [487, 442] width 56 height 16
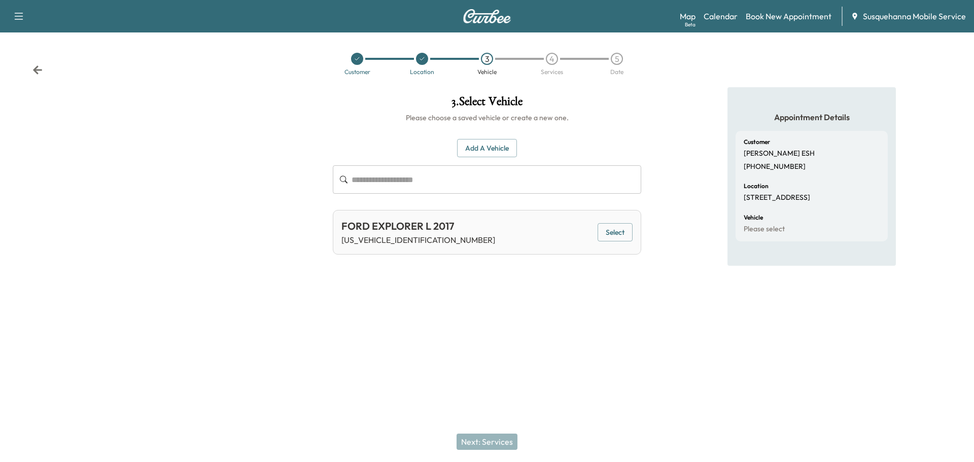
click at [620, 227] on button "Select" at bounding box center [615, 232] width 35 height 19
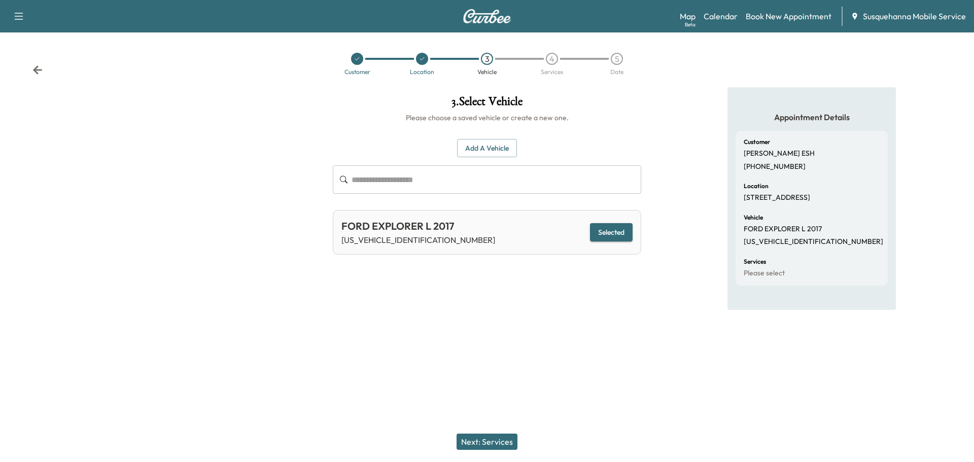
click at [493, 443] on button "Next: Services" at bounding box center [487, 442] width 61 height 16
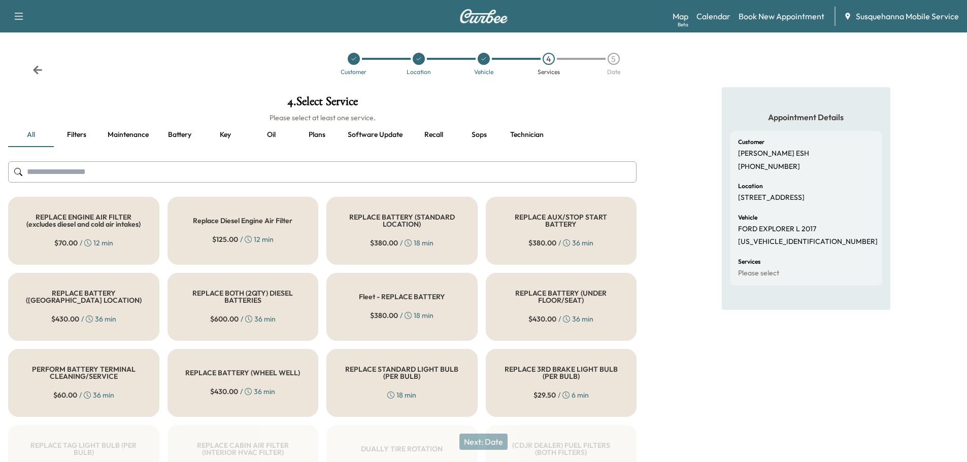
click at [436, 139] on button "Recall" at bounding box center [434, 135] width 46 height 24
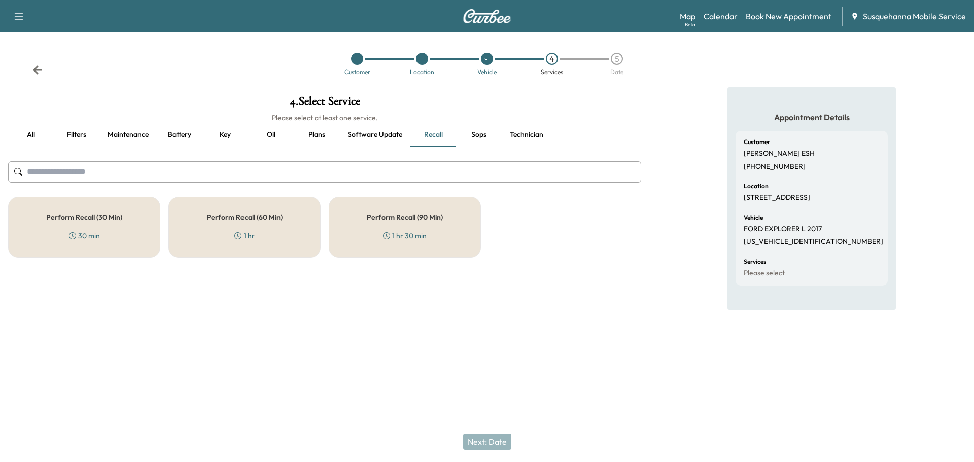
click at [127, 212] on div "Perform Recall (30 Min) 30 min" at bounding box center [84, 227] width 152 height 61
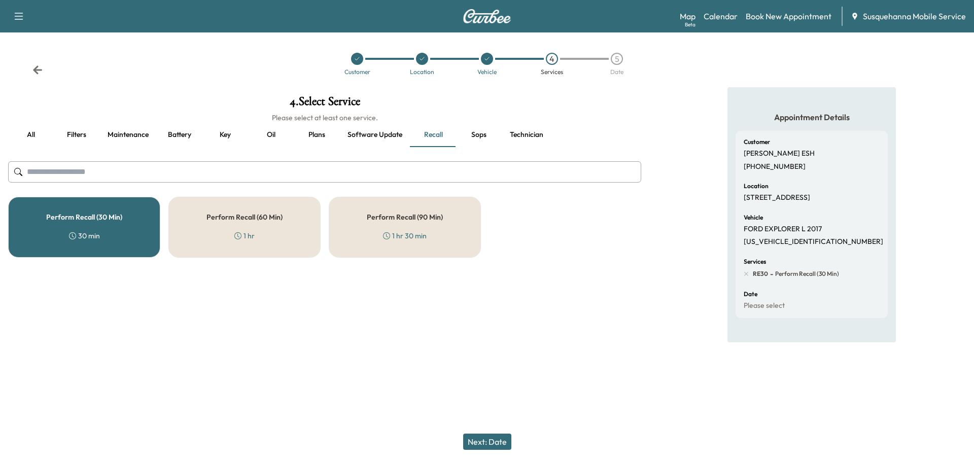
click at [519, 135] on button "Technician" at bounding box center [527, 135] width 50 height 24
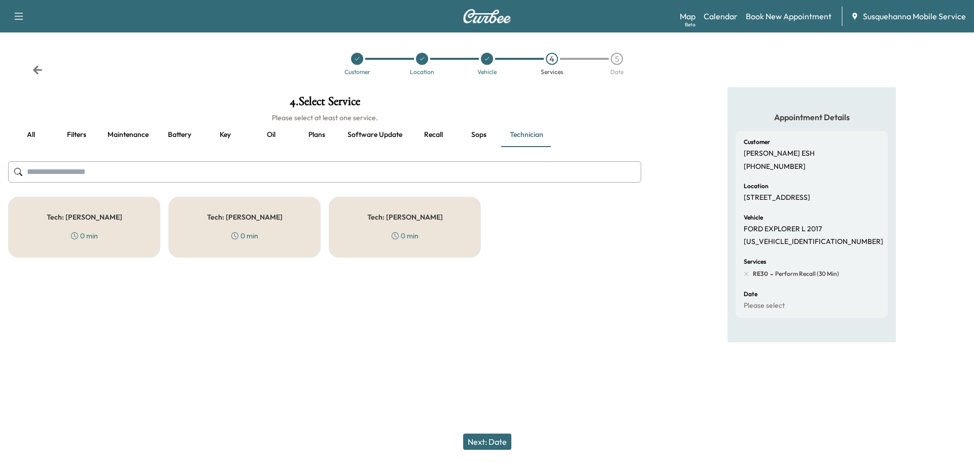
click at [387, 225] on div "Tech: Zach C 0 min" at bounding box center [405, 227] width 152 height 61
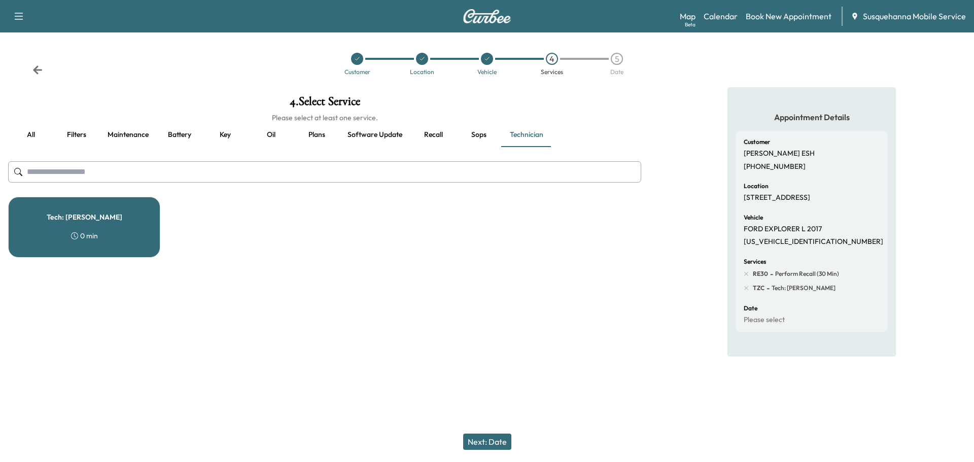
click at [504, 441] on button "Next: Date" at bounding box center [487, 442] width 48 height 16
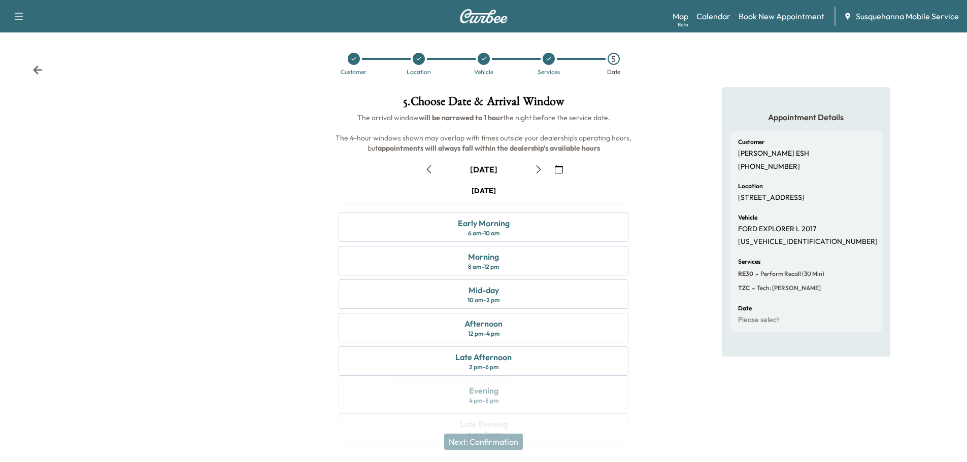
click at [565, 165] on button "button" at bounding box center [558, 169] width 17 height 16
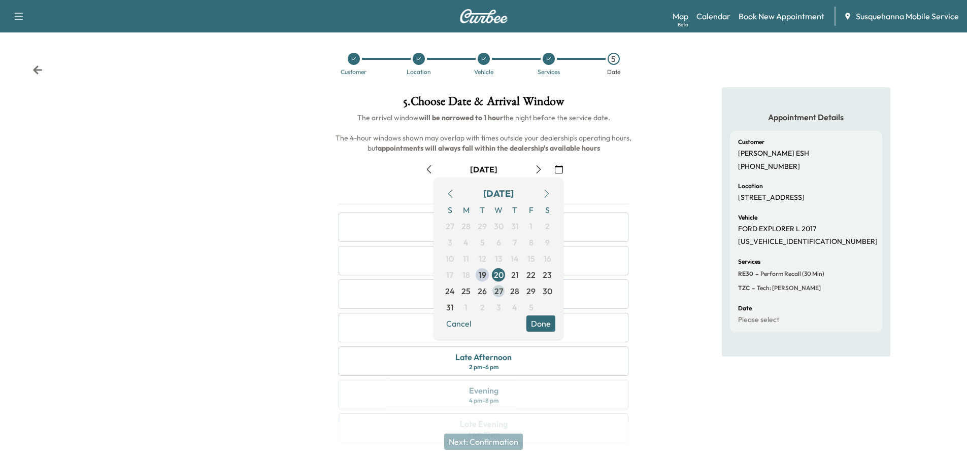
click at [495, 292] on span "27" at bounding box center [498, 291] width 9 height 12
click at [533, 329] on button "Done" at bounding box center [540, 324] width 29 height 16
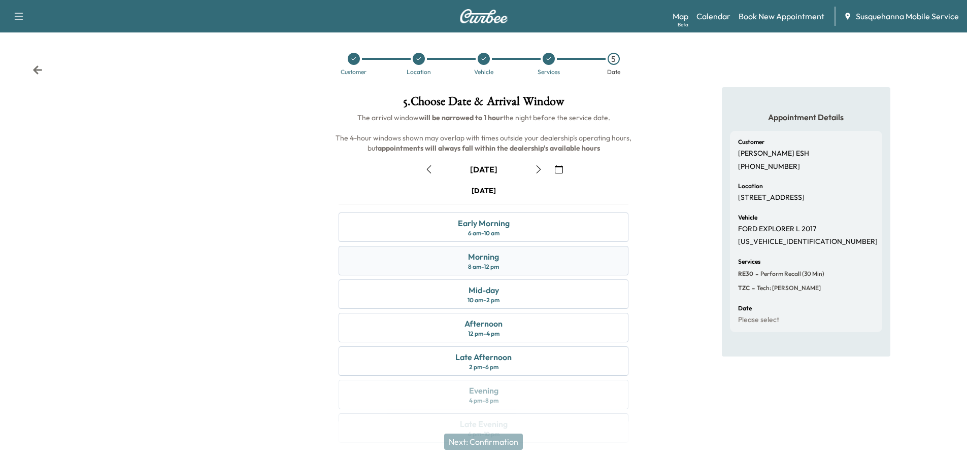
click at [508, 263] on div "Morning 8 am - 12 pm" at bounding box center [483, 260] width 290 height 29
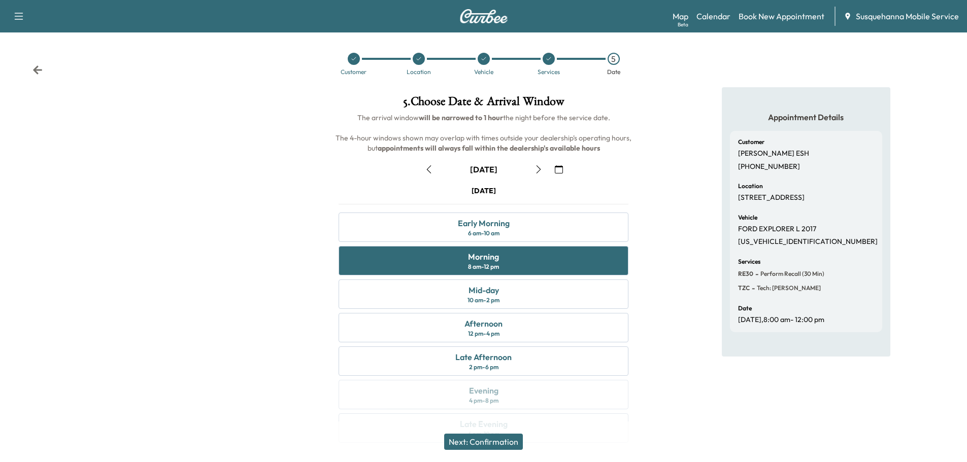
click at [498, 443] on button "Next: Confirmation" at bounding box center [483, 442] width 79 height 16
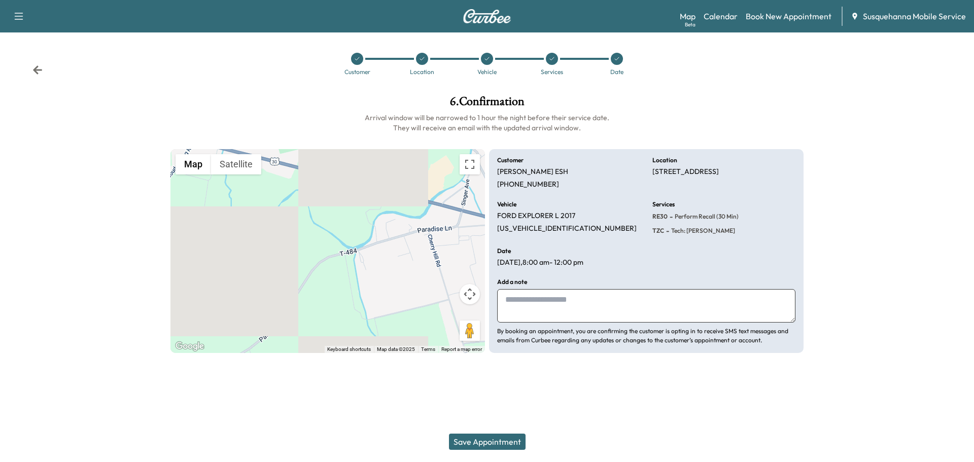
click at [598, 305] on textarea at bounding box center [646, 305] width 298 height 33
type textarea "**********"
click at [502, 442] on button "Save Appointment" at bounding box center [487, 442] width 77 height 16
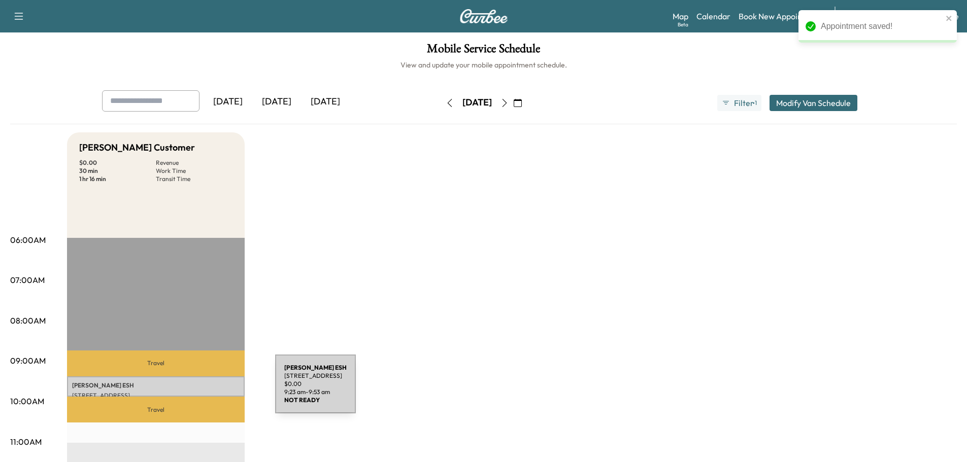
click at [199, 392] on p "111 PARADISE LN, RONKS, PA, USA" at bounding box center [155, 396] width 167 height 8
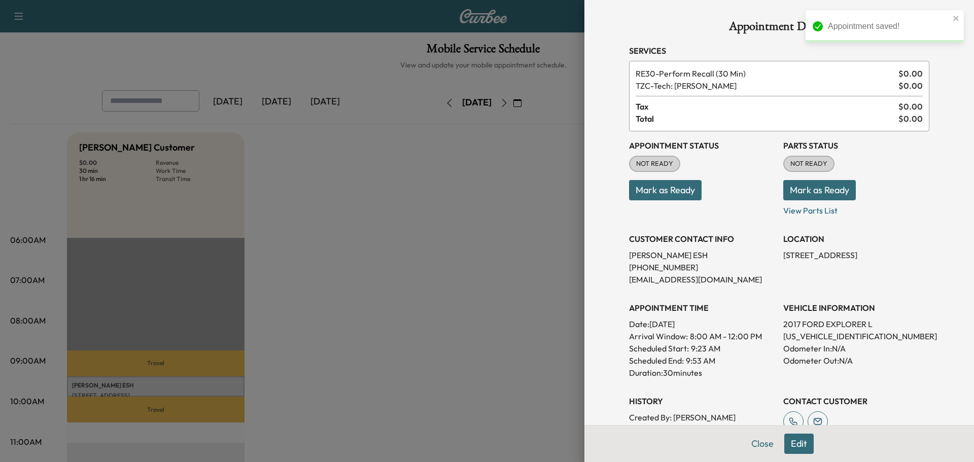
click at [804, 188] on button "Mark as Ready" at bounding box center [820, 190] width 73 height 20
click at [689, 189] on button "Mark as Ready" at bounding box center [665, 190] width 73 height 20
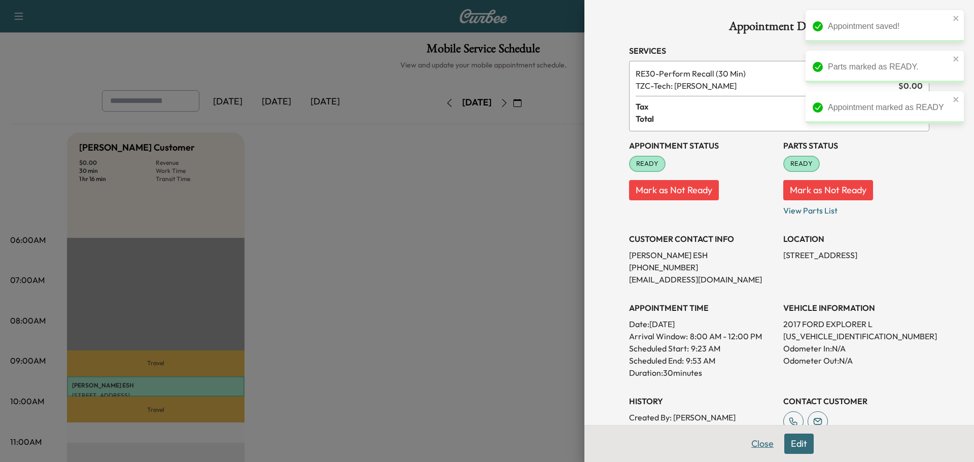
click at [759, 443] on button "Close" at bounding box center [763, 444] width 36 height 20
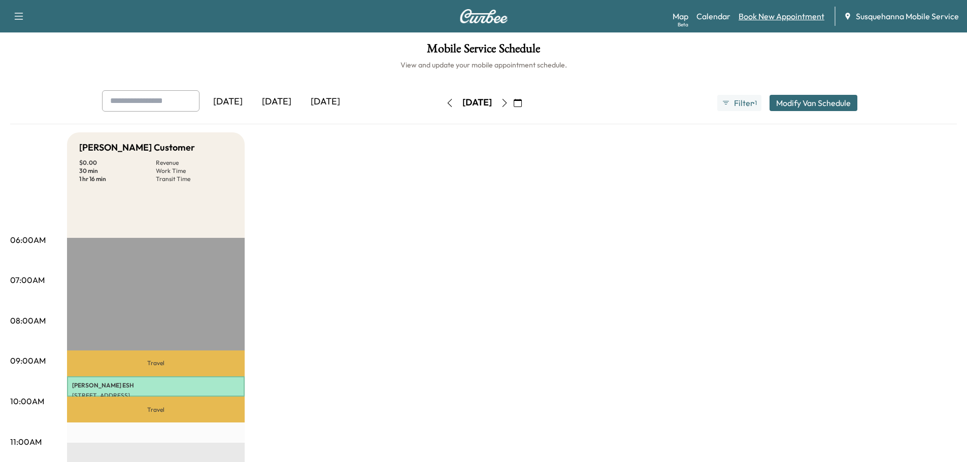
click at [762, 19] on link "Book New Appointment" at bounding box center [781, 16] width 86 height 12
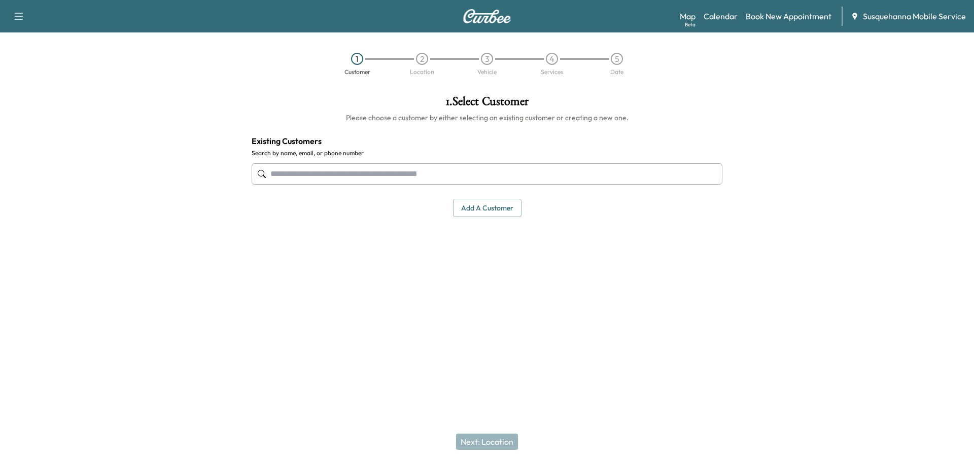
click at [470, 180] on input "text" at bounding box center [487, 173] width 471 height 21
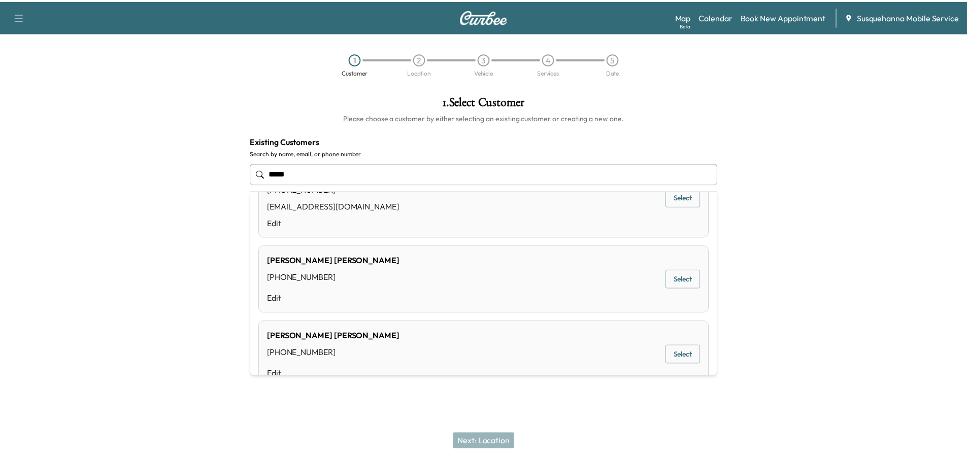
scroll to position [433, 0]
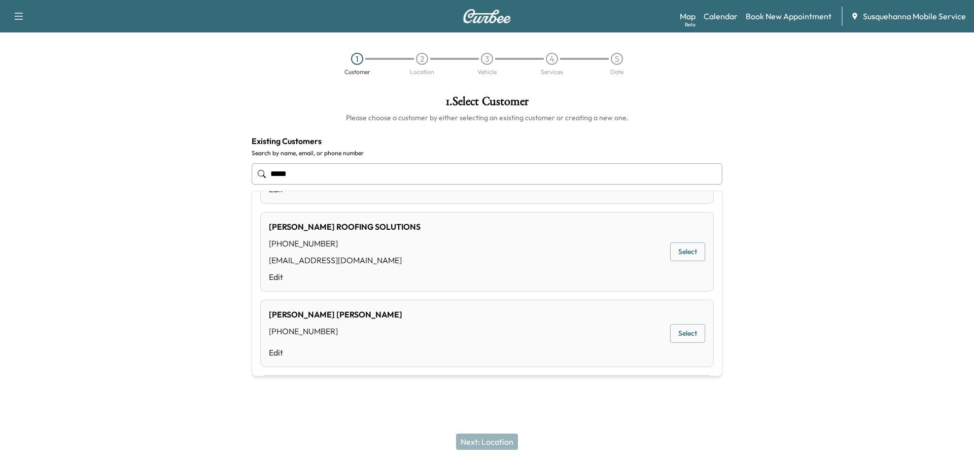
click at [428, 270] on div "MOSER ROOFING SOLUTIONS (717) 690-2581 kknoll@moserroofingsolutions.com Edit Se…" at bounding box center [487, 252] width 454 height 80
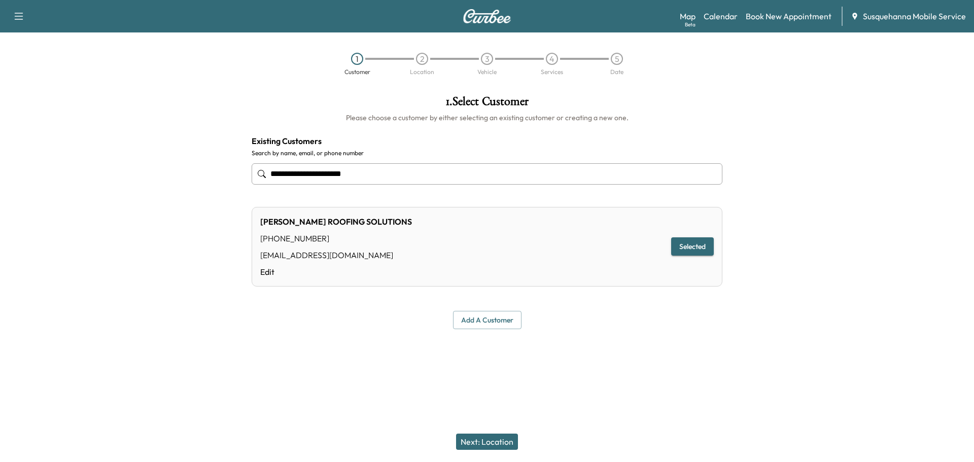
type input "**********"
click at [480, 446] on button "Next: Location" at bounding box center [487, 442] width 62 height 16
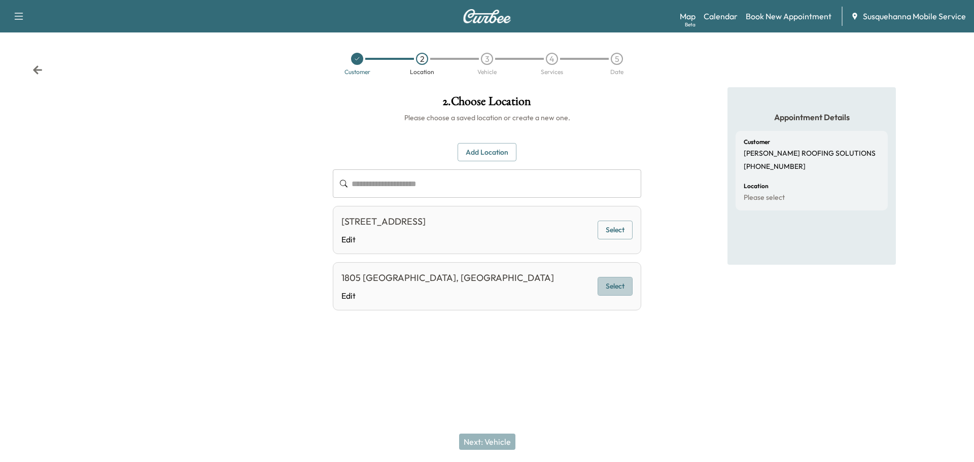
click at [618, 287] on button "Select" at bounding box center [615, 286] width 35 height 19
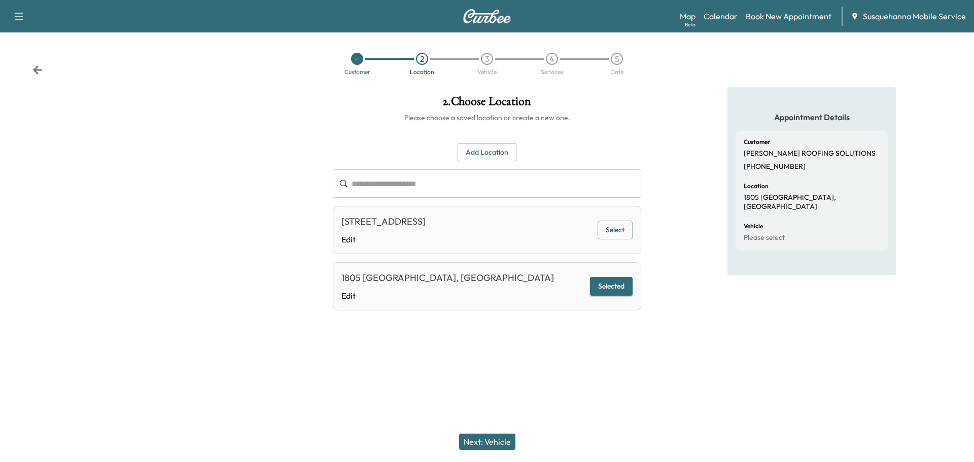
click at [511, 441] on button "Next: Vehicle" at bounding box center [487, 442] width 56 height 16
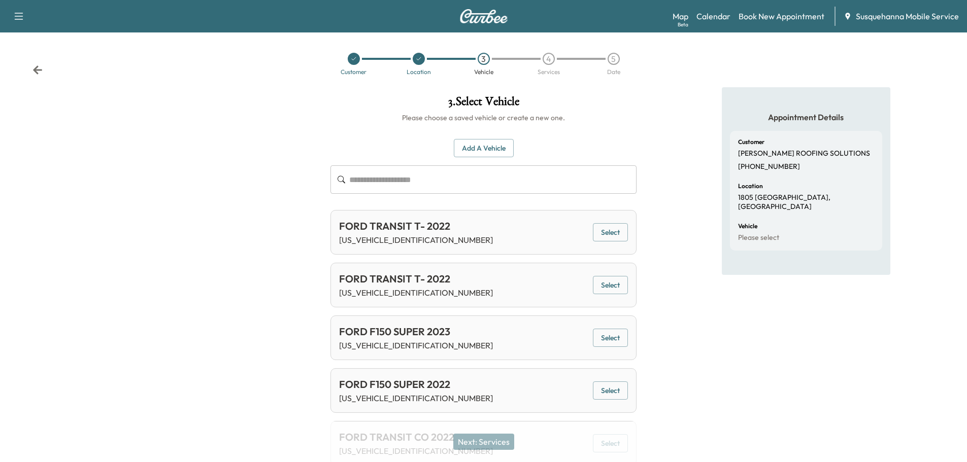
click at [627, 286] on button "Select" at bounding box center [610, 285] width 35 height 19
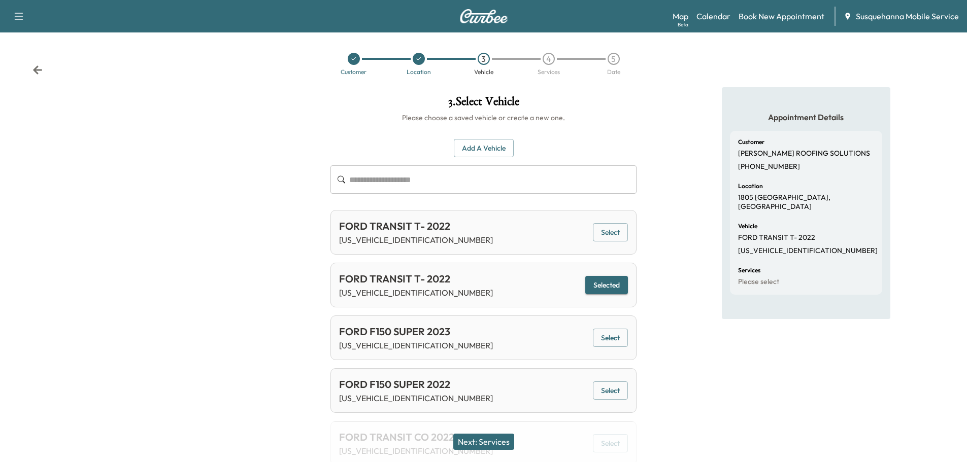
scroll to position [108, 0]
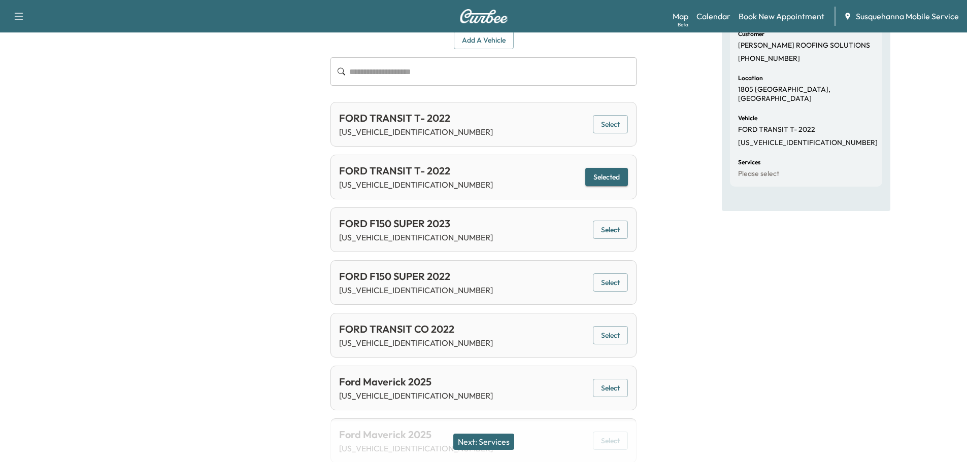
click at [484, 446] on button "Next: Services" at bounding box center [483, 442] width 61 height 16
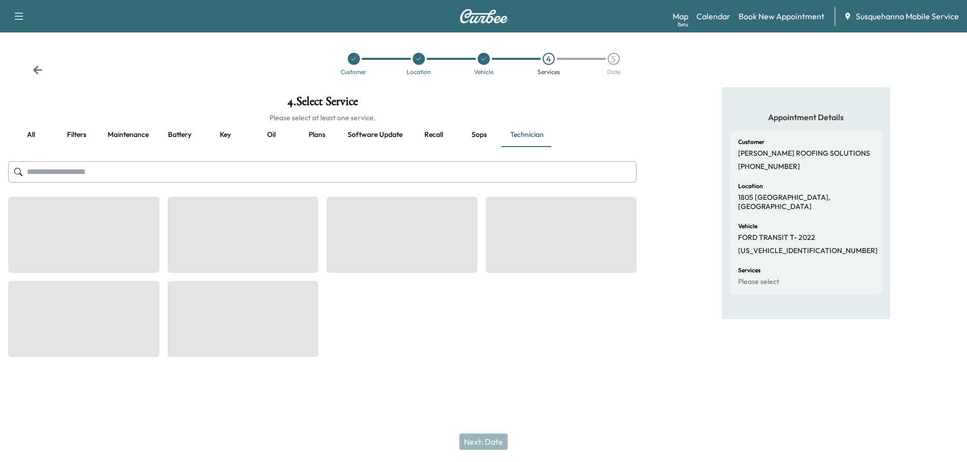
scroll to position [0, 0]
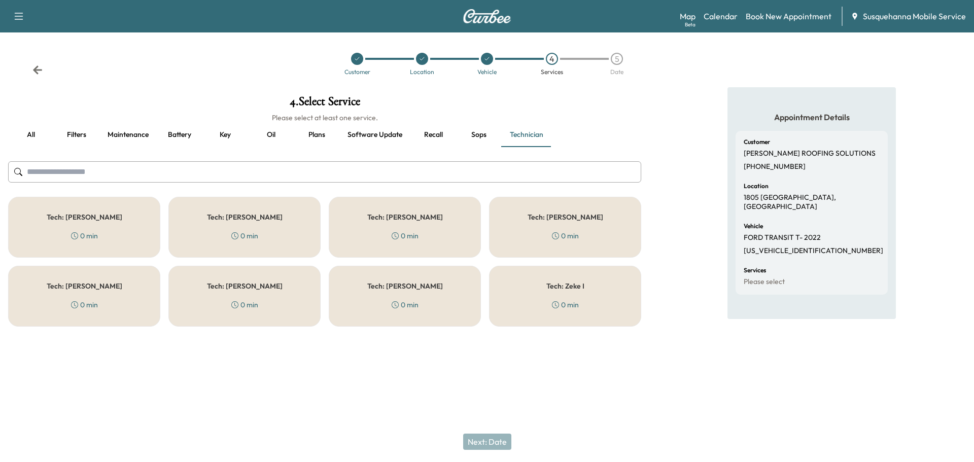
click at [31, 128] on button "all" at bounding box center [31, 135] width 46 height 24
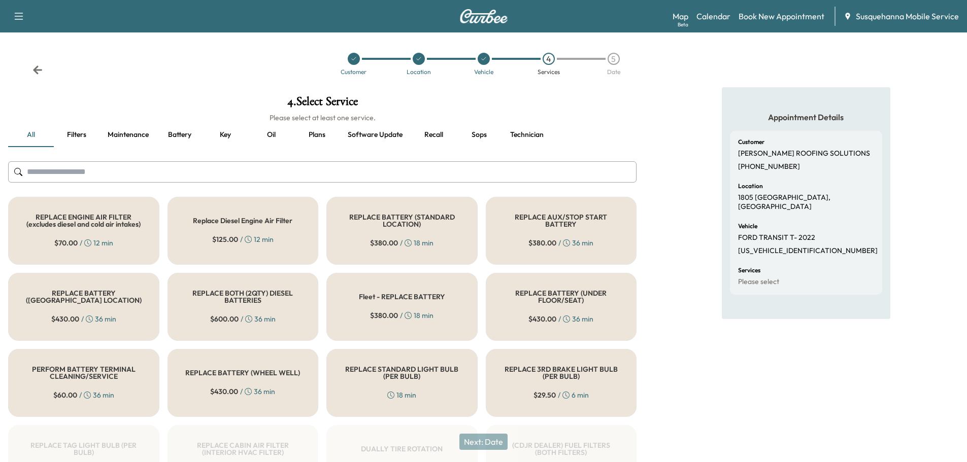
click at [220, 169] on input "text" at bounding box center [322, 171] width 628 height 21
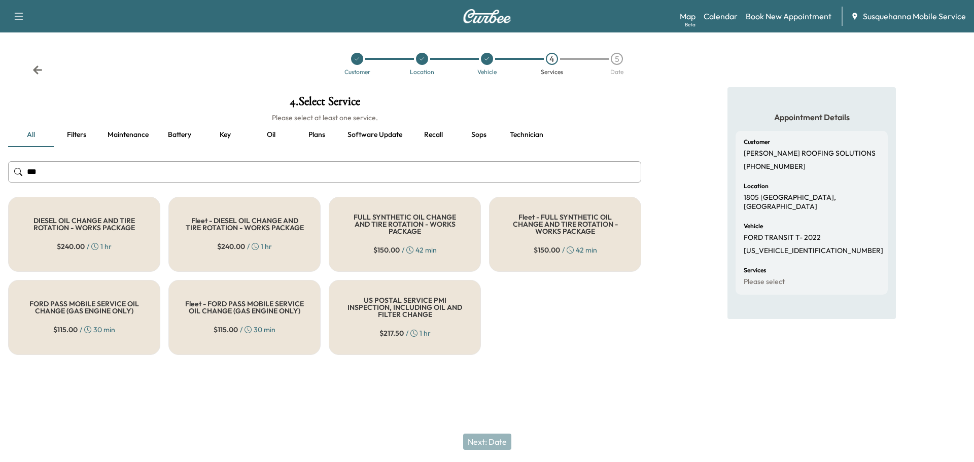
type input "***"
click at [367, 253] on div "FULL SYNTHETIC OIL CHANGE AND TIRE ROTATION - WORKS PACKAGE $ 150.00 / 42 min" at bounding box center [405, 234] width 152 height 75
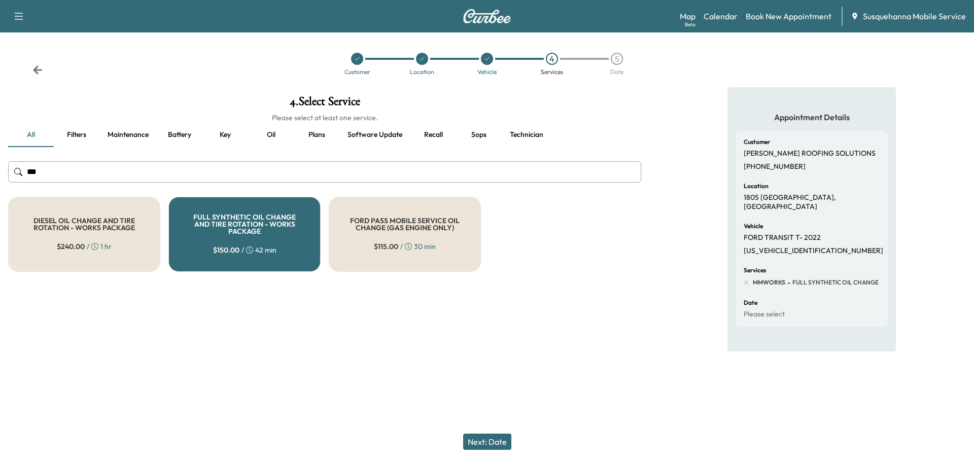
click at [496, 442] on button "Next: Date" at bounding box center [487, 442] width 48 height 16
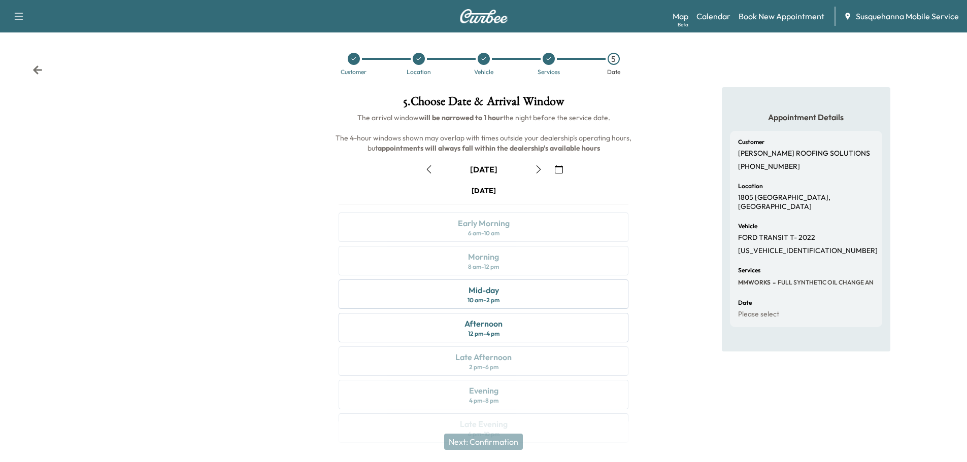
click at [559, 172] on icon "button" at bounding box center [559, 169] width 8 height 8
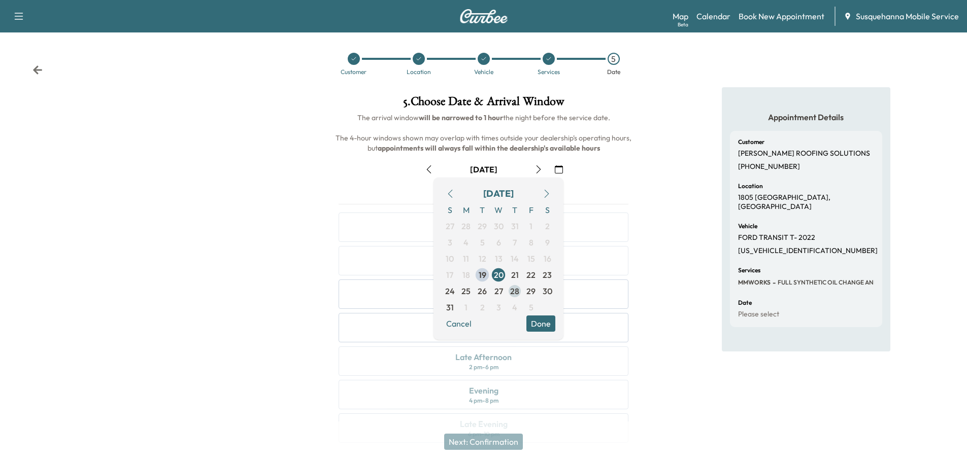
click at [519, 294] on span "28" at bounding box center [514, 291] width 16 height 16
click at [548, 319] on button "Done" at bounding box center [540, 324] width 29 height 16
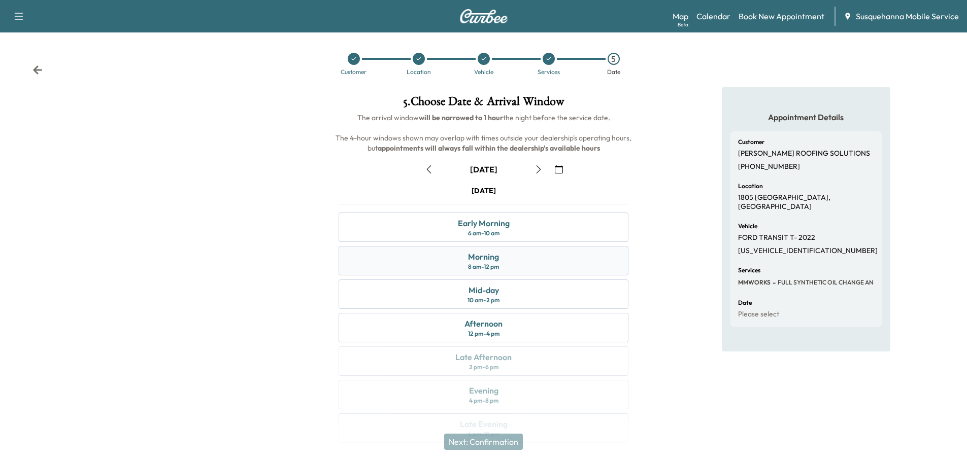
click at [547, 266] on div "Morning 8 am - 12 pm" at bounding box center [483, 260] width 290 height 29
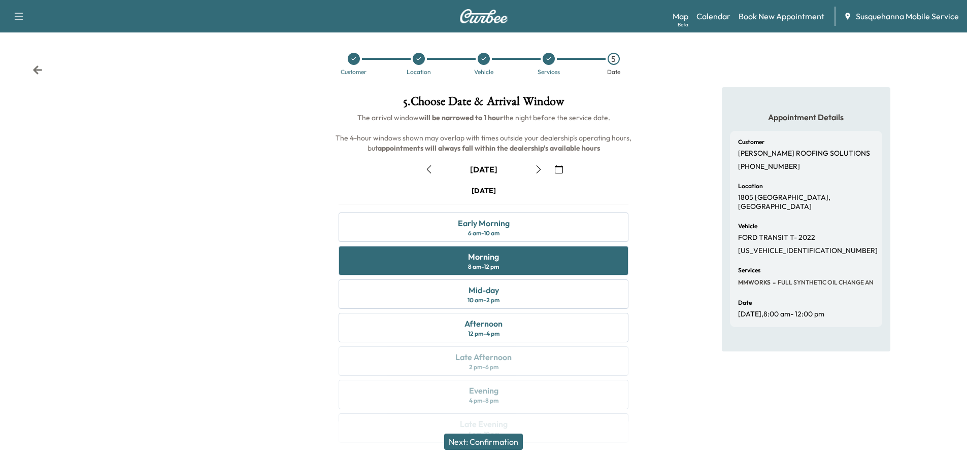
click at [491, 442] on button "Next: Confirmation" at bounding box center [483, 442] width 79 height 16
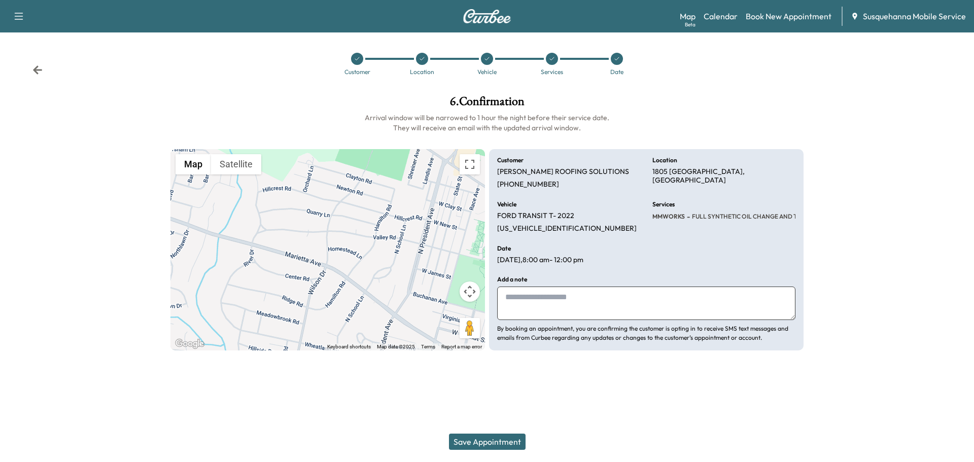
click at [595, 305] on textarea at bounding box center [646, 303] width 298 height 33
type textarea "**********"
click at [498, 444] on button "Save Appointment" at bounding box center [487, 442] width 77 height 16
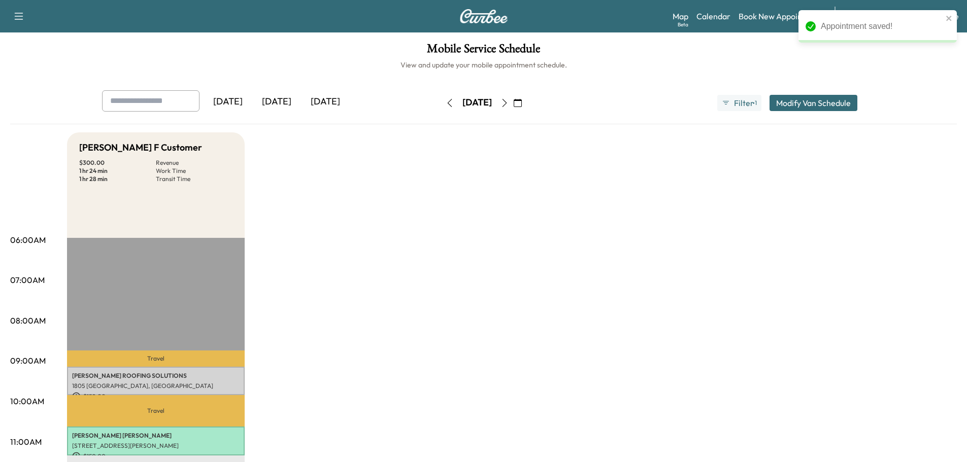
scroll to position [108, 0]
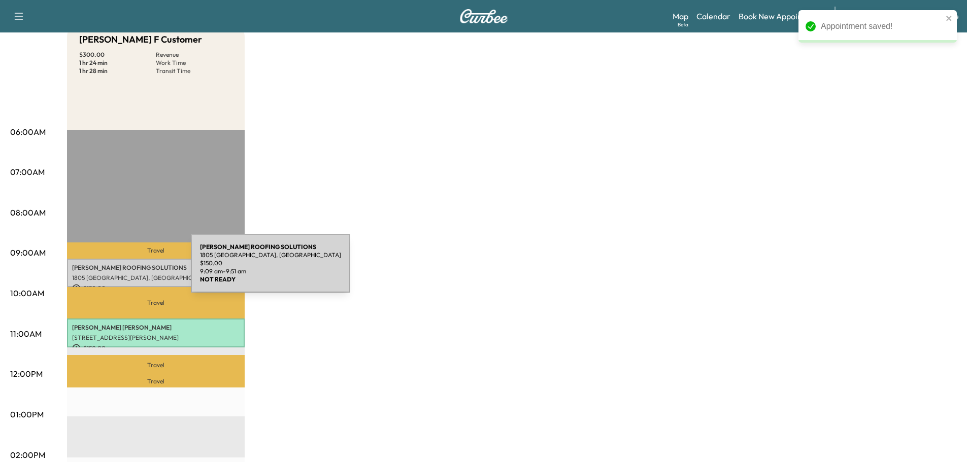
click at [115, 269] on p "MOSER ROOFING SOLUTIONS" at bounding box center [155, 268] width 167 height 8
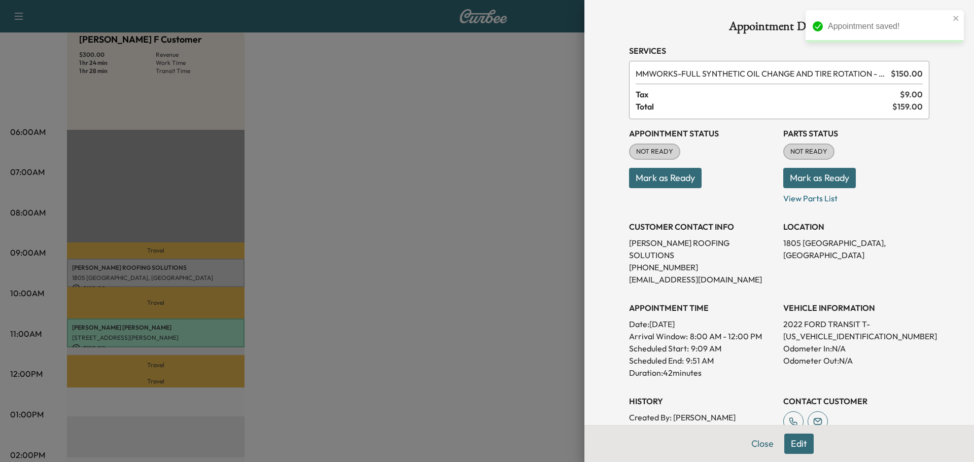
click at [795, 179] on button "Mark as Ready" at bounding box center [820, 178] width 73 height 20
click at [654, 175] on button "Mark as Ready" at bounding box center [665, 178] width 73 height 20
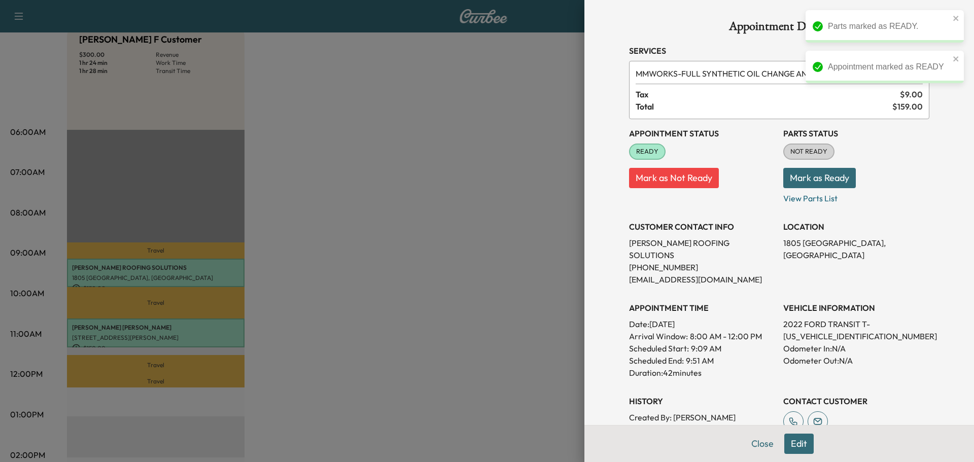
click at [827, 183] on button "Mark as Ready" at bounding box center [820, 178] width 73 height 20
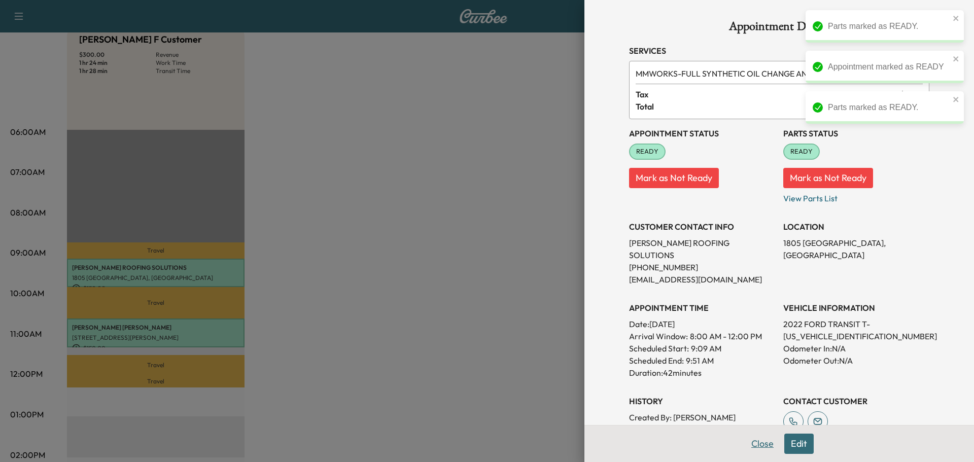
click at [749, 444] on button "Close" at bounding box center [763, 444] width 36 height 20
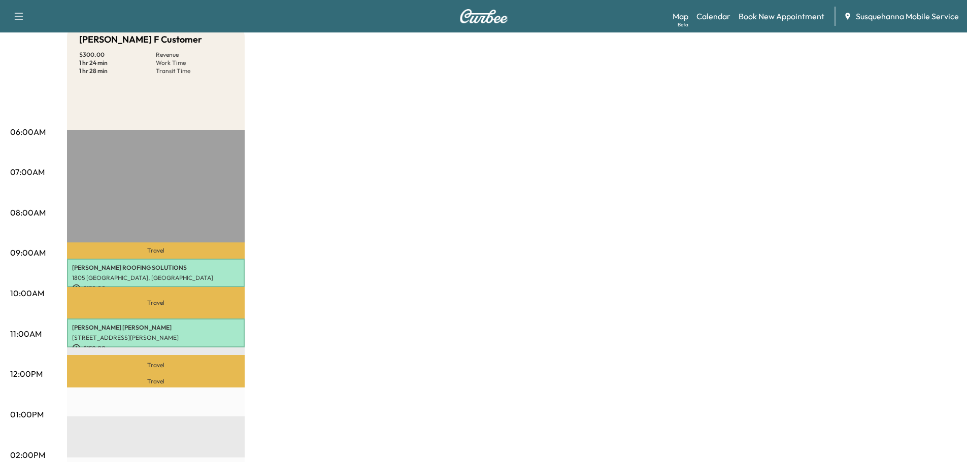
scroll to position [0, 0]
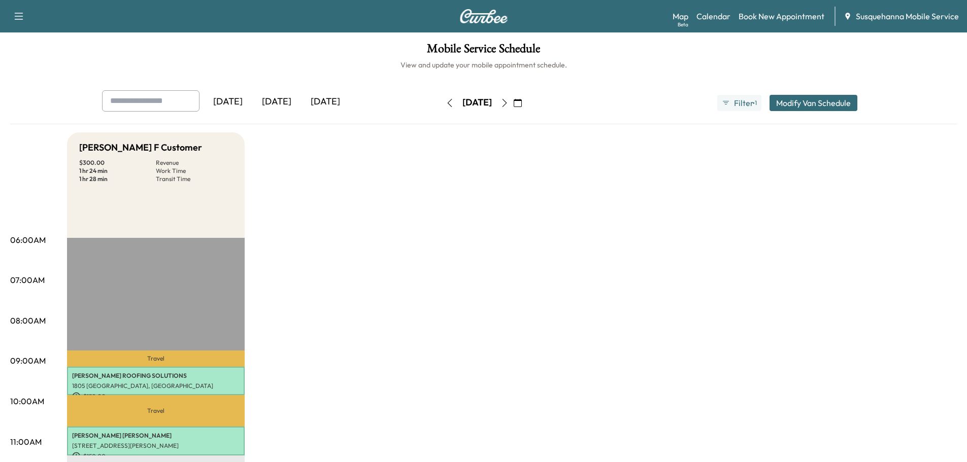
click at [446, 104] on icon "button" at bounding box center [450, 103] width 8 height 8
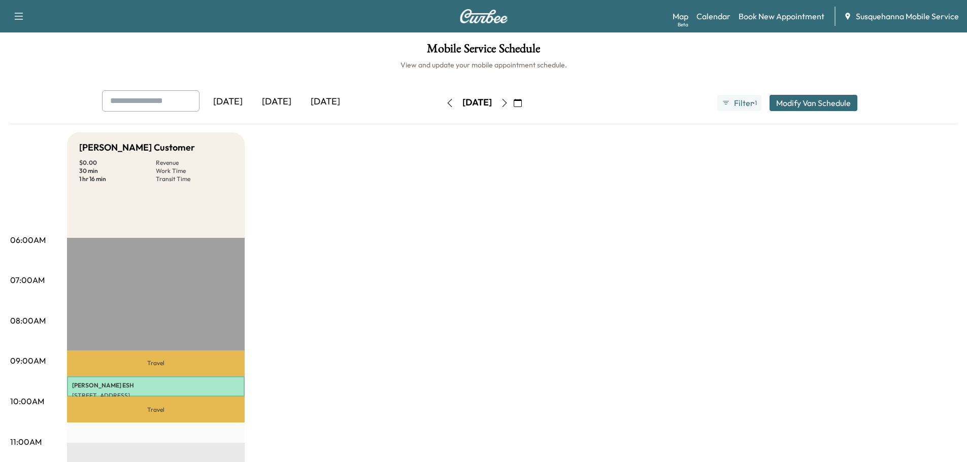
click at [441, 104] on button "button" at bounding box center [449, 103] width 17 height 16
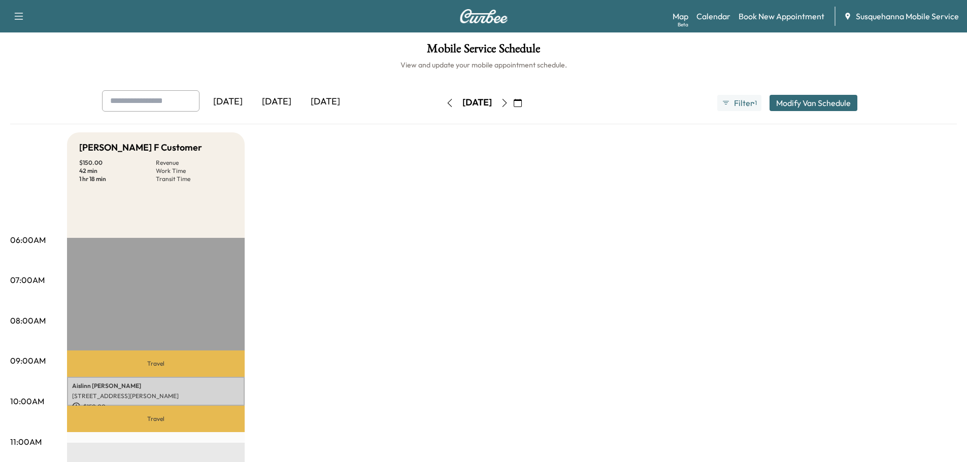
click at [447, 104] on icon "button" at bounding box center [449, 103] width 5 height 8
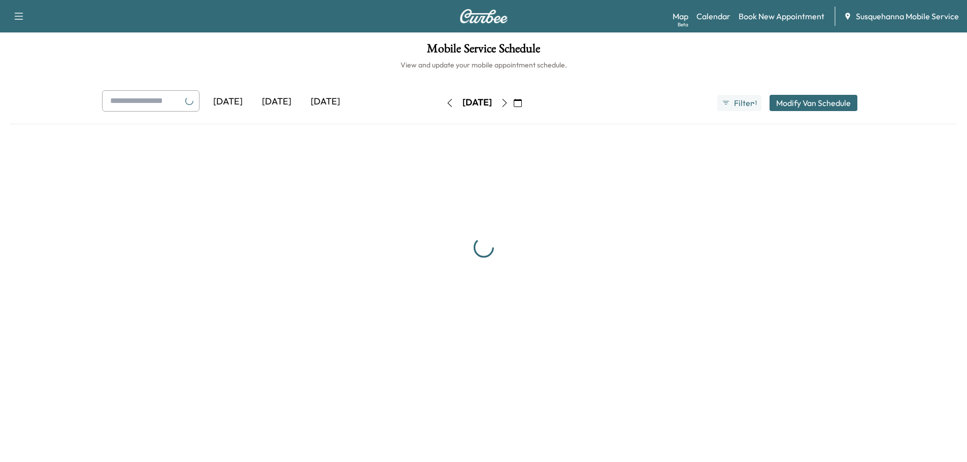
click at [441, 104] on button "button" at bounding box center [449, 103] width 17 height 16
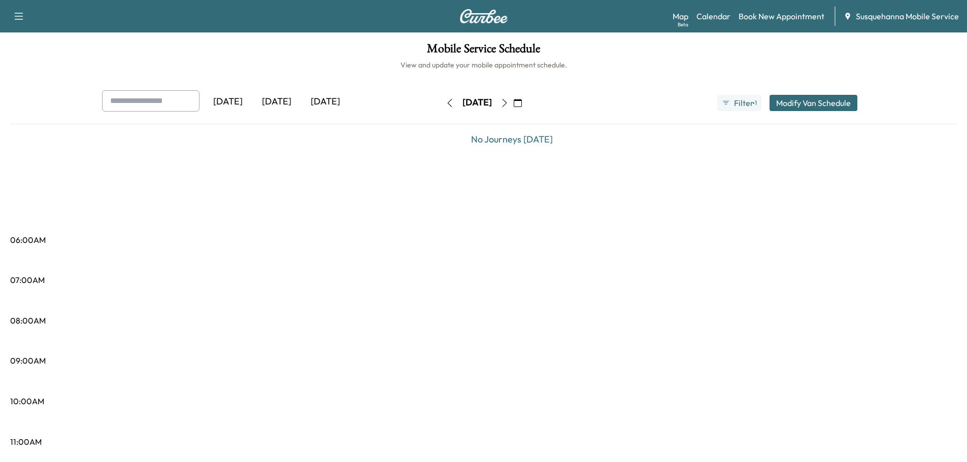
click at [446, 104] on icon "button" at bounding box center [450, 103] width 8 height 8
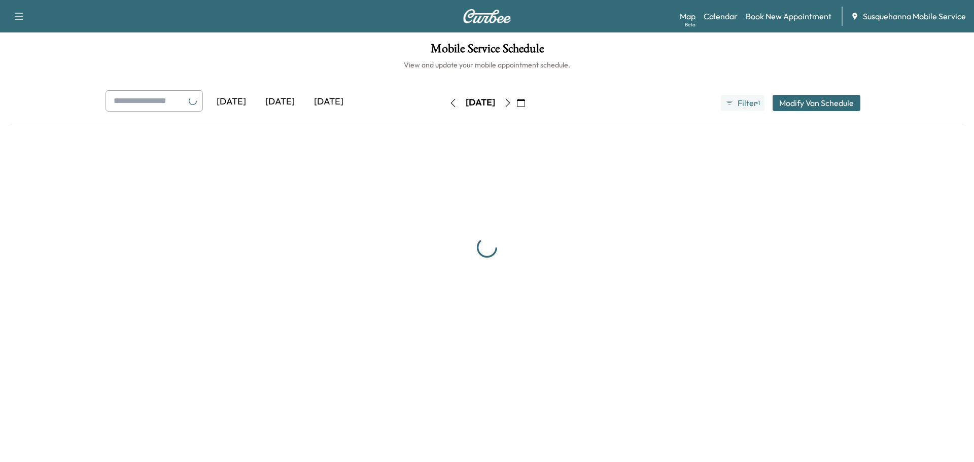
click at [449, 104] on icon "button" at bounding box center [453, 103] width 8 height 8
click at [445, 104] on button "button" at bounding box center [453, 103] width 17 height 16
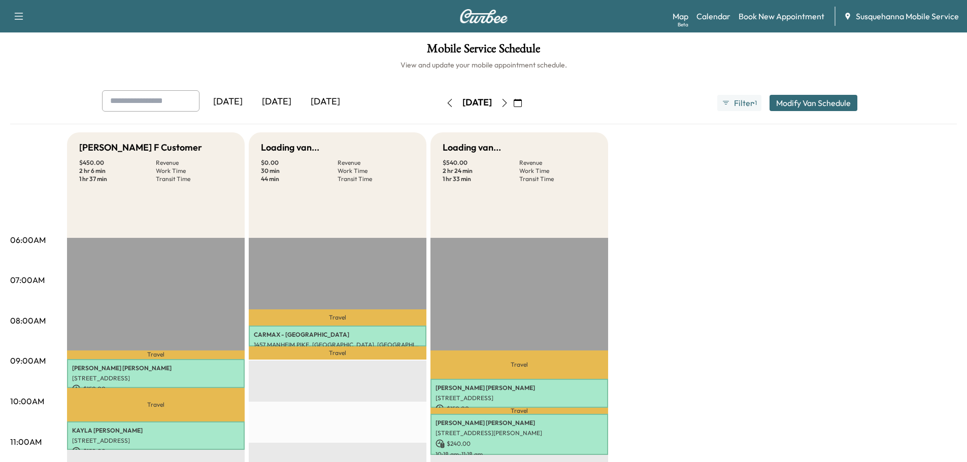
click at [446, 104] on icon "button" at bounding box center [450, 103] width 8 height 8
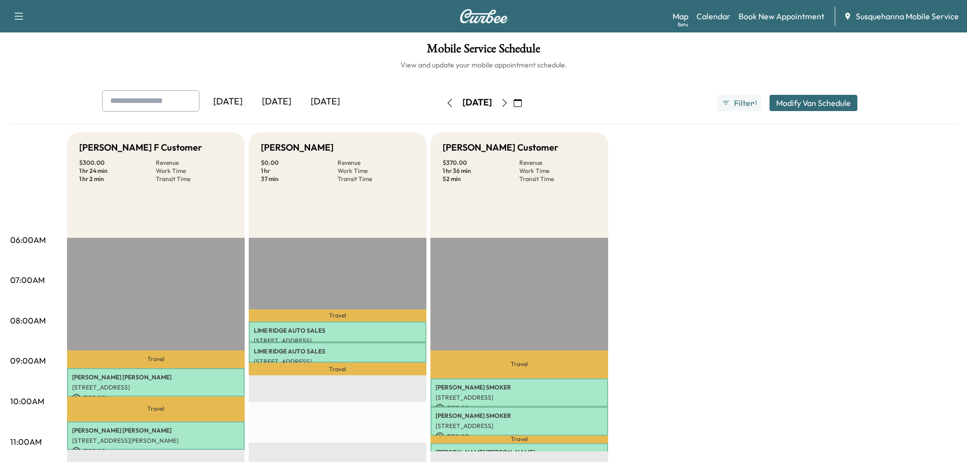
click at [441, 104] on button "button" at bounding box center [449, 103] width 17 height 16
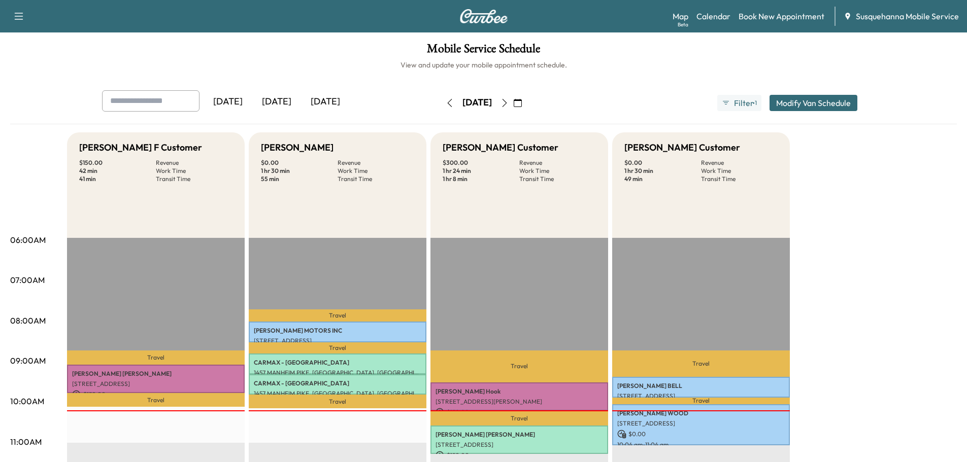
scroll to position [54, 0]
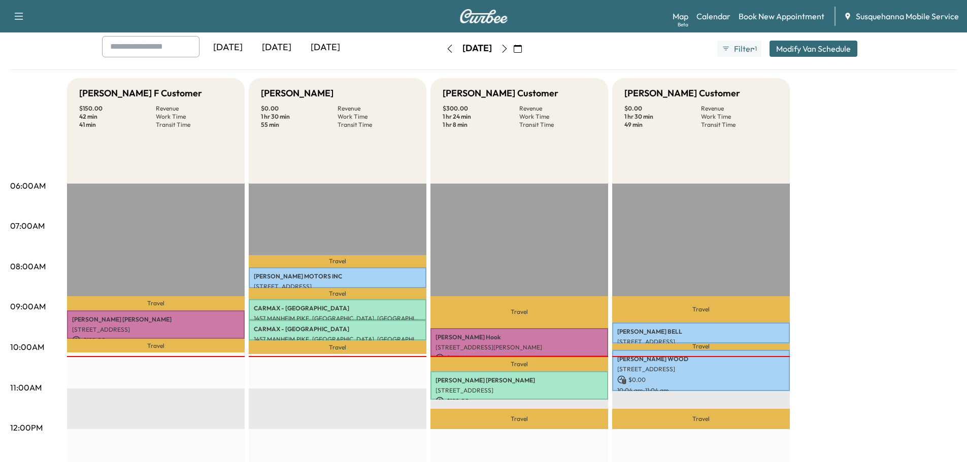
click at [506, 51] on icon "button" at bounding box center [504, 49] width 5 height 8
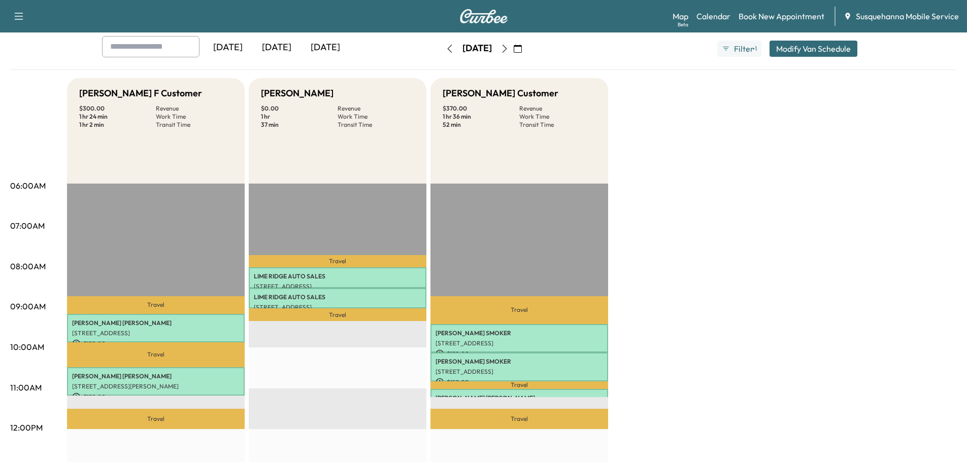
click at [508, 49] on icon "button" at bounding box center [504, 49] width 8 height 8
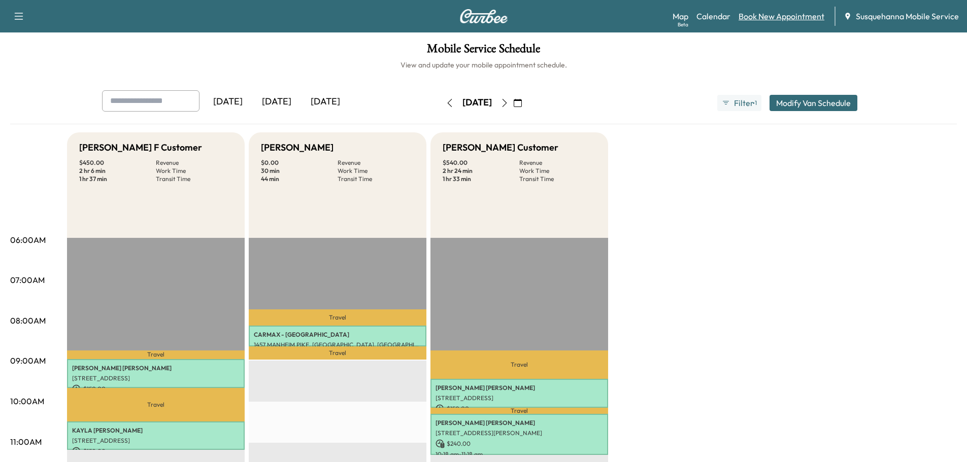
click at [770, 17] on link "Book New Appointment" at bounding box center [781, 16] width 86 height 12
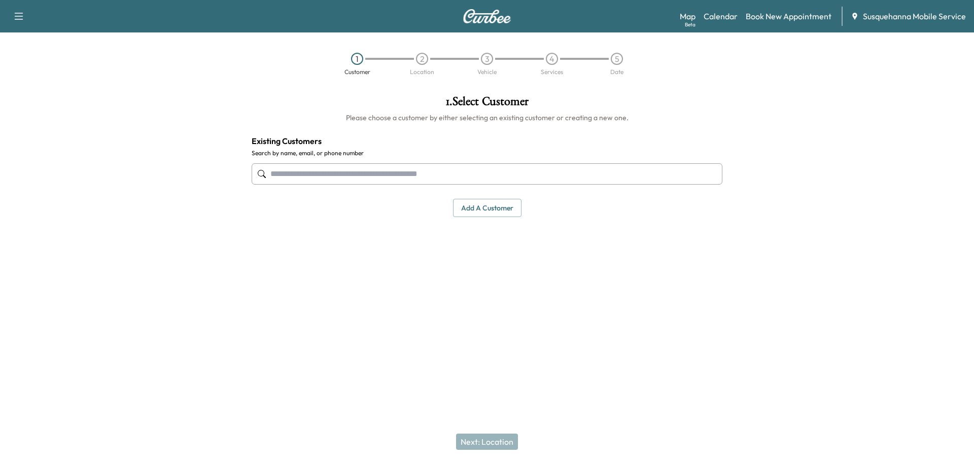
click at [435, 173] on input "text" at bounding box center [487, 173] width 471 height 21
click at [483, 207] on button "Add a customer" at bounding box center [487, 208] width 69 height 19
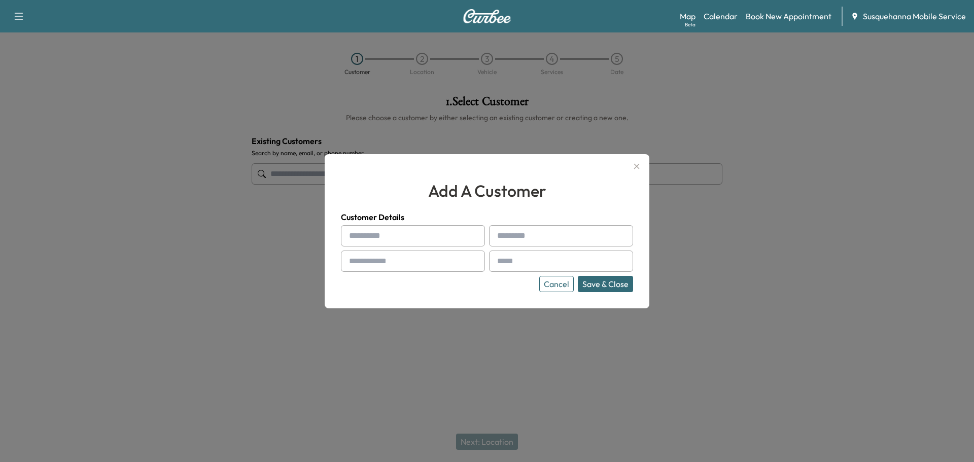
click at [436, 236] on input "text" at bounding box center [413, 235] width 144 height 21
type input "***"
click at [522, 244] on input "text" at bounding box center [561, 235] width 144 height 21
type input "****"
click at [440, 261] on input "text" at bounding box center [413, 261] width 144 height 21
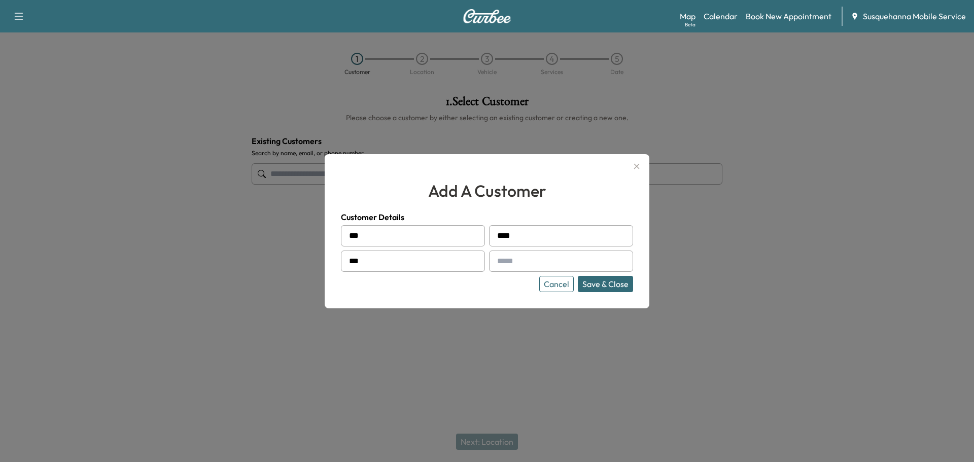
type input "**"
type input "**********"
click at [557, 288] on button "Cancel" at bounding box center [556, 284] width 35 height 16
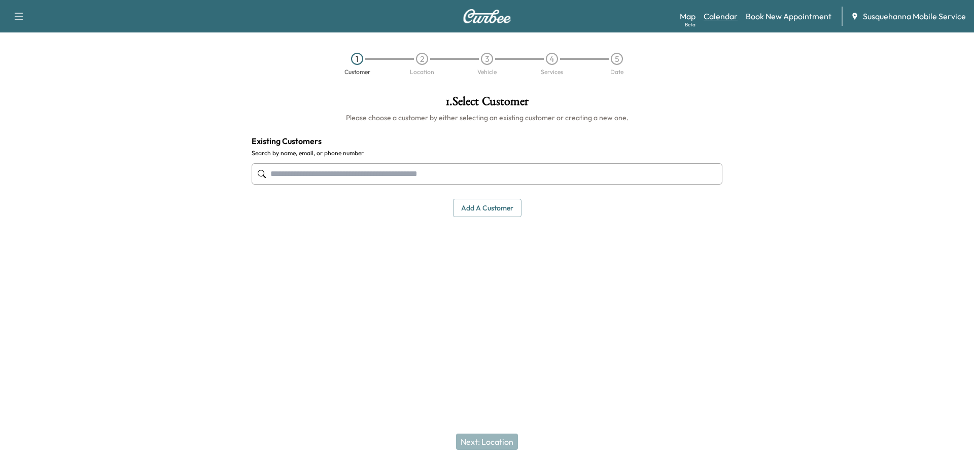
click at [717, 17] on link "Calendar" at bounding box center [721, 16] width 34 height 12
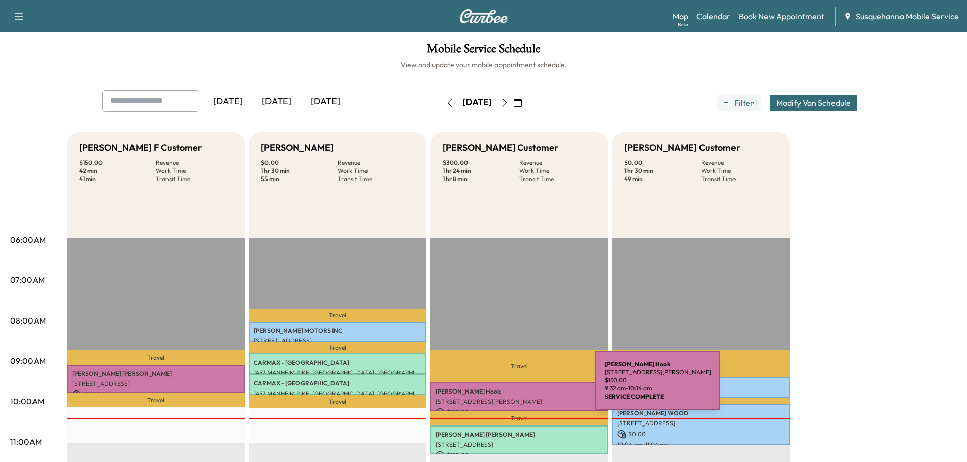
click at [519, 388] on p "[PERSON_NAME]" at bounding box center [518, 392] width 167 height 8
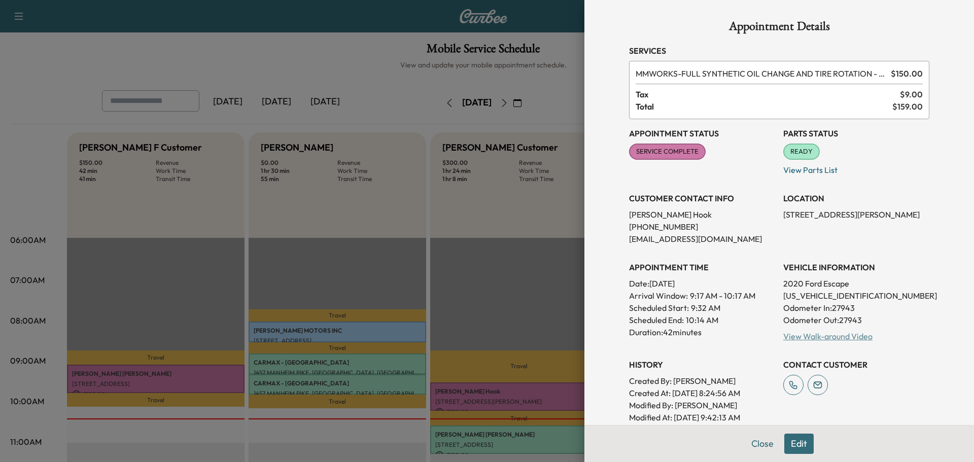
click at [816, 339] on link "View Walk-around Video" at bounding box center [828, 336] width 89 height 10
drag, startPoint x: 754, startPoint y: 448, endPoint x: 660, endPoint y: 435, distance: 95.2
click at [754, 448] on button "Close" at bounding box center [763, 444] width 36 height 20
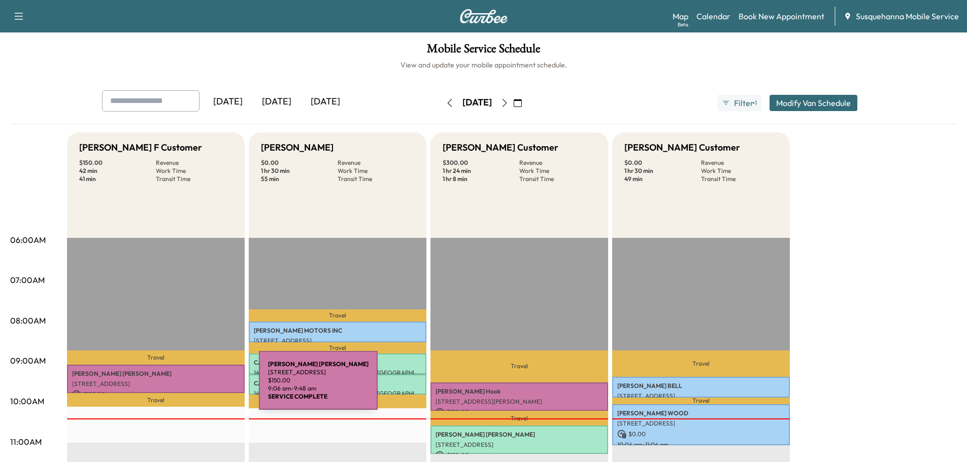
click at [183, 387] on div "[PERSON_NAME] [STREET_ADDRESS] $ 150.00 9:06 am - 9:48 am" at bounding box center [156, 379] width 178 height 29
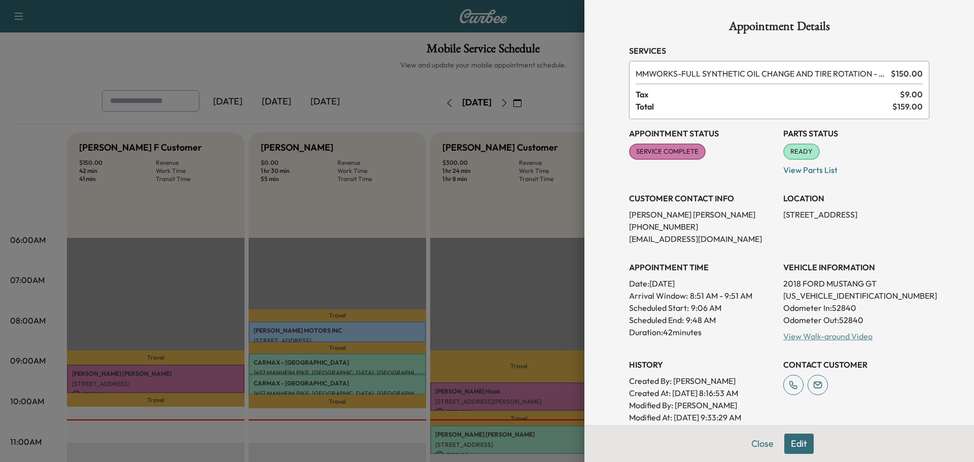
click at [813, 341] on link "View Walk-around Video" at bounding box center [828, 336] width 89 height 10
click at [752, 447] on button "Close" at bounding box center [763, 444] width 36 height 20
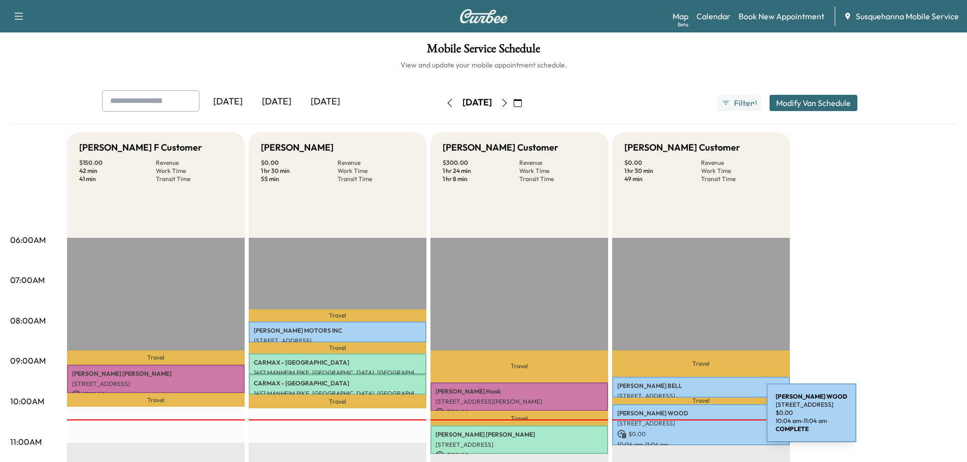
click at [690, 420] on p "[STREET_ADDRESS]" at bounding box center [700, 424] width 167 height 8
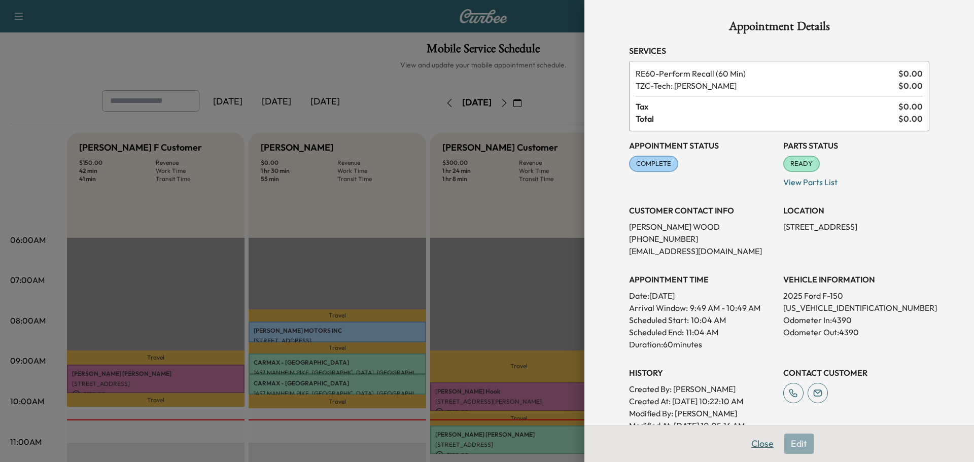
click at [754, 444] on button "Close" at bounding box center [763, 444] width 36 height 20
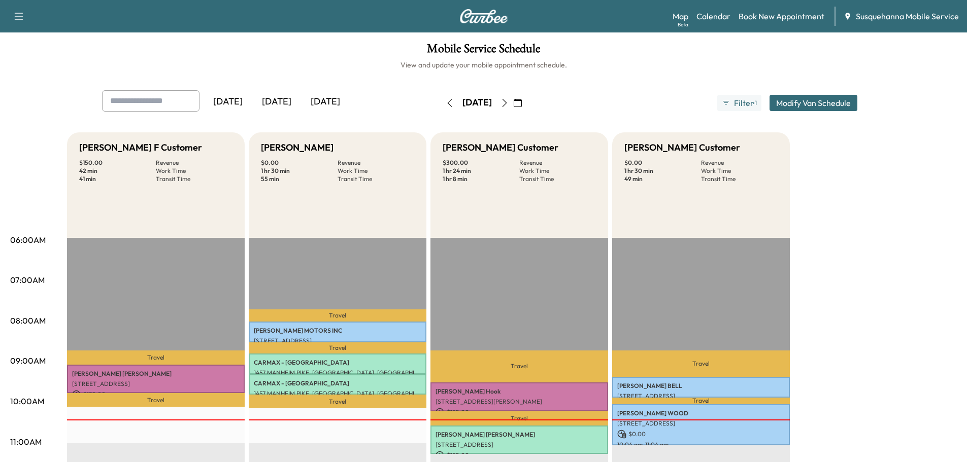
scroll to position [108, 0]
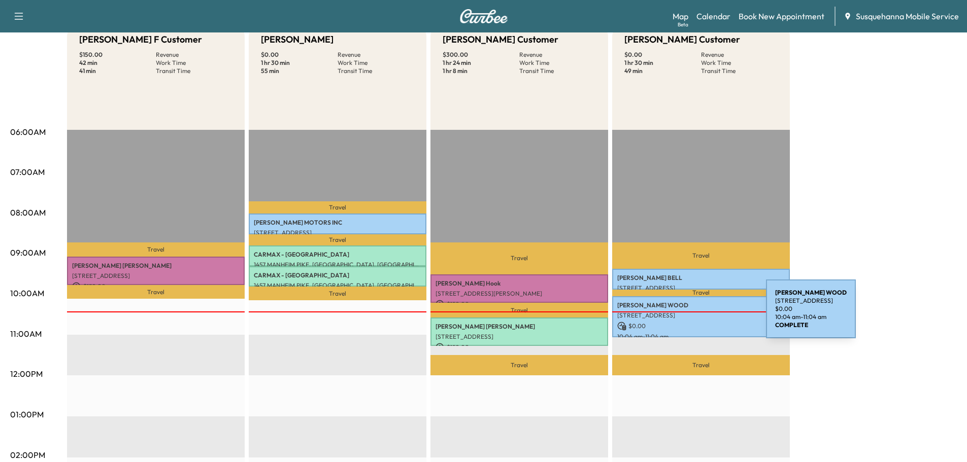
click at [690, 316] on p "[STREET_ADDRESS]" at bounding box center [700, 316] width 167 height 8
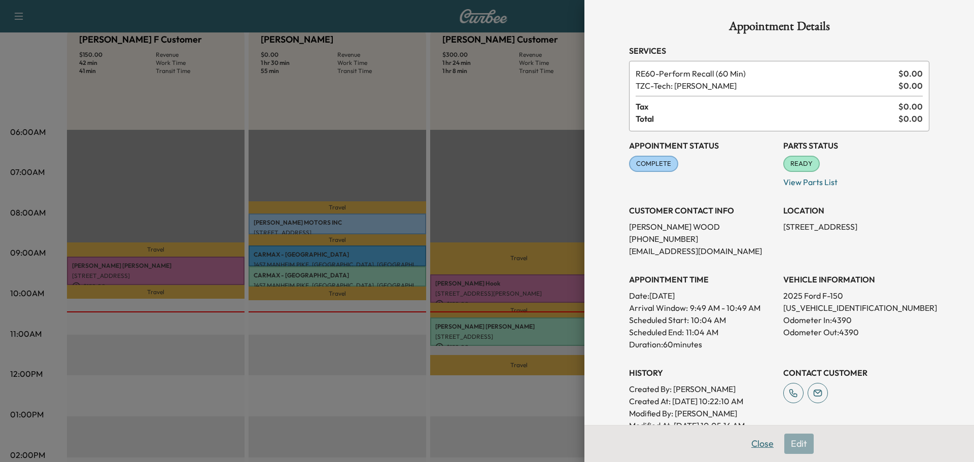
click at [750, 443] on button "Close" at bounding box center [763, 444] width 36 height 20
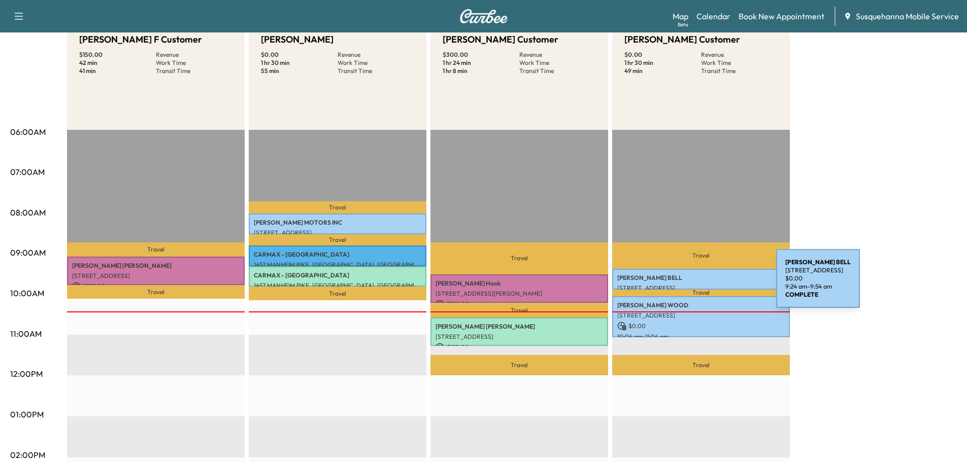
click at [700, 282] on div "REBECCA BELL 269 MOUNT AIRY ROAD, NEW PROVIDENCE, PA, USA $ 0.00 9:24 am - 9:54…" at bounding box center [701, 279] width 178 height 20
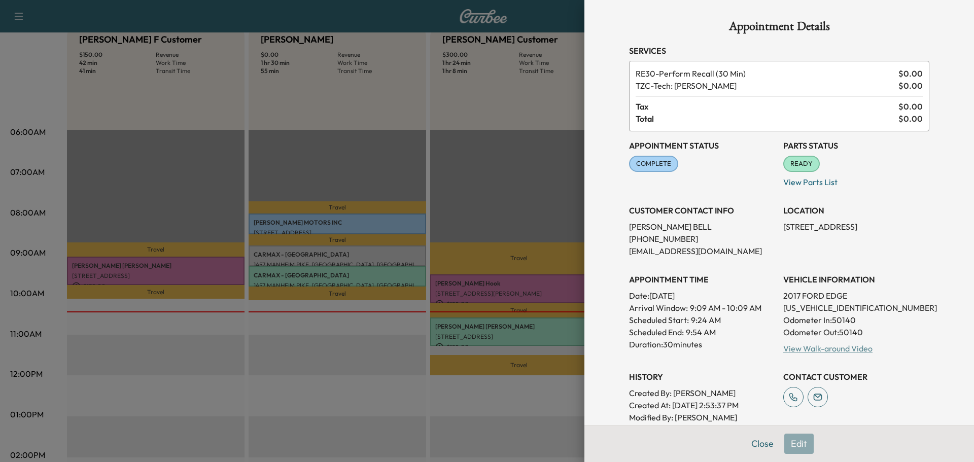
click at [792, 346] on link "View Walk-around Video" at bounding box center [828, 349] width 89 height 10
click at [756, 446] on button "Close" at bounding box center [763, 444] width 36 height 20
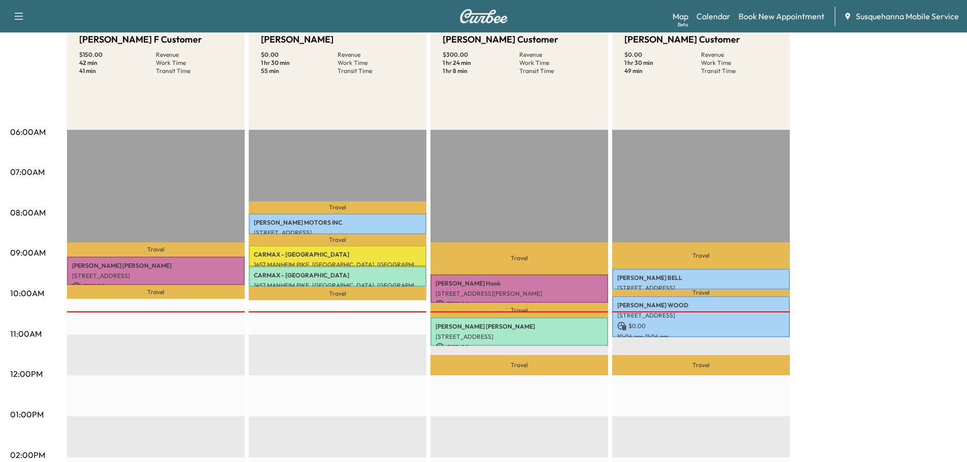
scroll to position [0, 0]
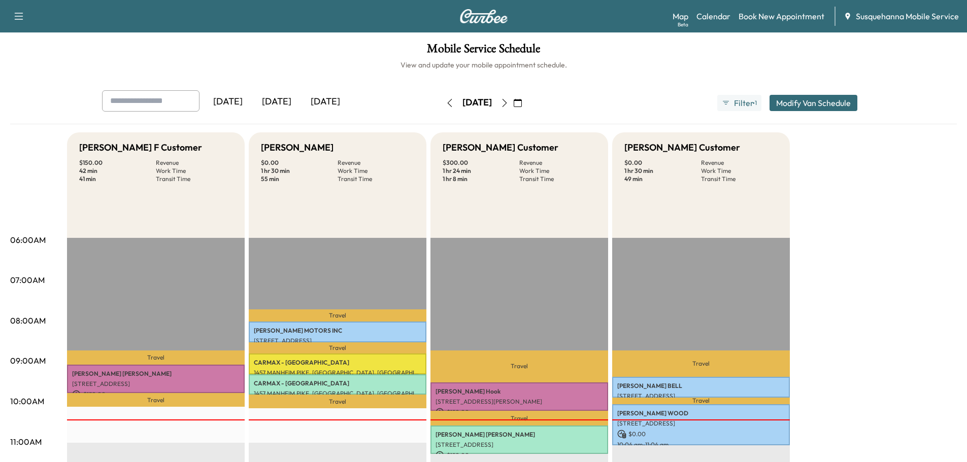
click at [508, 104] on icon "button" at bounding box center [504, 103] width 8 height 8
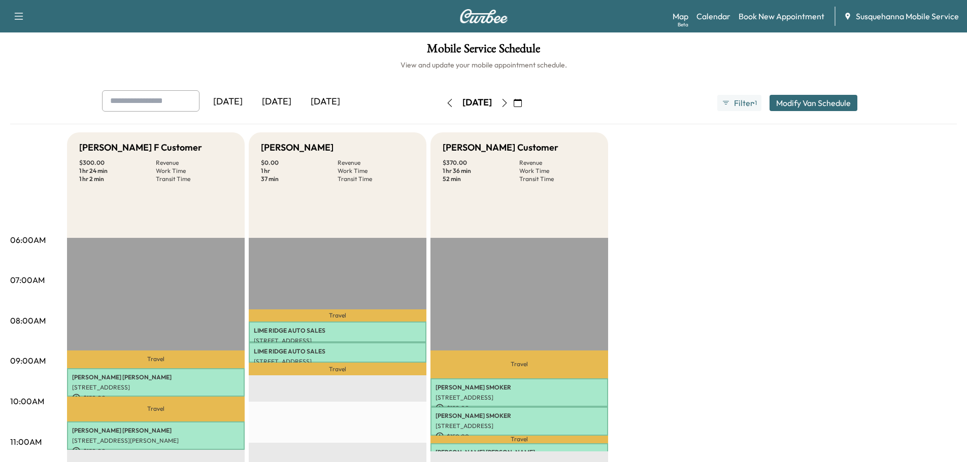
click at [508, 100] on icon "button" at bounding box center [504, 103] width 8 height 8
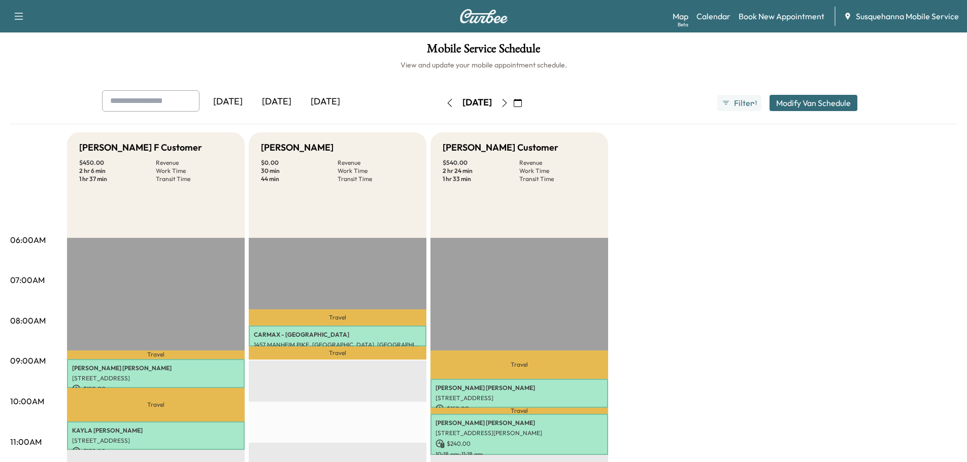
click at [508, 103] on icon "button" at bounding box center [504, 103] width 8 height 8
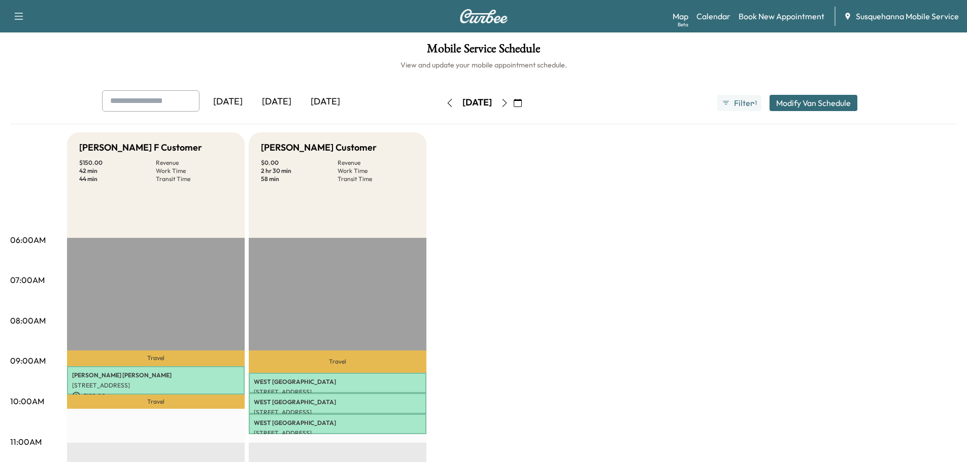
click at [526, 100] on button "button" at bounding box center [517, 103] width 17 height 16
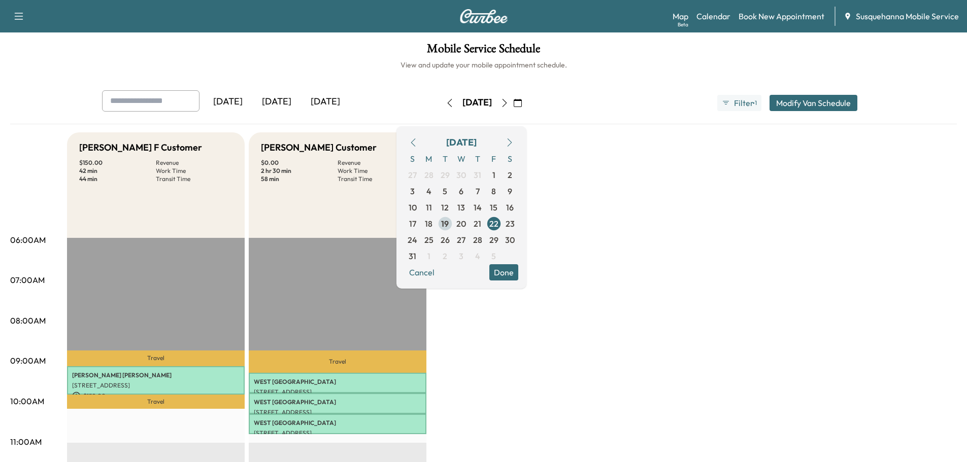
click at [449, 226] on span "19" at bounding box center [445, 224] width 8 height 12
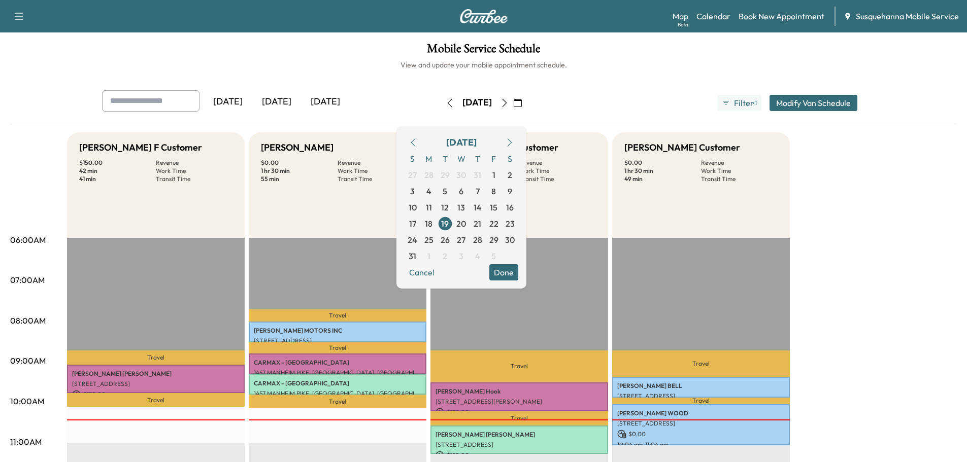
click at [518, 277] on button "Done" at bounding box center [503, 272] width 29 height 16
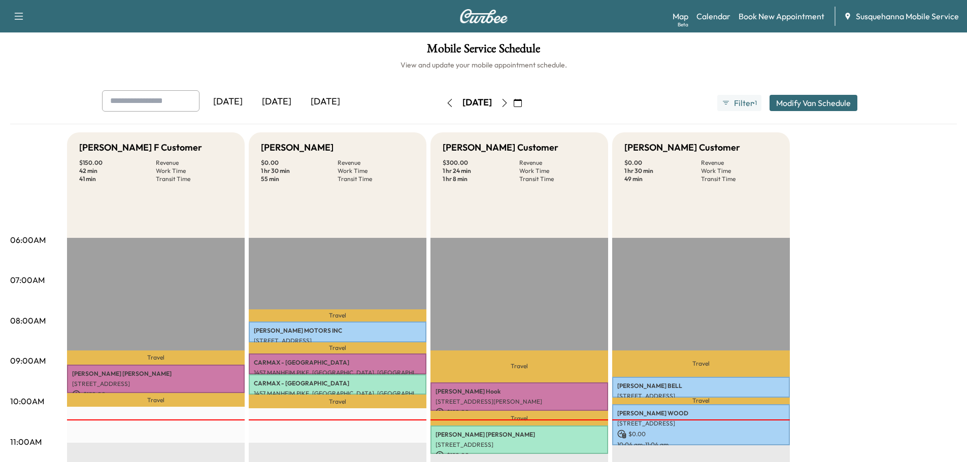
click at [508, 105] on icon "button" at bounding box center [504, 103] width 8 height 8
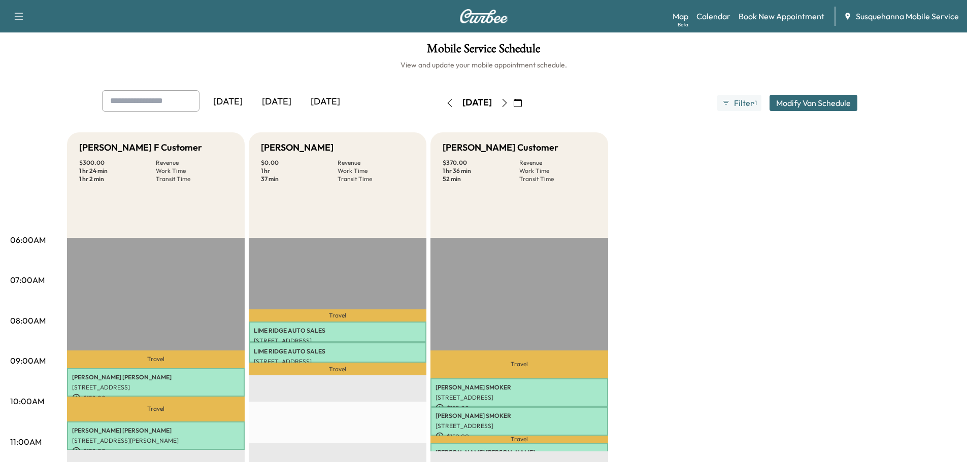
click at [446, 101] on icon "button" at bounding box center [450, 103] width 8 height 8
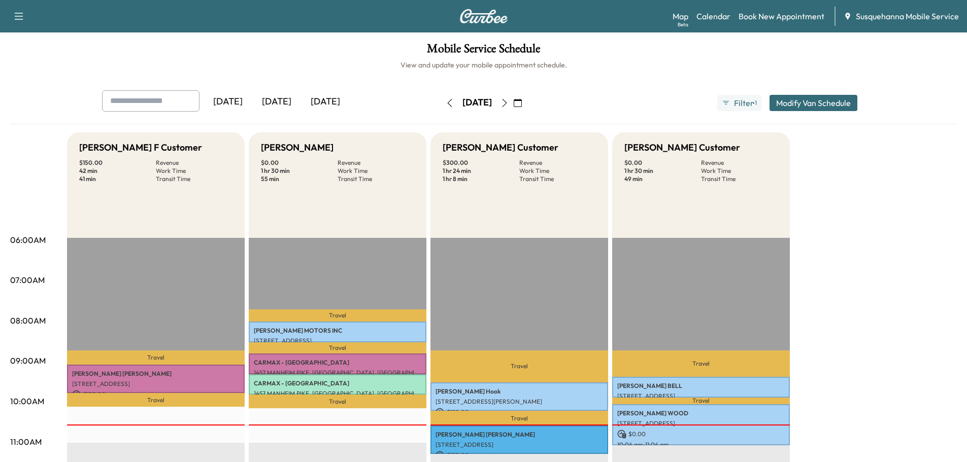
click at [522, 104] on icon "button" at bounding box center [518, 103] width 8 height 8
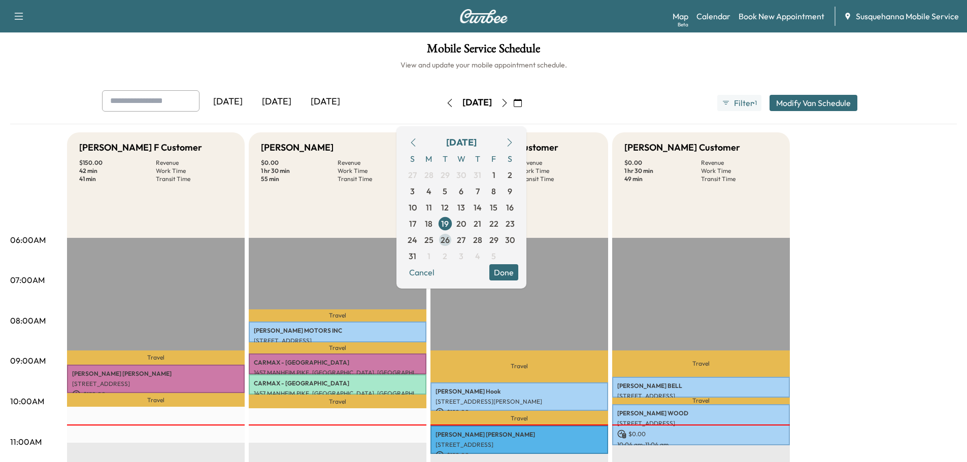
click at [450, 241] on span "26" at bounding box center [444, 240] width 9 height 12
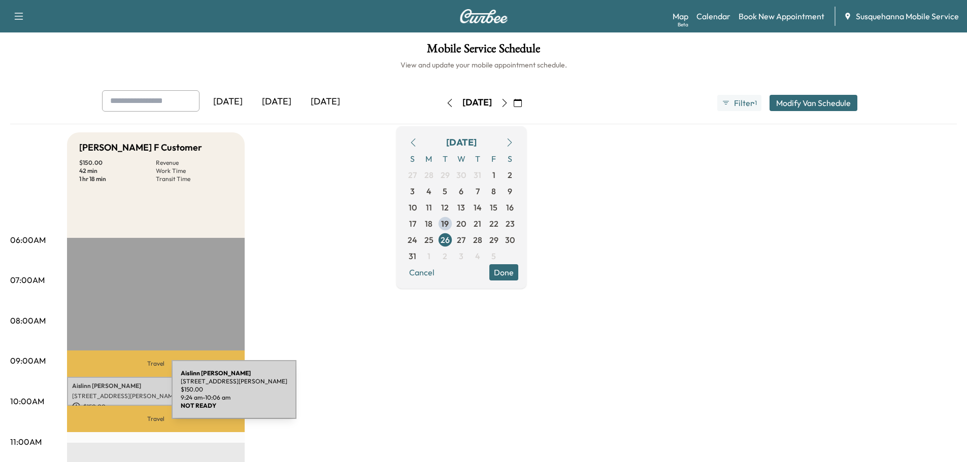
click at [95, 396] on p "31 Echo Valley Dr, New Providence, PA 17560, USA" at bounding box center [155, 396] width 167 height 8
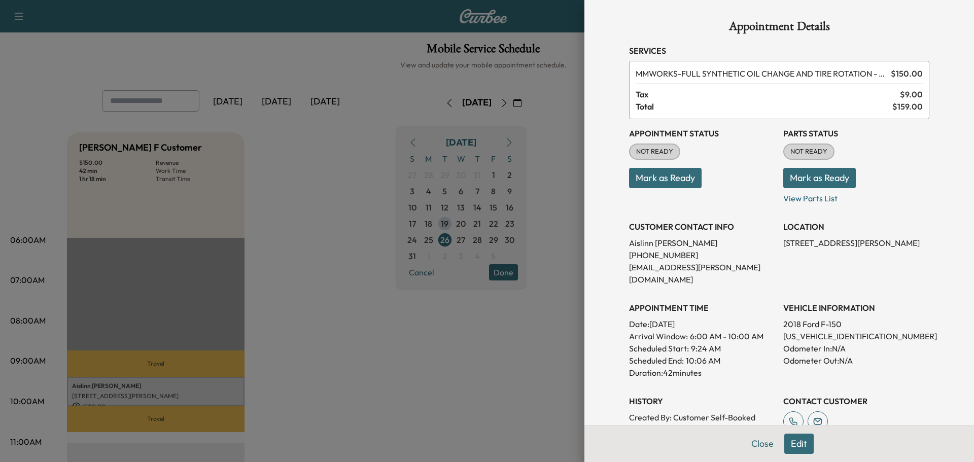
click at [796, 330] on p "1FTFW1RG0JFC98921" at bounding box center [857, 336] width 146 height 12
copy p "1FTFW1RG0JFC98921"
click at [788, 444] on button "Edit" at bounding box center [799, 444] width 29 height 20
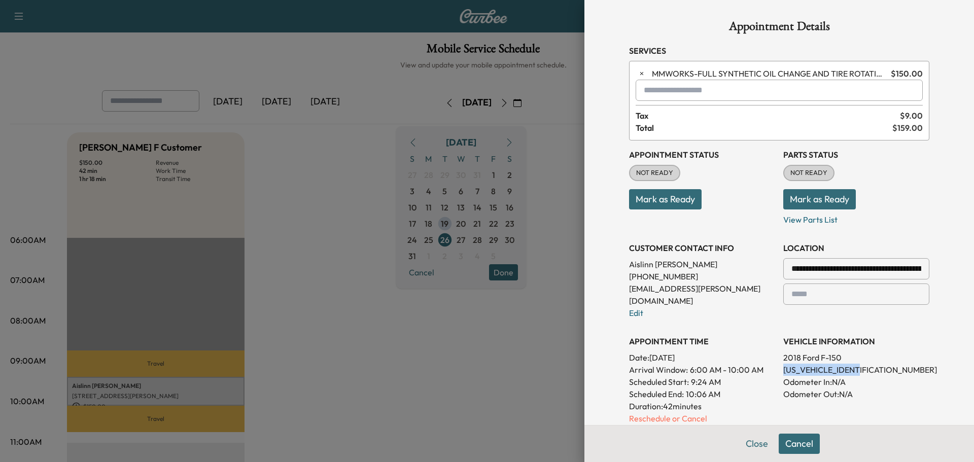
scroll to position [108, 0]
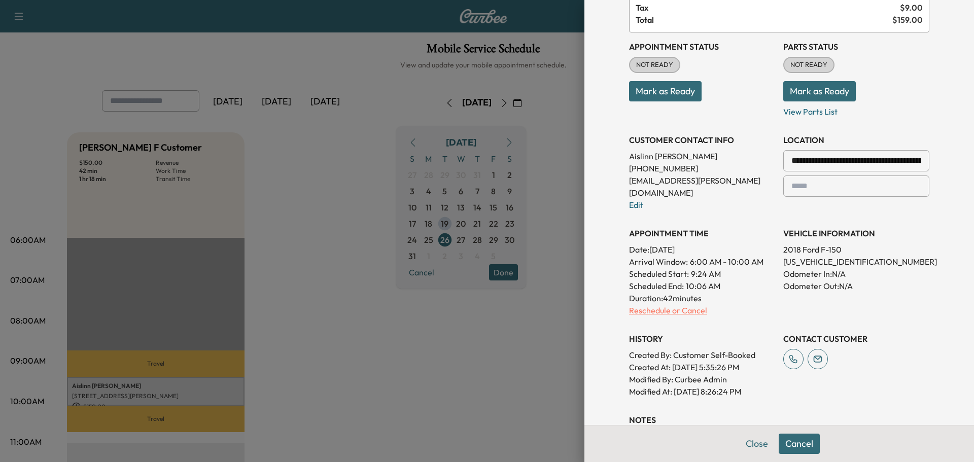
click at [673, 304] on p "Reschedule or Cancel" at bounding box center [702, 310] width 146 height 12
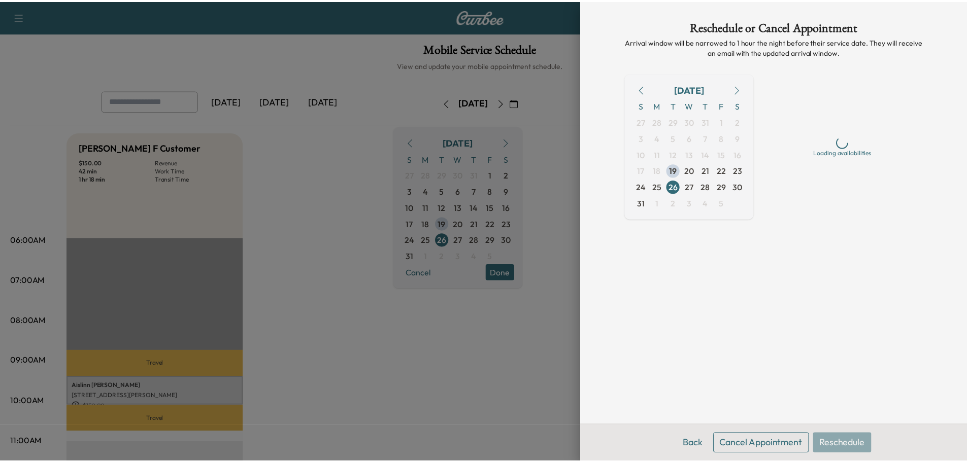
scroll to position [0, 0]
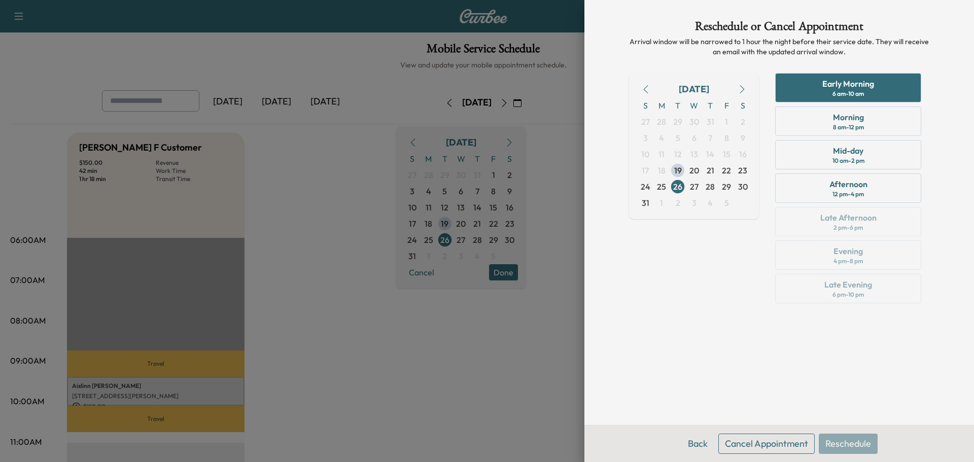
click at [758, 447] on button "Cancel Appointment" at bounding box center [767, 444] width 96 height 20
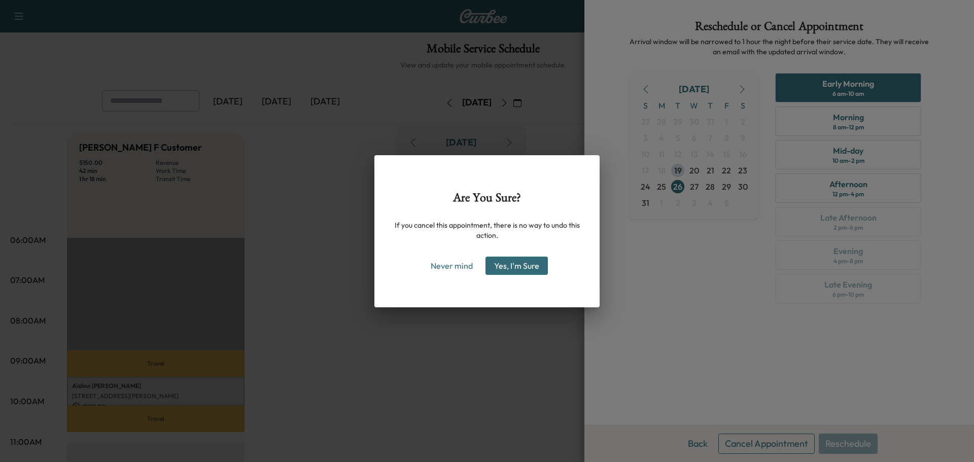
click at [537, 269] on button "Yes, I'm Sure" at bounding box center [517, 266] width 62 height 18
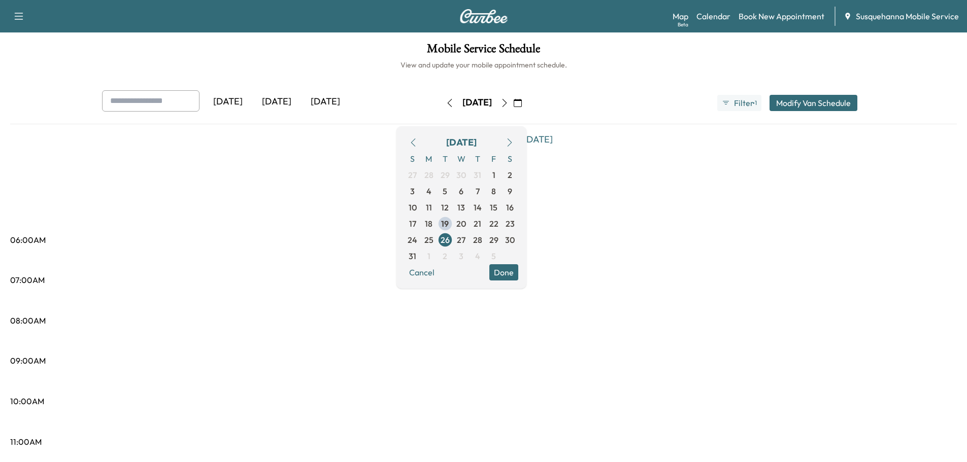
click at [518, 271] on button "Done" at bounding box center [503, 272] width 29 height 16
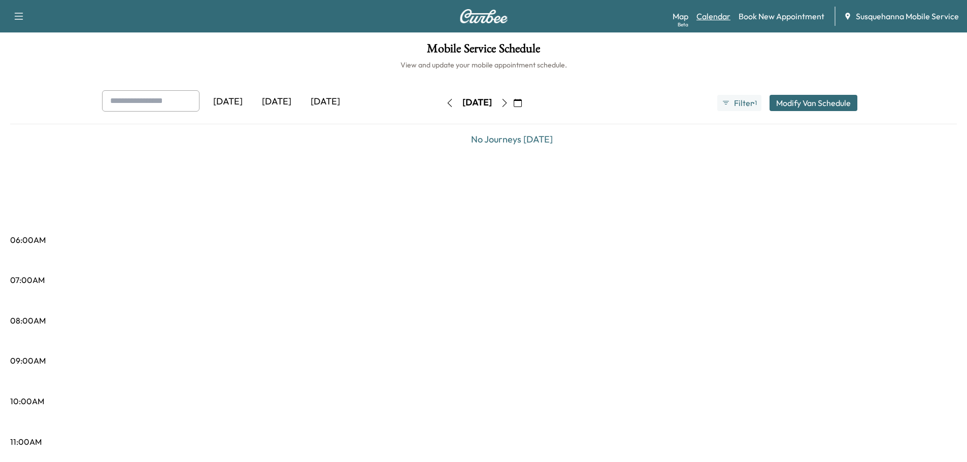
click at [715, 15] on link "Calendar" at bounding box center [713, 16] width 34 height 12
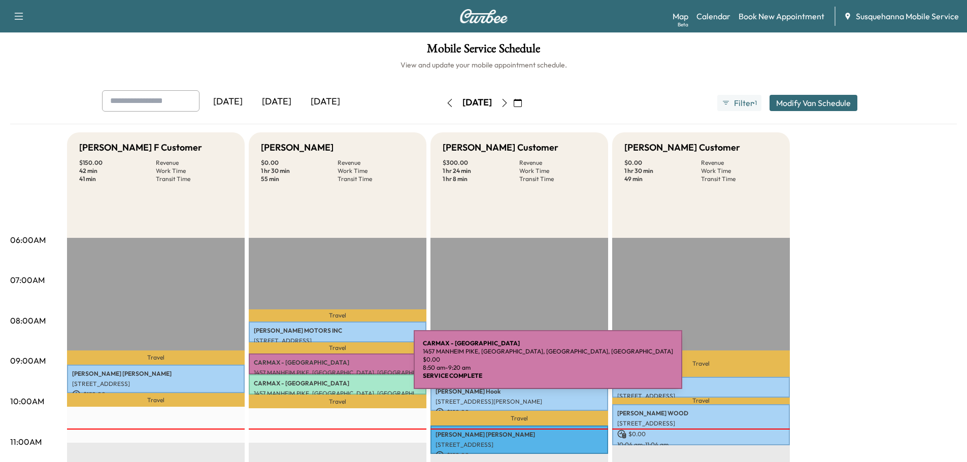
click at [337, 366] on div "CARMAX - LANCASTER 1457 MANHEIM PIKE, LANCASTER, PA, USA $ 0.00 8:50 am - 9:20 …" at bounding box center [338, 364] width 178 height 20
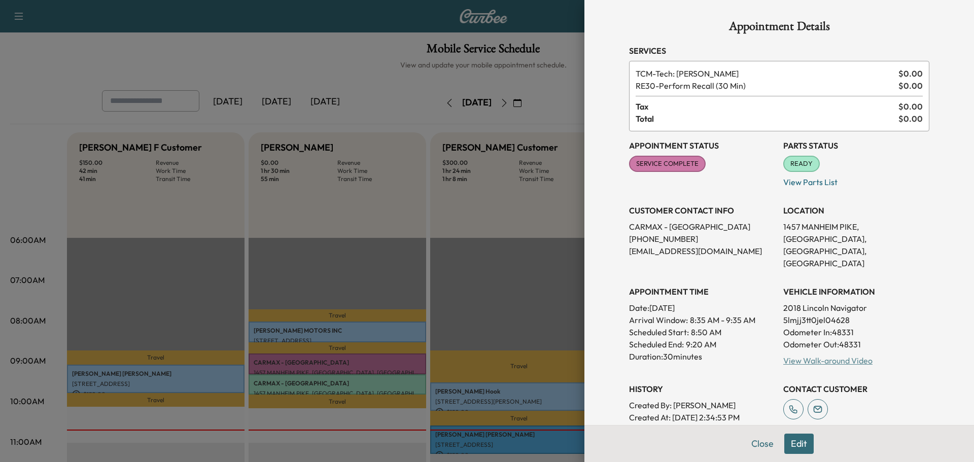
click at [797, 356] on link "View Walk-around Video" at bounding box center [828, 361] width 89 height 10
click at [751, 444] on button "Close" at bounding box center [763, 444] width 36 height 20
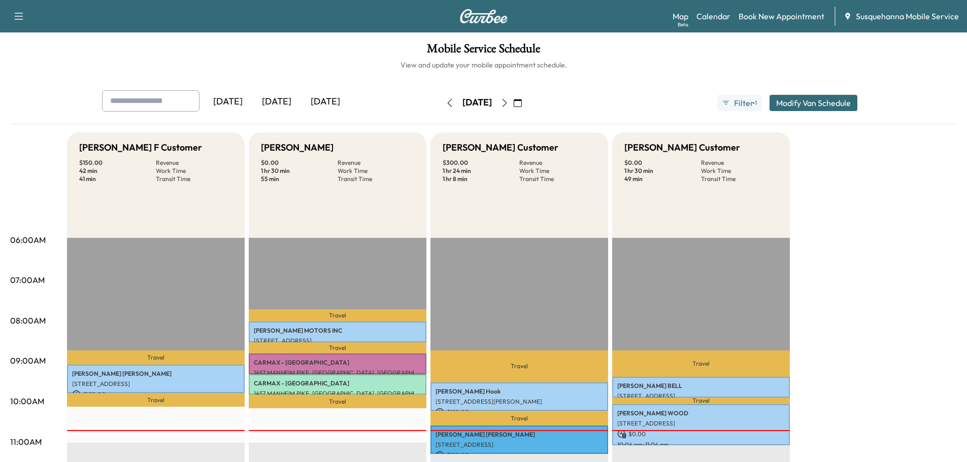
click at [513, 103] on button "button" at bounding box center [504, 103] width 17 height 16
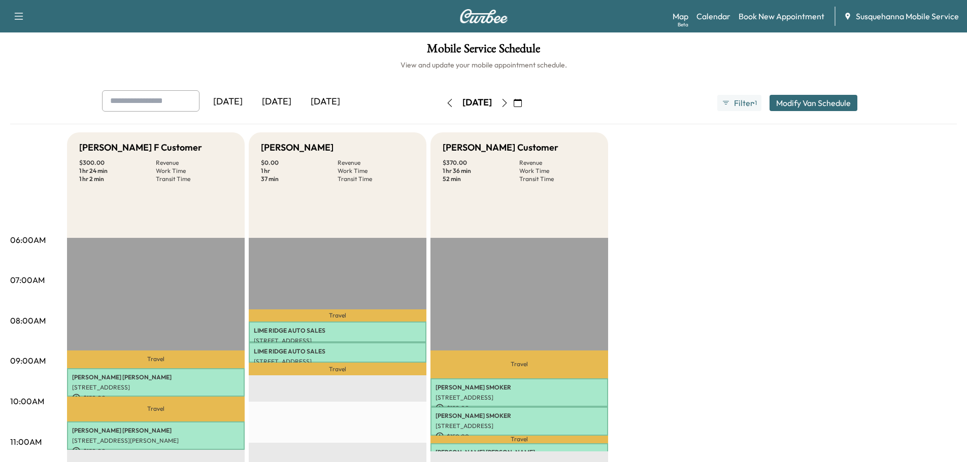
scroll to position [54, 0]
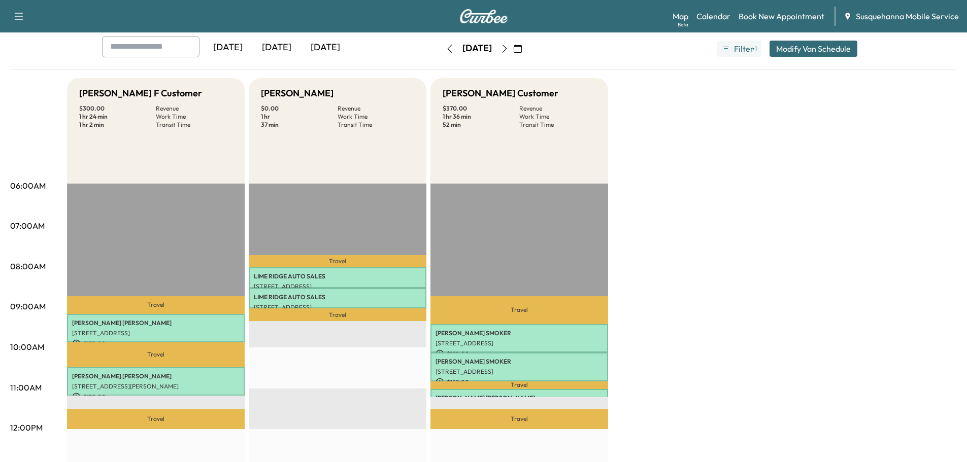
click at [441, 48] on button "button" at bounding box center [449, 49] width 17 height 16
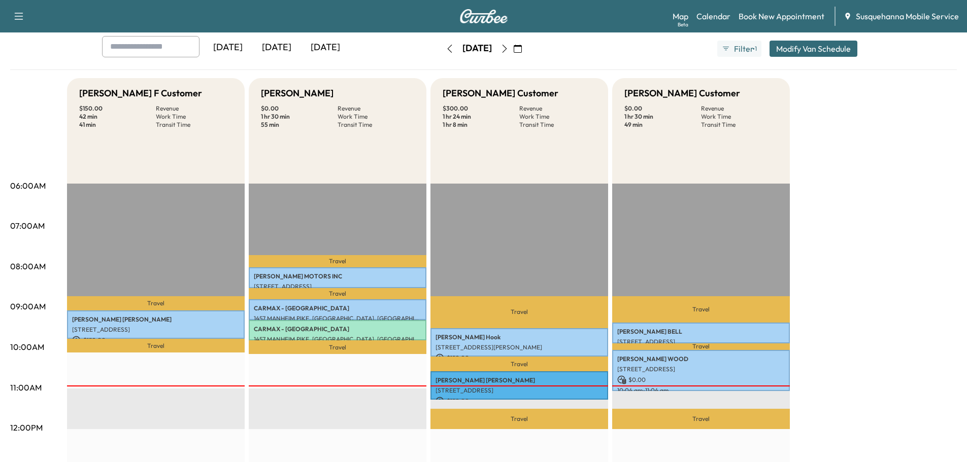
scroll to position [108, 0]
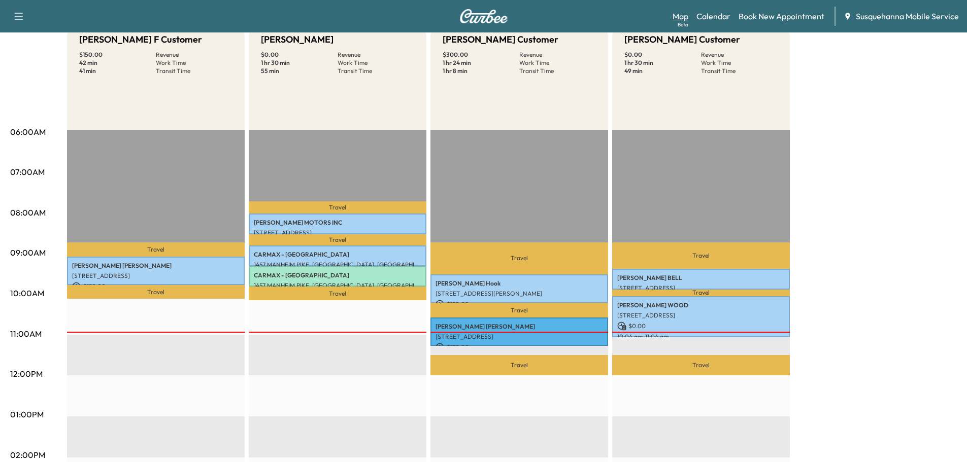
click at [680, 20] on link "Map Beta" at bounding box center [680, 16] width 16 height 12
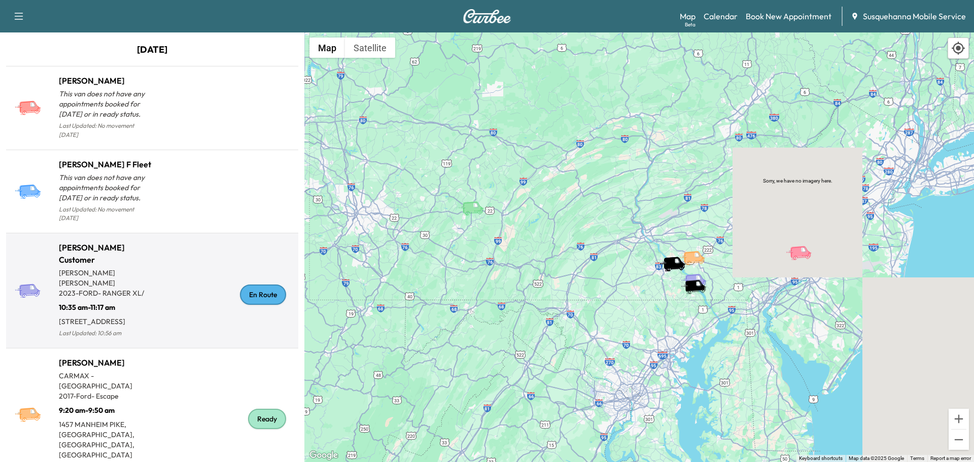
click at [265, 290] on div "En Route" at bounding box center [263, 295] width 46 height 20
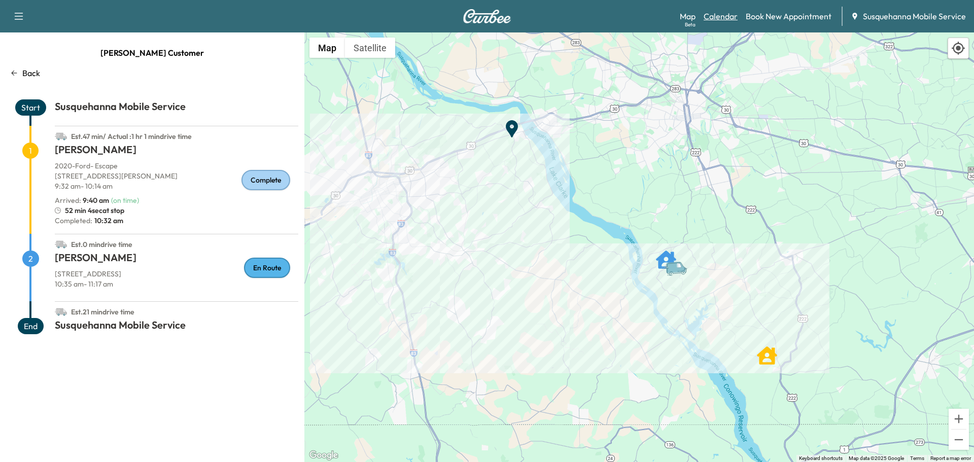
click at [719, 21] on link "Calendar" at bounding box center [721, 16] width 34 height 12
